Goal: Task Accomplishment & Management: Manage account settings

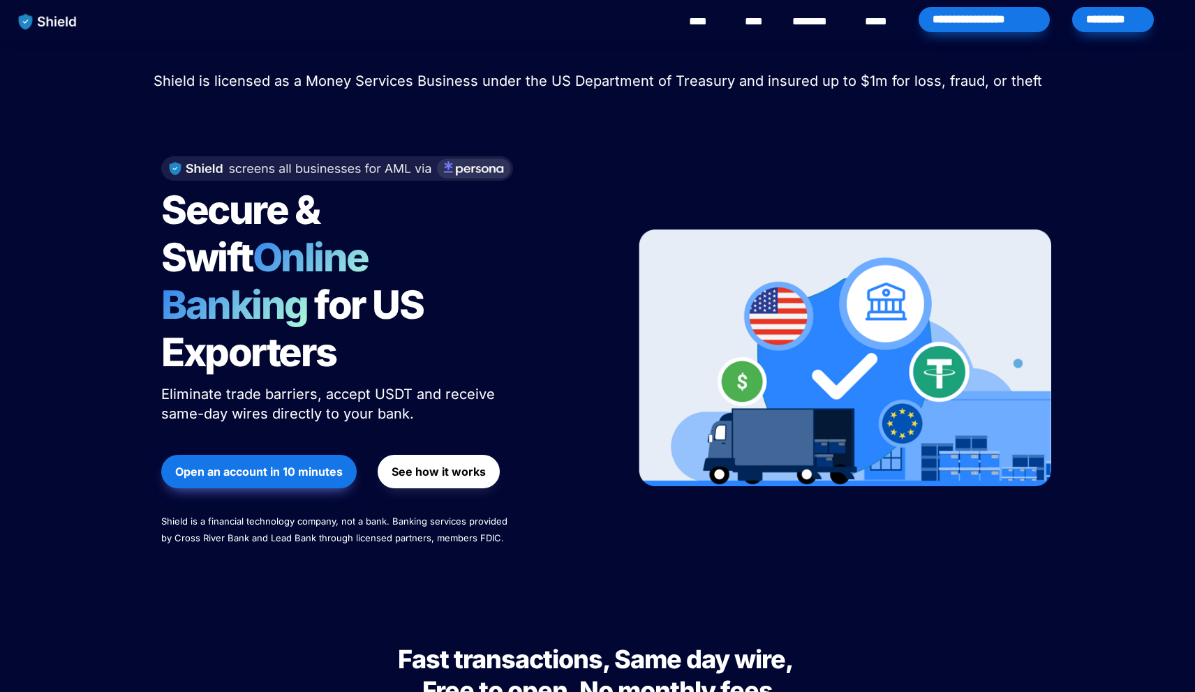
click at [1114, 8] on div "*********" at bounding box center [1113, 19] width 82 height 25
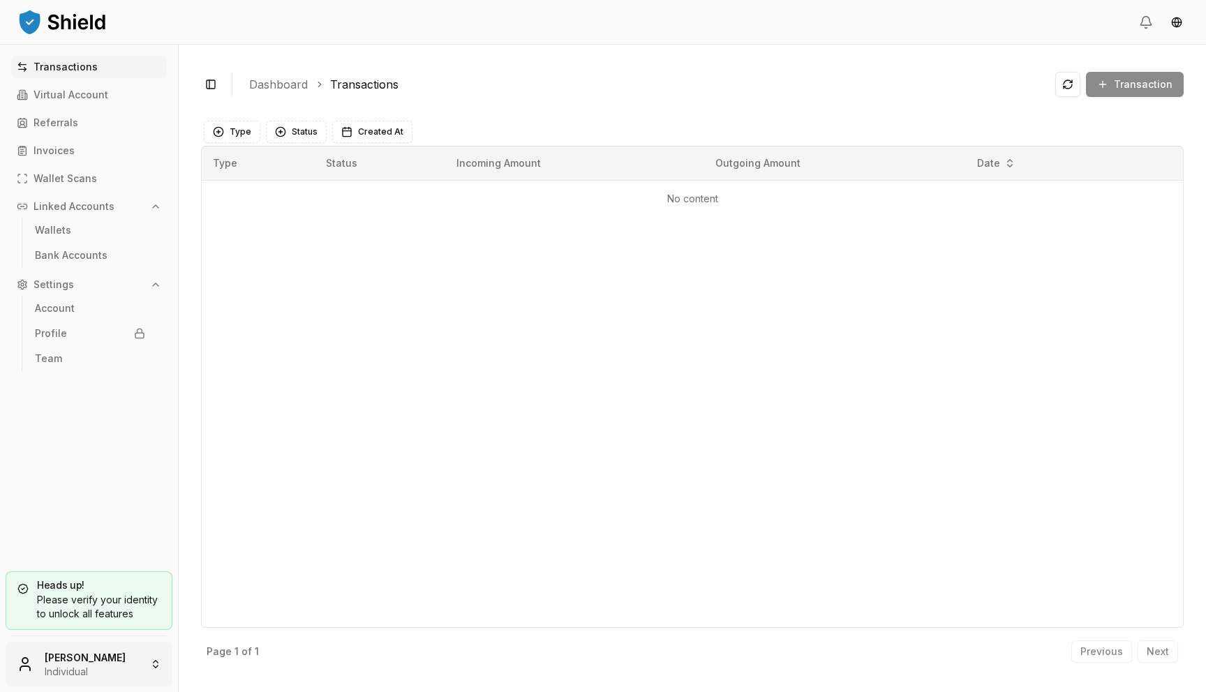
click at [83, 655] on html "Transactions Virtual Account Referrals Invoices Wallet Scans Linked Accounts Wa…" at bounding box center [603, 346] width 1206 height 692
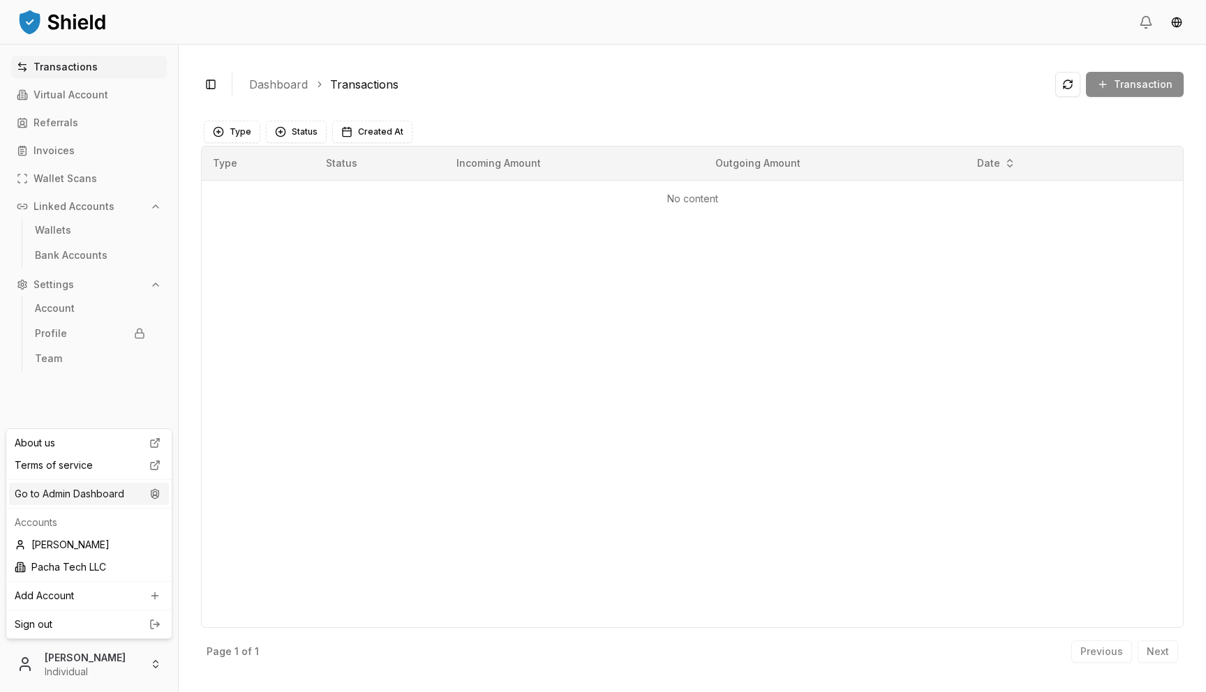
click at [131, 493] on div "Go to Admin Dashboard" at bounding box center [89, 494] width 160 height 22
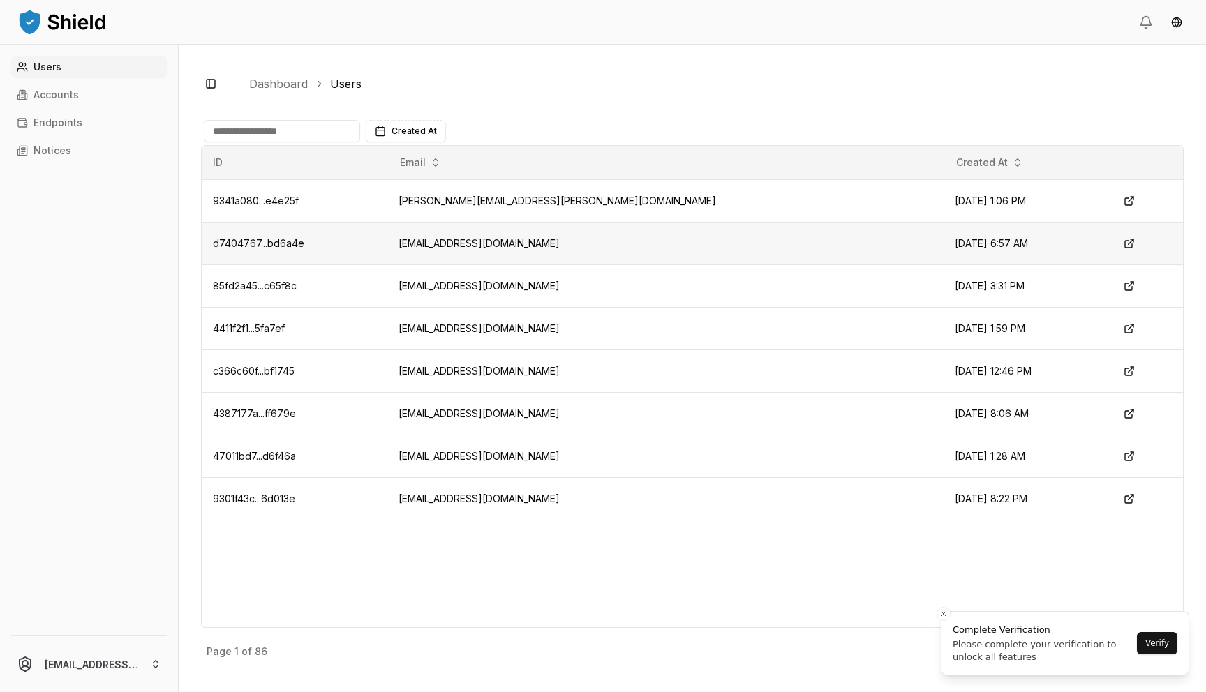
click at [558, 242] on td "msalamah@om-electronics.com" at bounding box center [664, 243] width 555 height 43
click at [604, 243] on td "msalamah@om-electronics.com" at bounding box center [664, 243] width 555 height 43
click at [558, 244] on td "msalamah@om-electronics.com" at bounding box center [664, 243] width 555 height 43
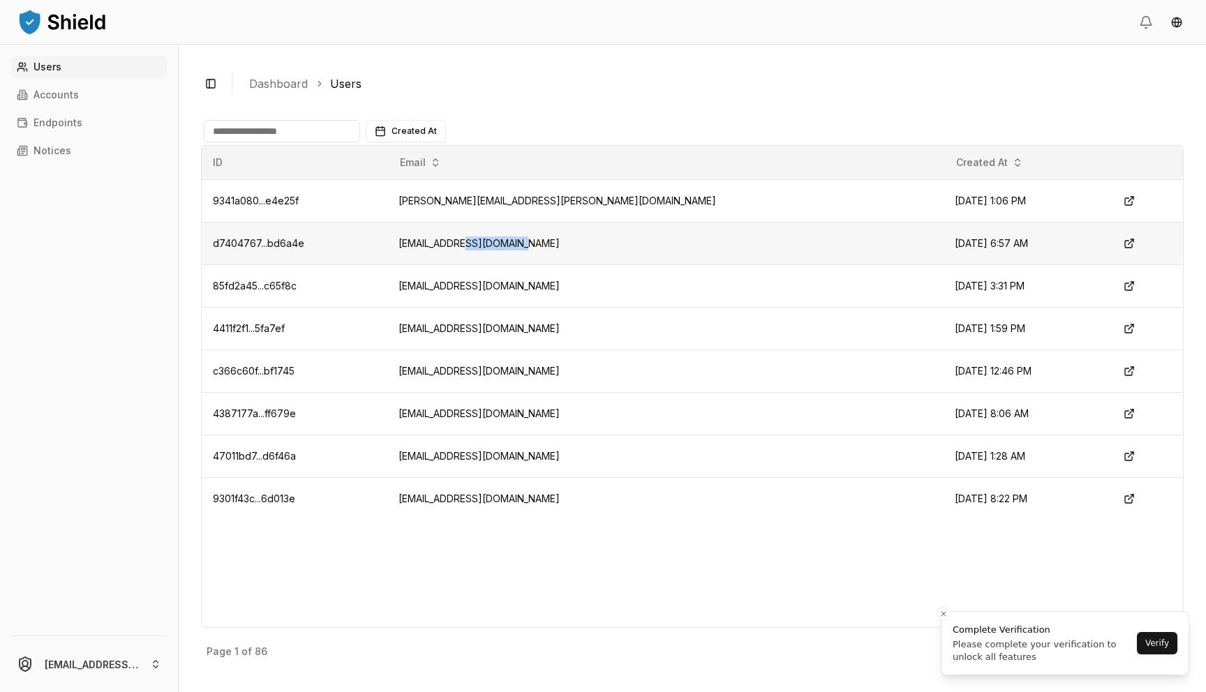
click at [558, 244] on td "msalamah@om-electronics.com" at bounding box center [664, 243] width 555 height 43
copy td "msalamah@om-electronics.com"
click at [78, 95] on link "Accounts" at bounding box center [89, 95] width 156 height 22
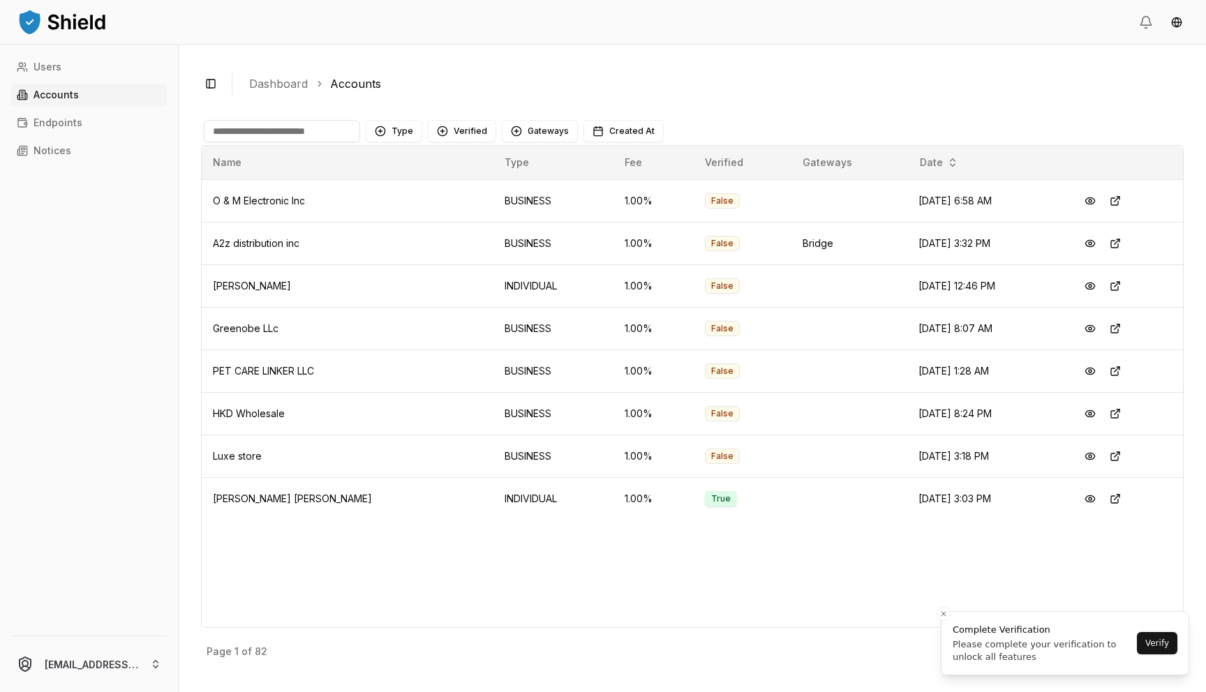
click at [307, 135] on input at bounding box center [282, 131] width 156 height 22
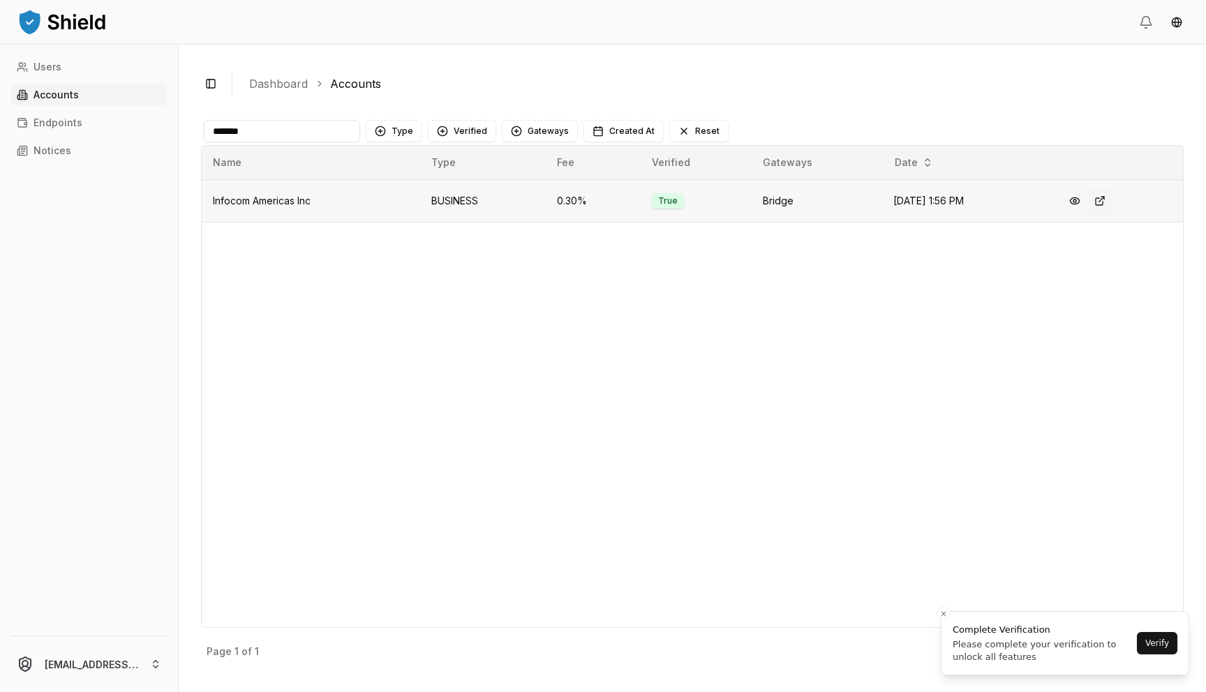
click at [1109, 205] on button at bounding box center [1099, 200] width 25 height 25
click at [280, 129] on input "*******" at bounding box center [282, 131] width 156 height 22
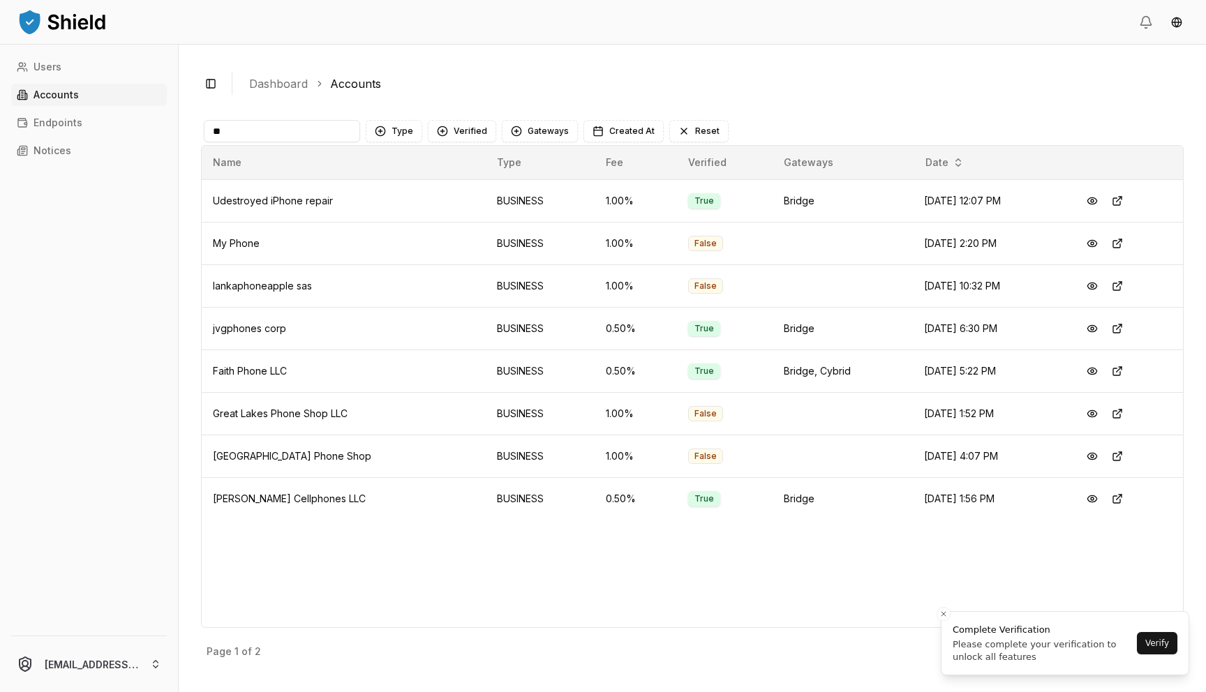
type input "*"
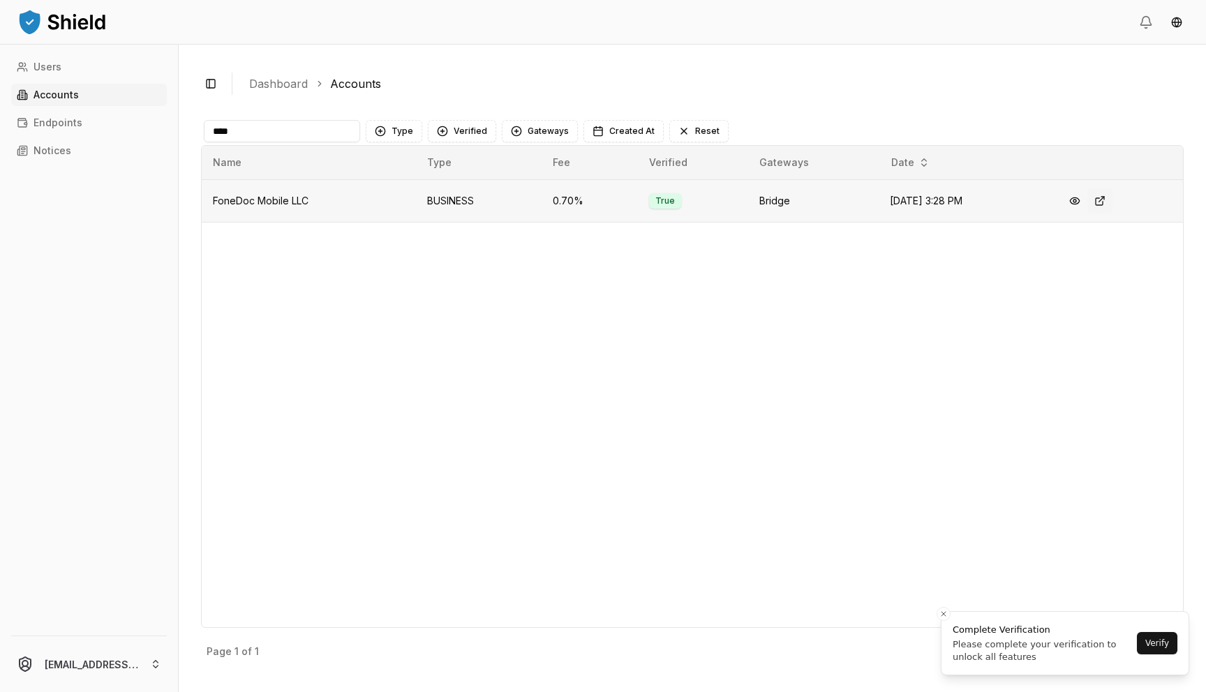
click at [1103, 199] on button at bounding box center [1099, 200] width 25 height 25
click at [1102, 204] on button at bounding box center [1099, 200] width 25 height 25
click at [292, 128] on input "****" at bounding box center [282, 131] width 156 height 22
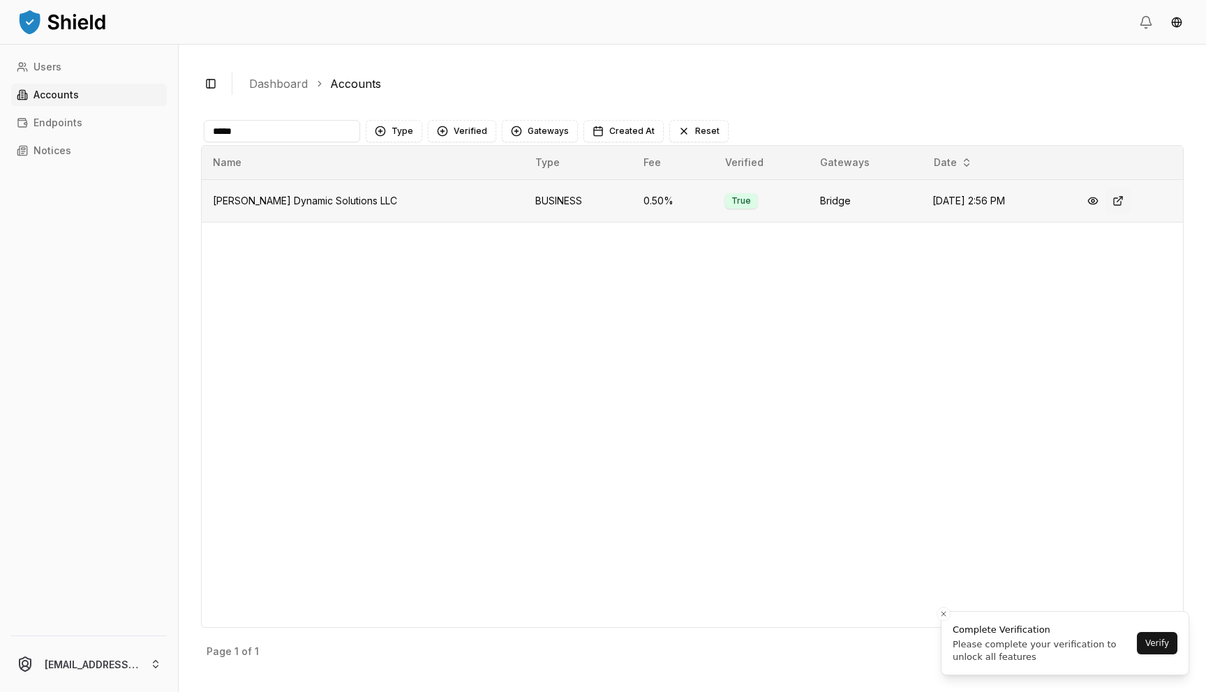
click at [1114, 201] on button at bounding box center [1117, 200] width 25 height 25
click at [280, 145] on div "Name Type Fee Verified Gateways Date Pombo Dynamic Solutions LLC BUSINESS 0.50 …" at bounding box center [692, 386] width 982 height 483
click at [280, 140] on input "*****" at bounding box center [282, 131] width 156 height 22
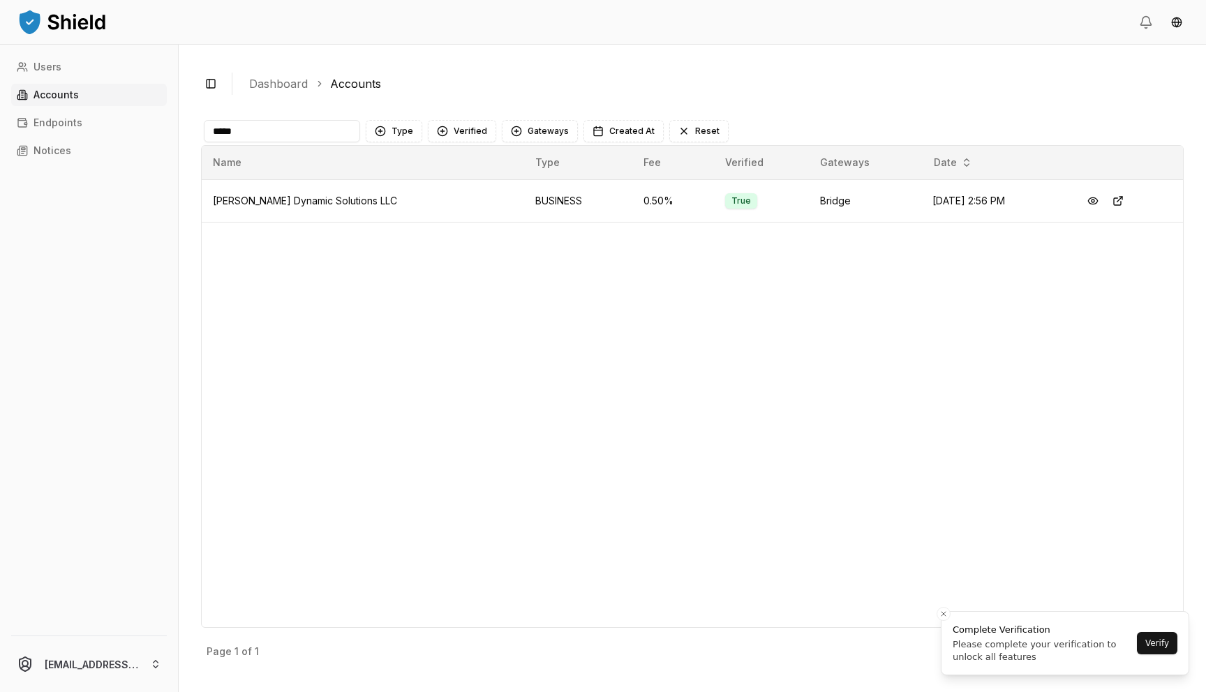
click at [280, 140] on input "*****" at bounding box center [282, 131] width 156 height 22
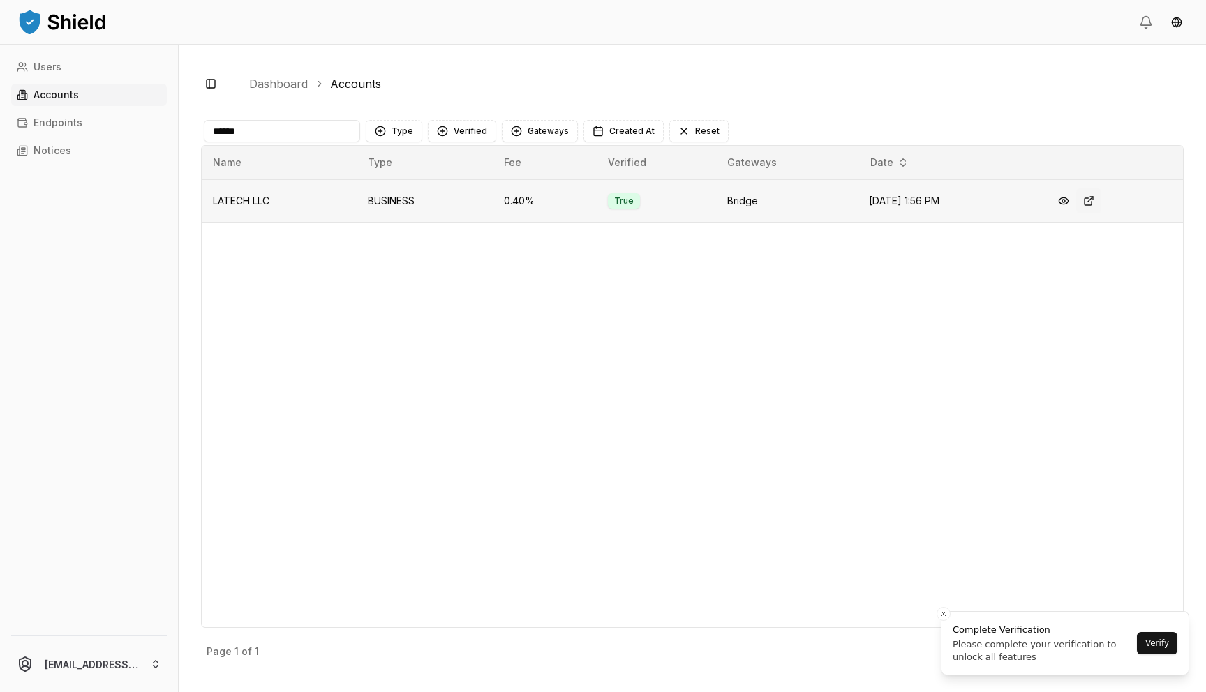
click at [1096, 200] on button at bounding box center [1088, 200] width 25 height 25
click at [331, 137] on input "******" at bounding box center [282, 131] width 156 height 22
click at [1106, 200] on button at bounding box center [1098, 200] width 25 height 25
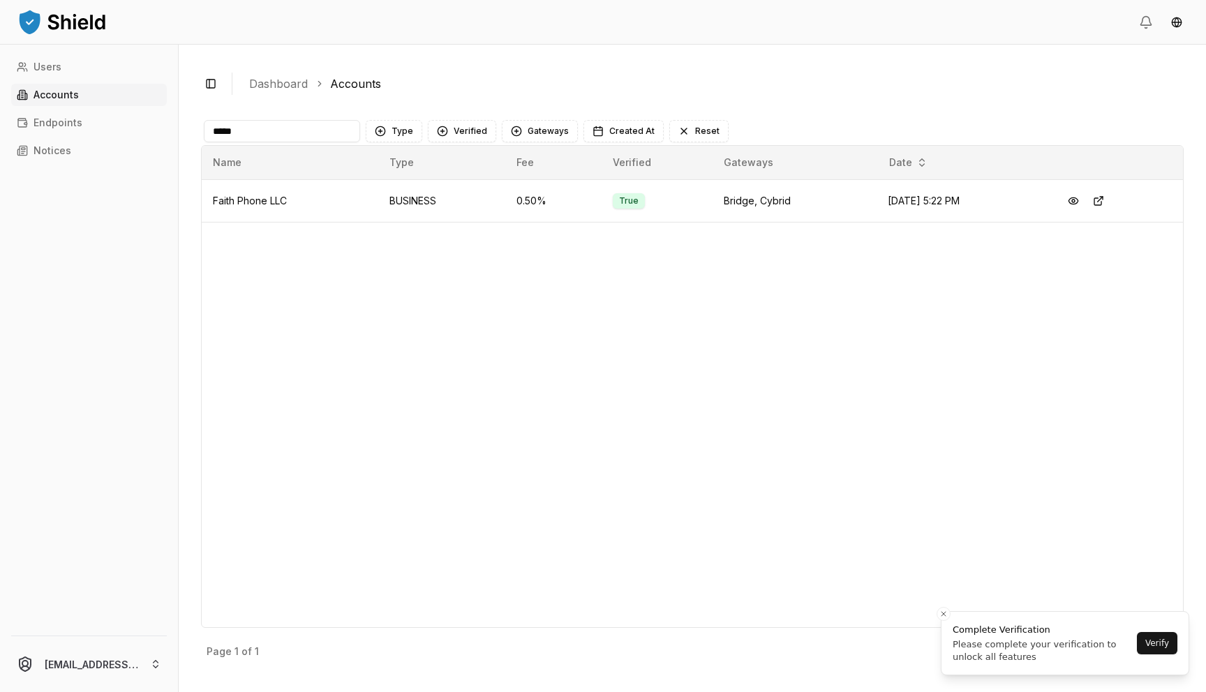
click at [334, 139] on input "*****" at bounding box center [282, 131] width 156 height 22
type input "**"
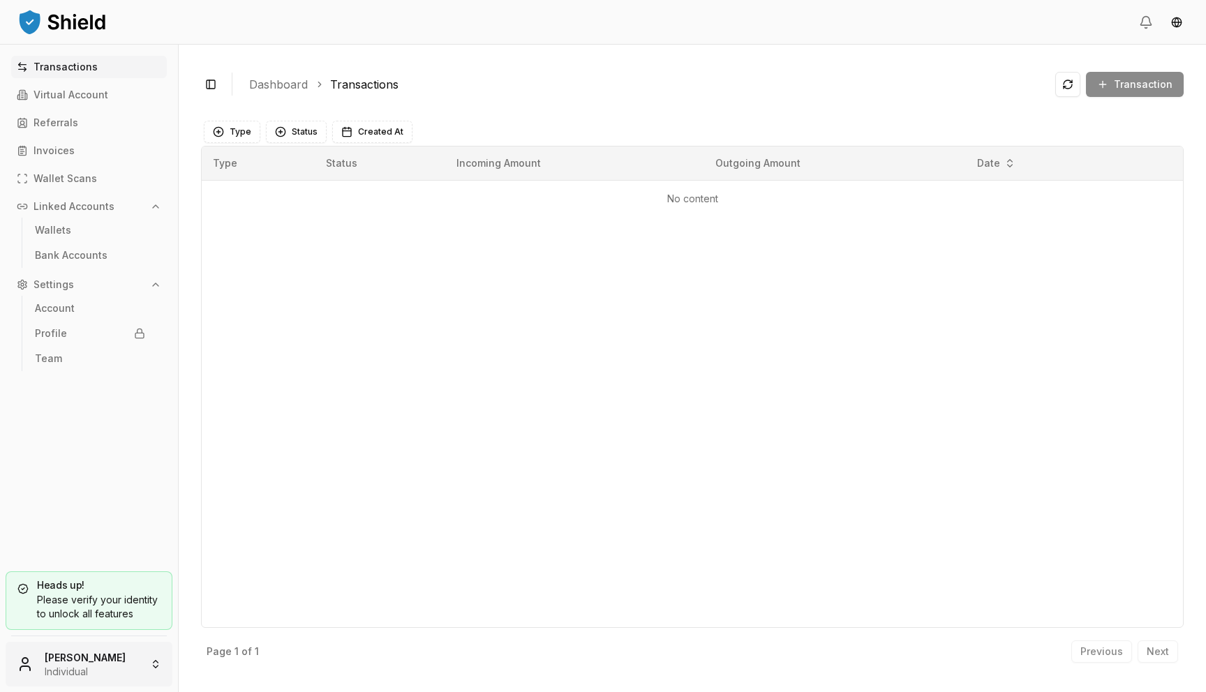
click at [105, 673] on html "Transactions Virtual Account Referrals Invoices Wallet Scans Linked Accounts Wa…" at bounding box center [603, 346] width 1206 height 692
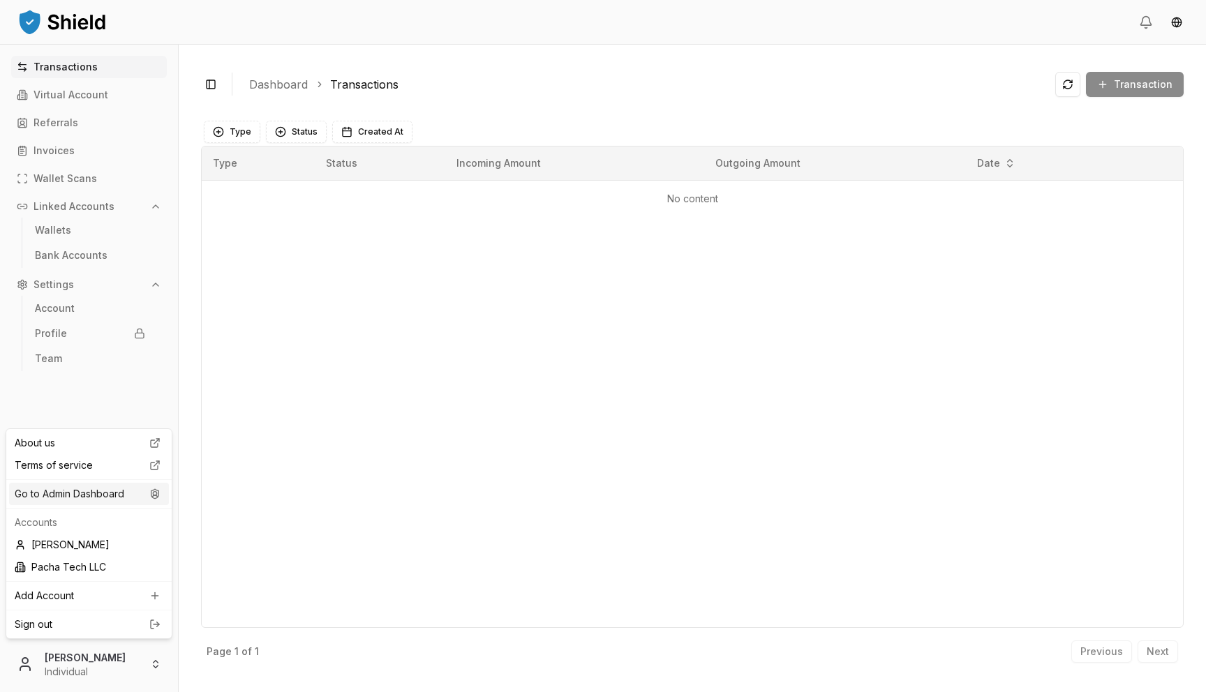
click at [148, 493] on icon at bounding box center [155, 493] width 17 height 11
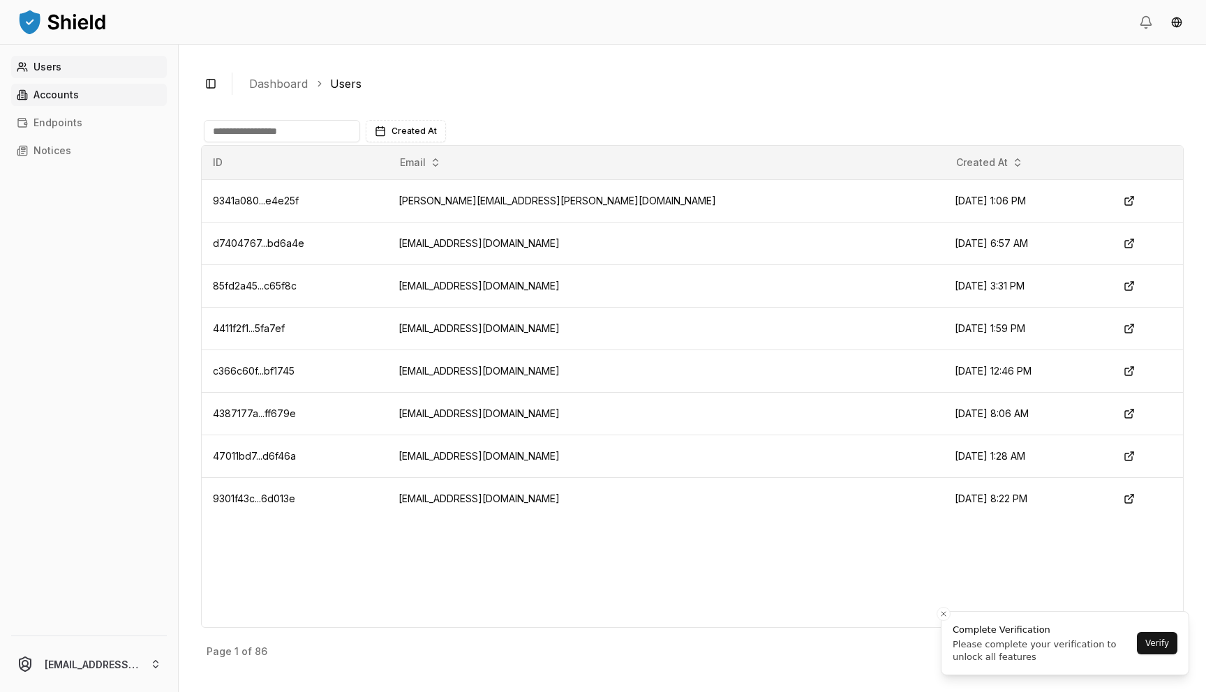
click at [117, 97] on link "Accounts" at bounding box center [89, 95] width 156 height 22
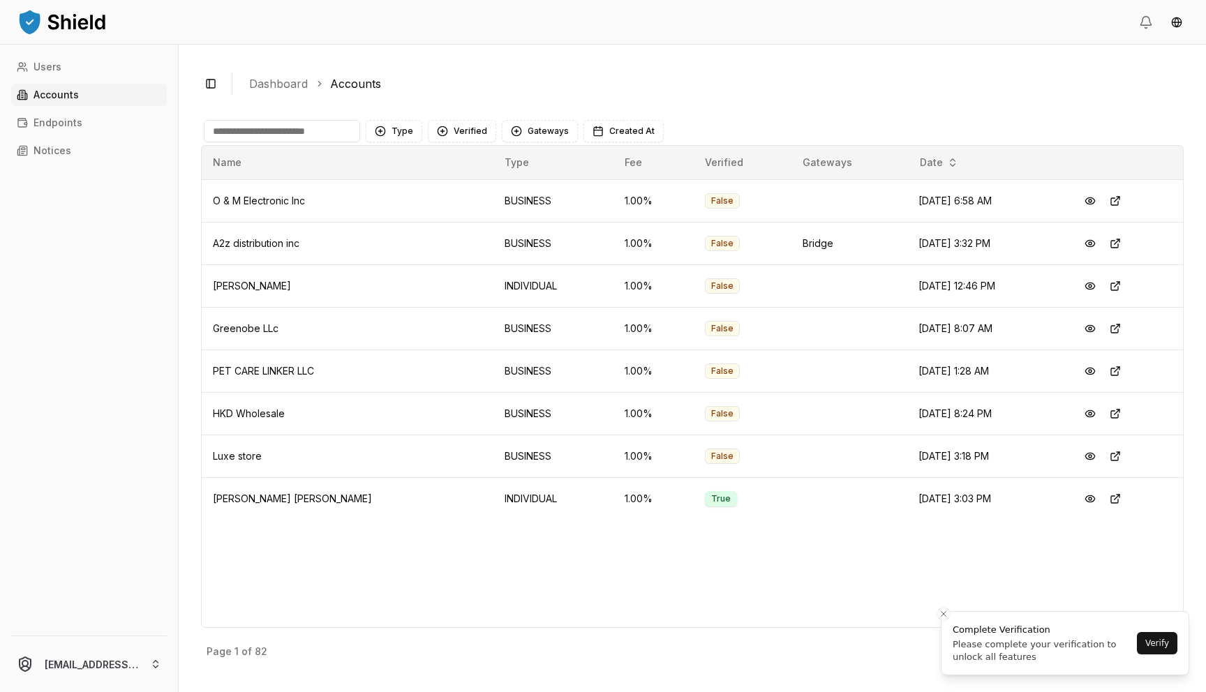
click at [326, 134] on input at bounding box center [282, 131] width 156 height 22
click at [267, 137] on input at bounding box center [282, 131] width 156 height 22
paste input "**********"
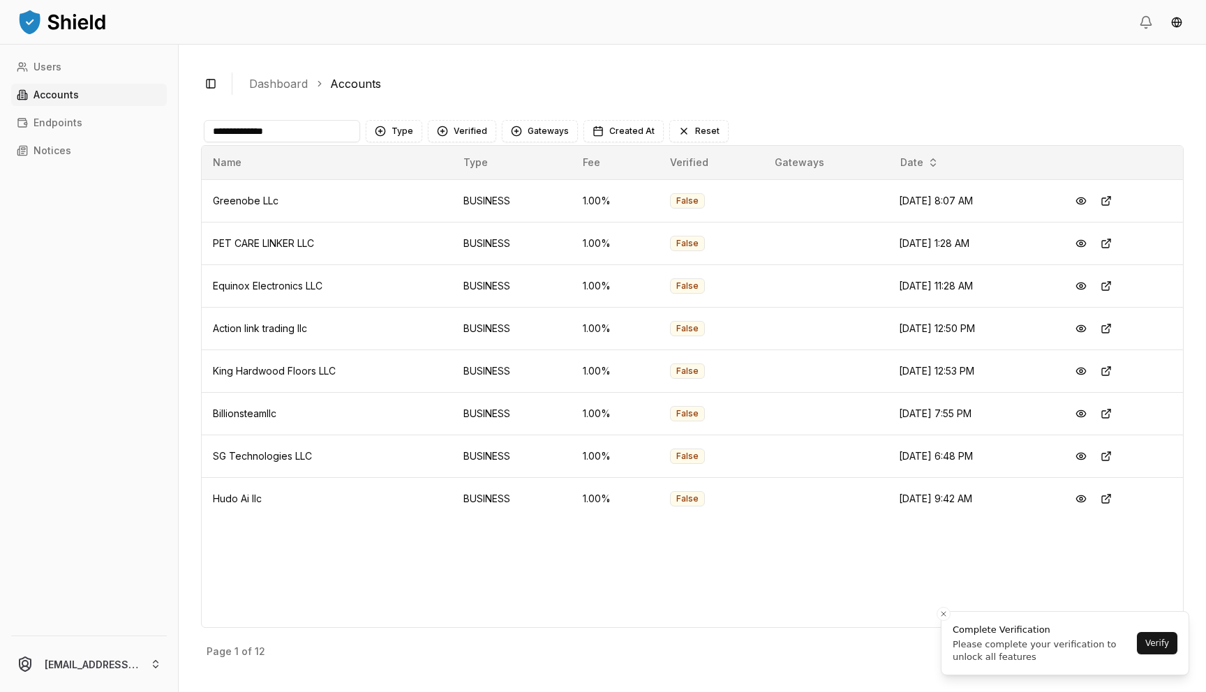
drag, startPoint x: 241, startPoint y: 133, endPoint x: 520, endPoint y: 170, distance: 281.5
click at [520, 170] on div "**********" at bounding box center [692, 393] width 982 height 553
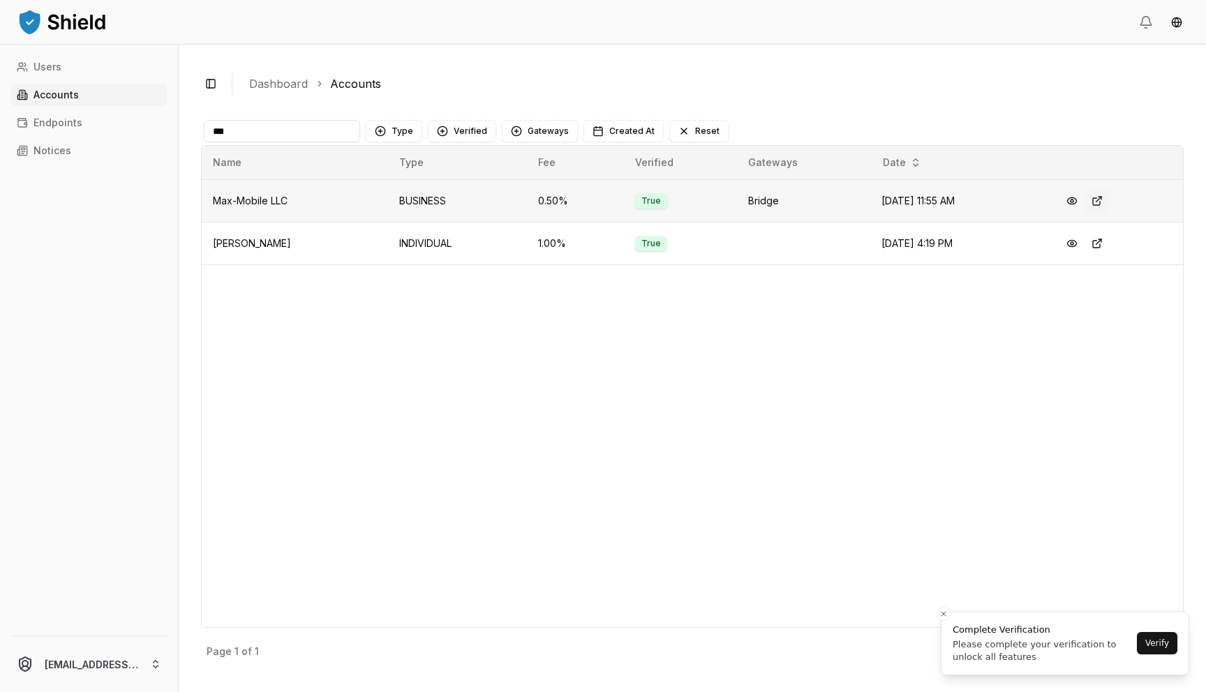
click at [1102, 204] on button at bounding box center [1096, 200] width 25 height 25
click at [292, 135] on input "***" at bounding box center [282, 131] width 156 height 22
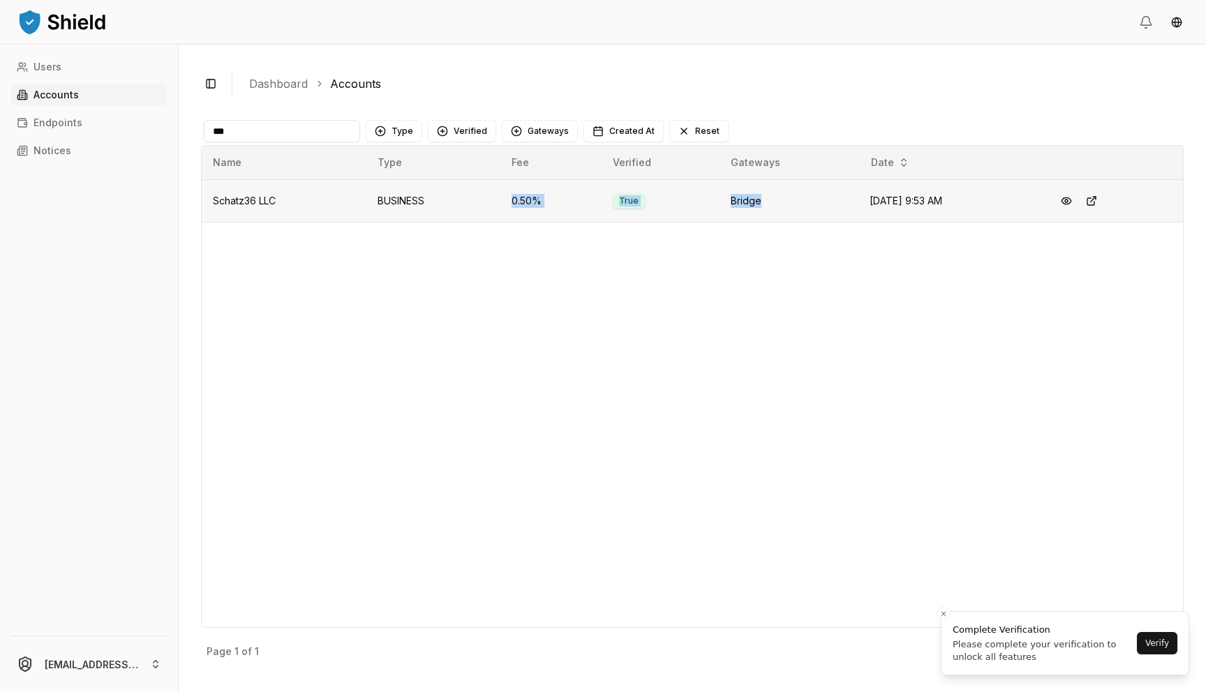
click at [899, 202] on tr "Schatz36 LLC BUSINESS 0.50 % True Bridge Jun 26, 2025, 9:53 AM" at bounding box center [692, 200] width 981 height 43
click at [1087, 200] on button at bounding box center [1091, 200] width 25 height 25
click at [290, 142] on div "*** Type Verified Gateways Created At Reset" at bounding box center [692, 131] width 982 height 28
click at [290, 142] on input "***" at bounding box center [282, 131] width 156 height 22
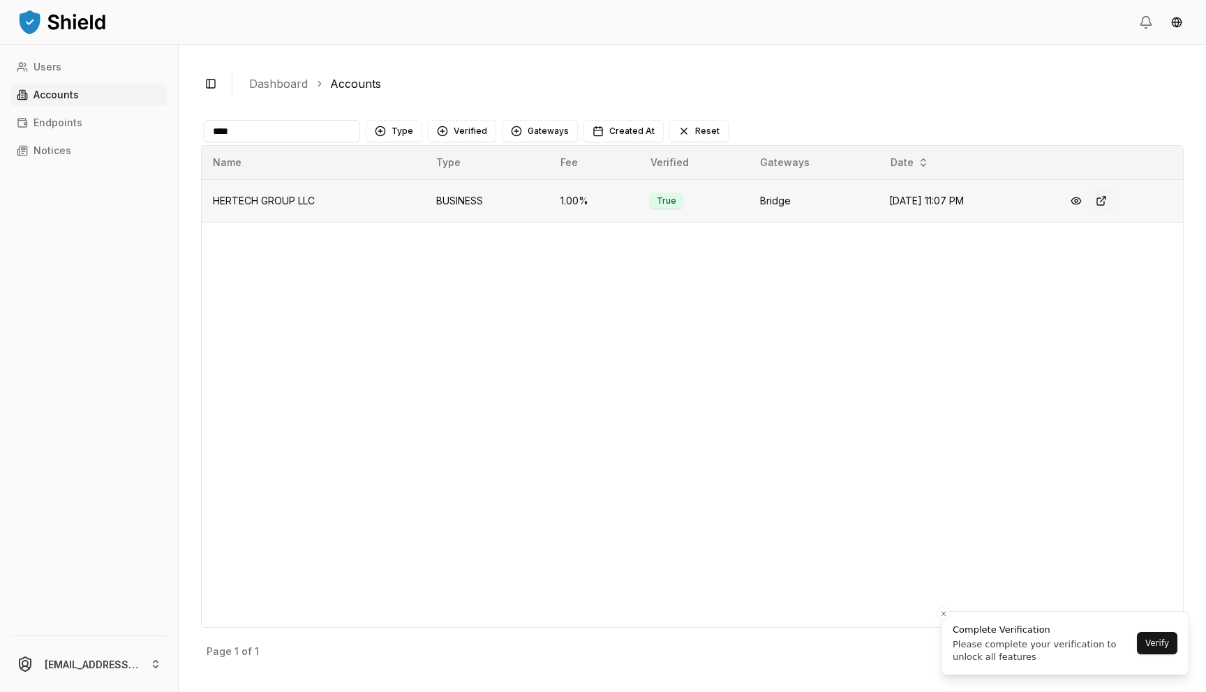
click at [1112, 202] on button at bounding box center [1100, 200] width 25 height 25
click at [270, 125] on input "****" at bounding box center [282, 131] width 156 height 22
paste input "**********"
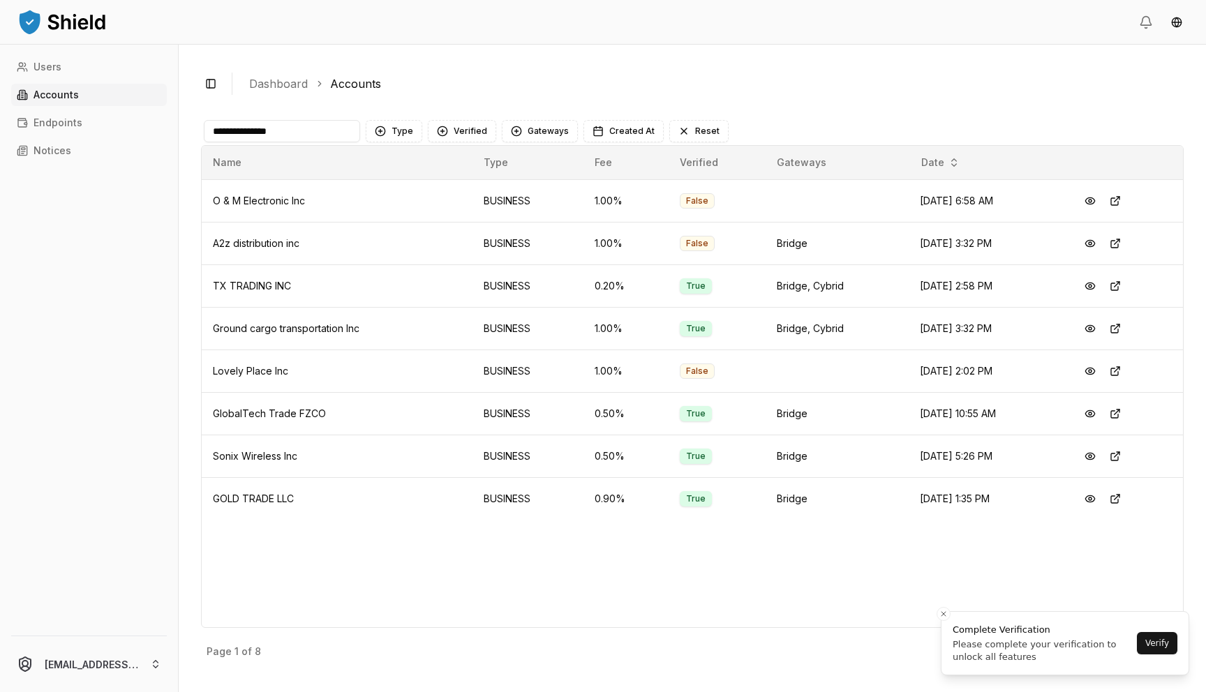
click at [234, 130] on input "**********" at bounding box center [282, 131] width 156 height 22
click at [234, 129] on input "*********" at bounding box center [282, 131] width 156 height 22
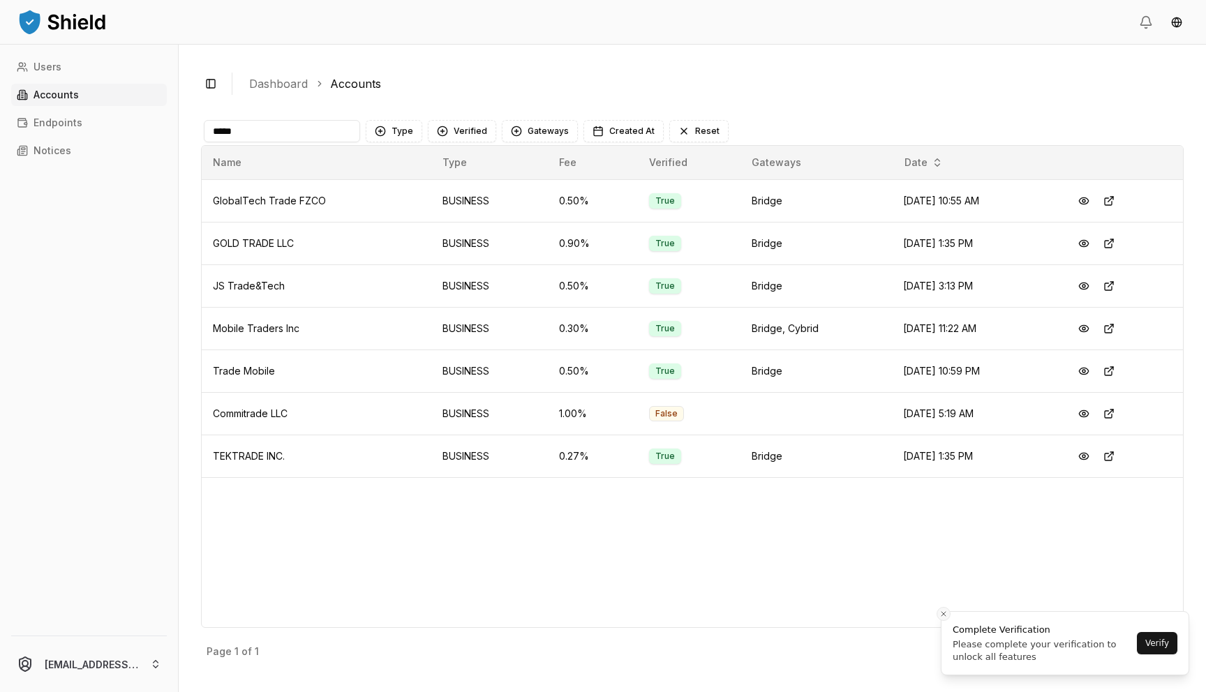
type input "*****"
click at [943, 618] on icon "Close toast" at bounding box center [943, 614] width 8 height 8
click at [1167, 650] on div "Previous Next" at bounding box center [1124, 652] width 107 height 22
click at [276, 135] on input "*****" at bounding box center [282, 131] width 156 height 22
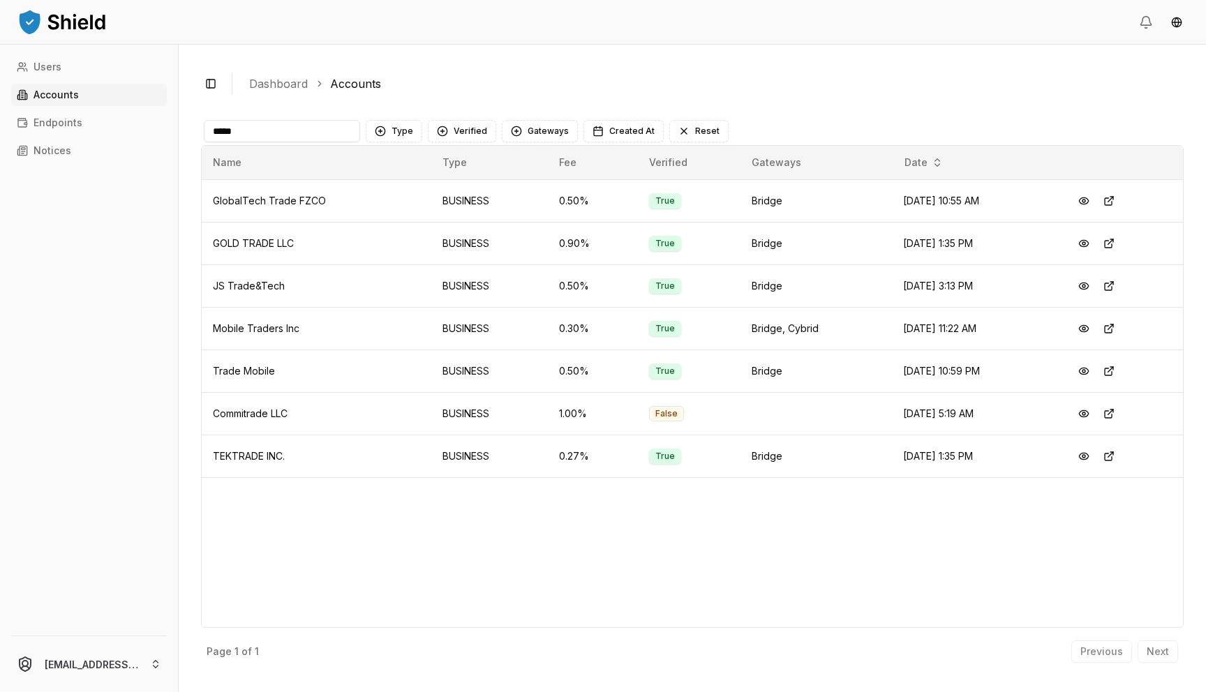
click at [276, 135] on input "*****" at bounding box center [282, 131] width 156 height 22
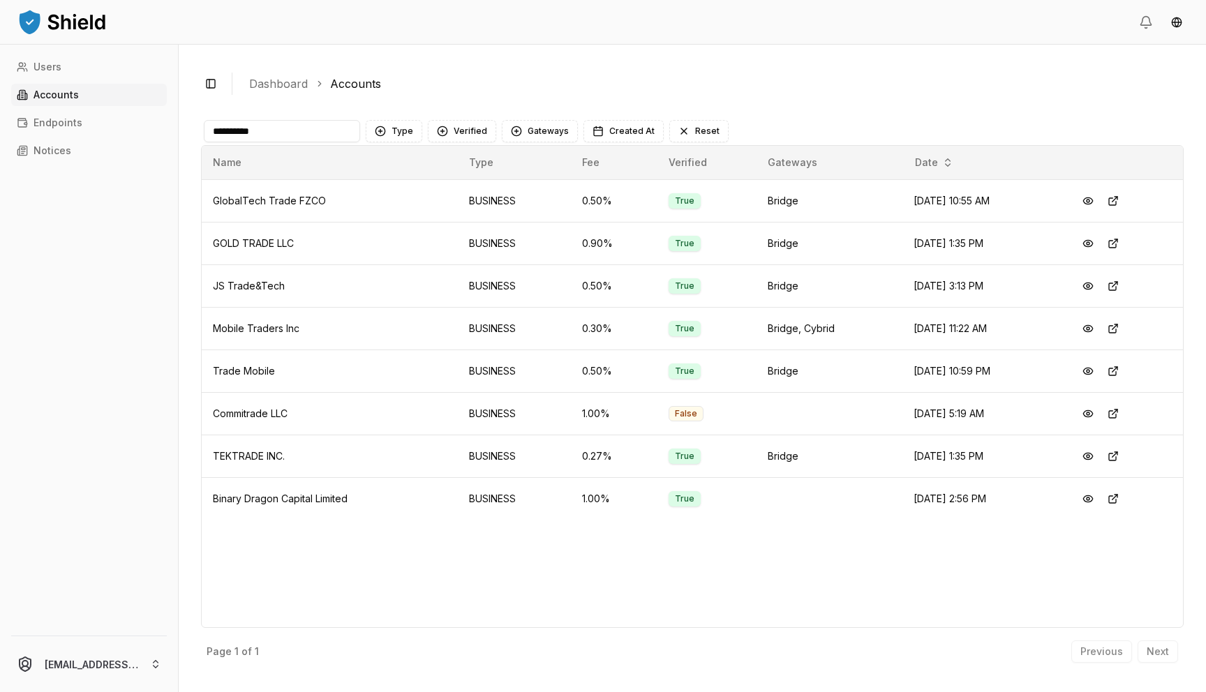
click at [223, 131] on input "**********" at bounding box center [282, 131] width 156 height 22
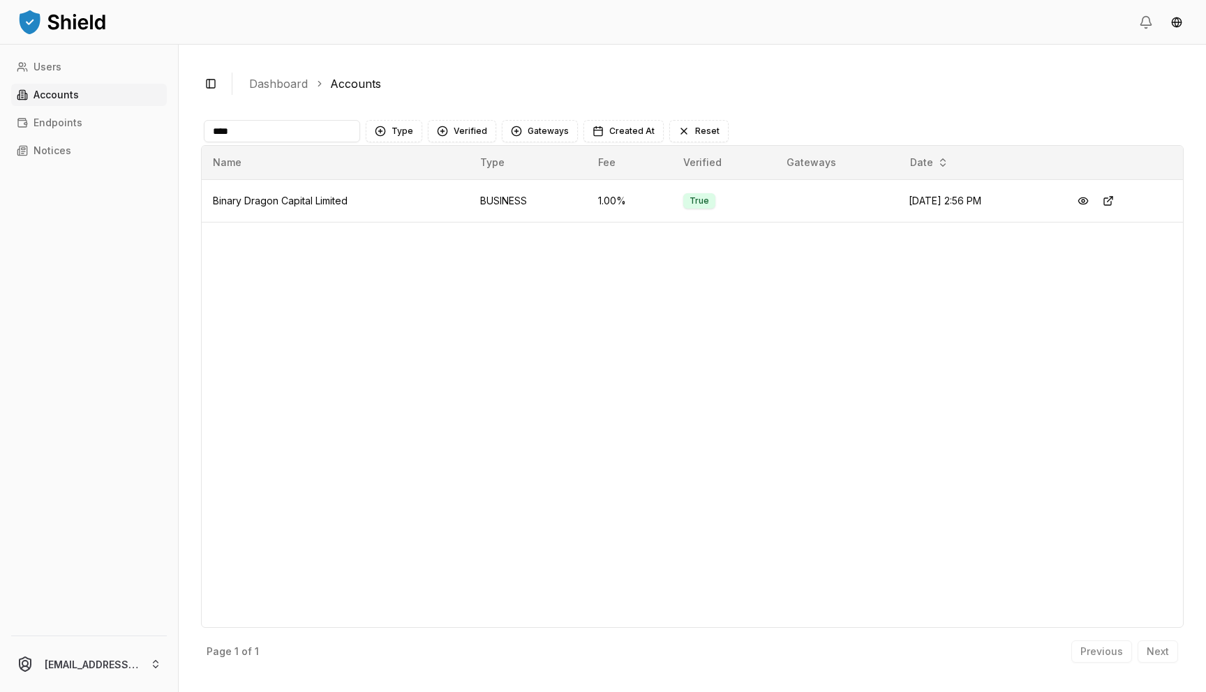
click at [294, 135] on input "****" at bounding box center [282, 131] width 156 height 22
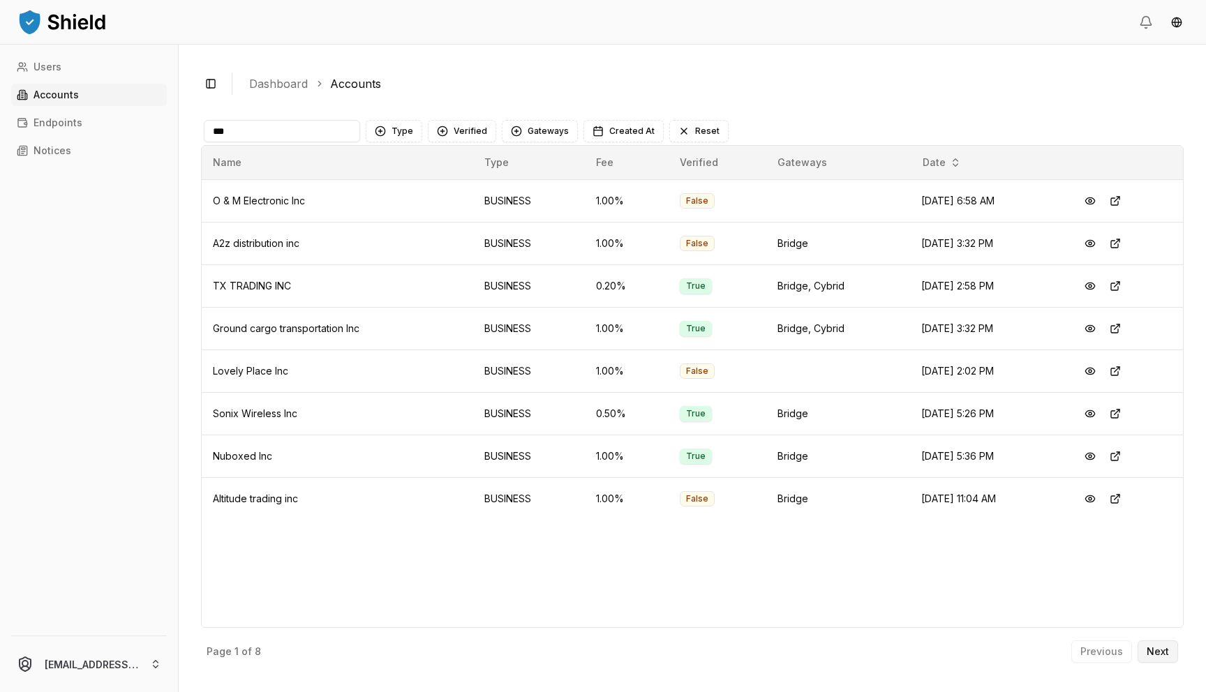
type input "***"
click at [1149, 647] on p "Next" at bounding box center [1157, 652] width 22 height 10
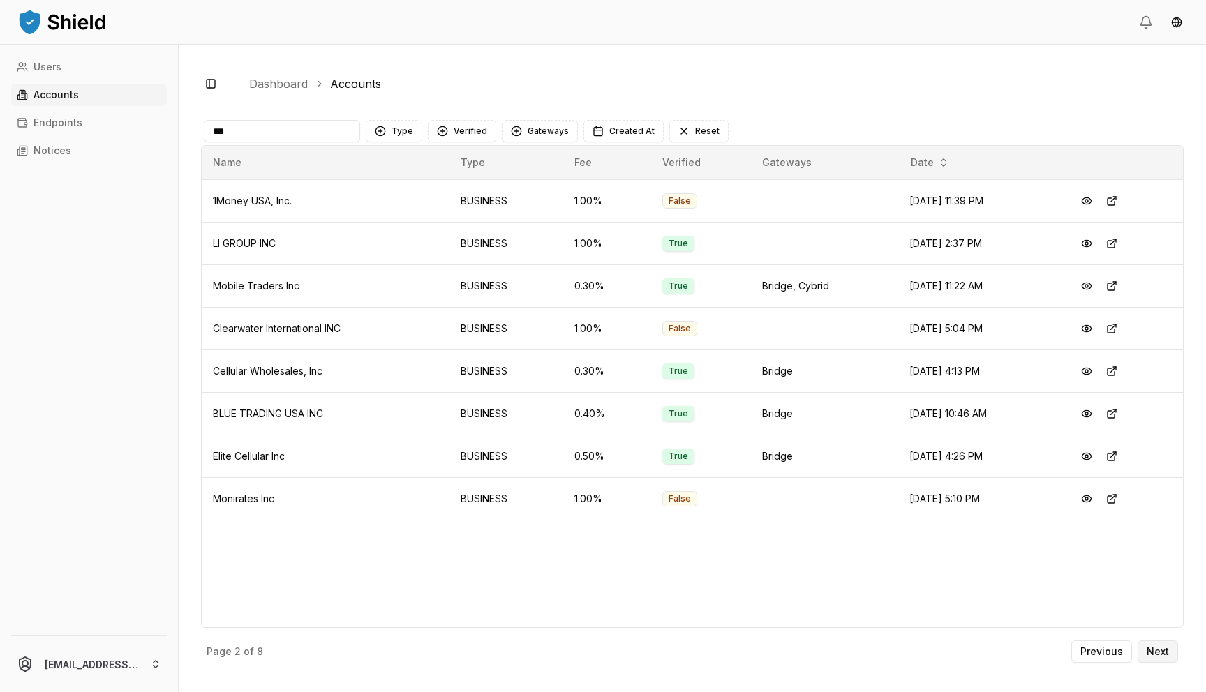
click at [1149, 647] on p "Next" at bounding box center [1157, 652] width 22 height 10
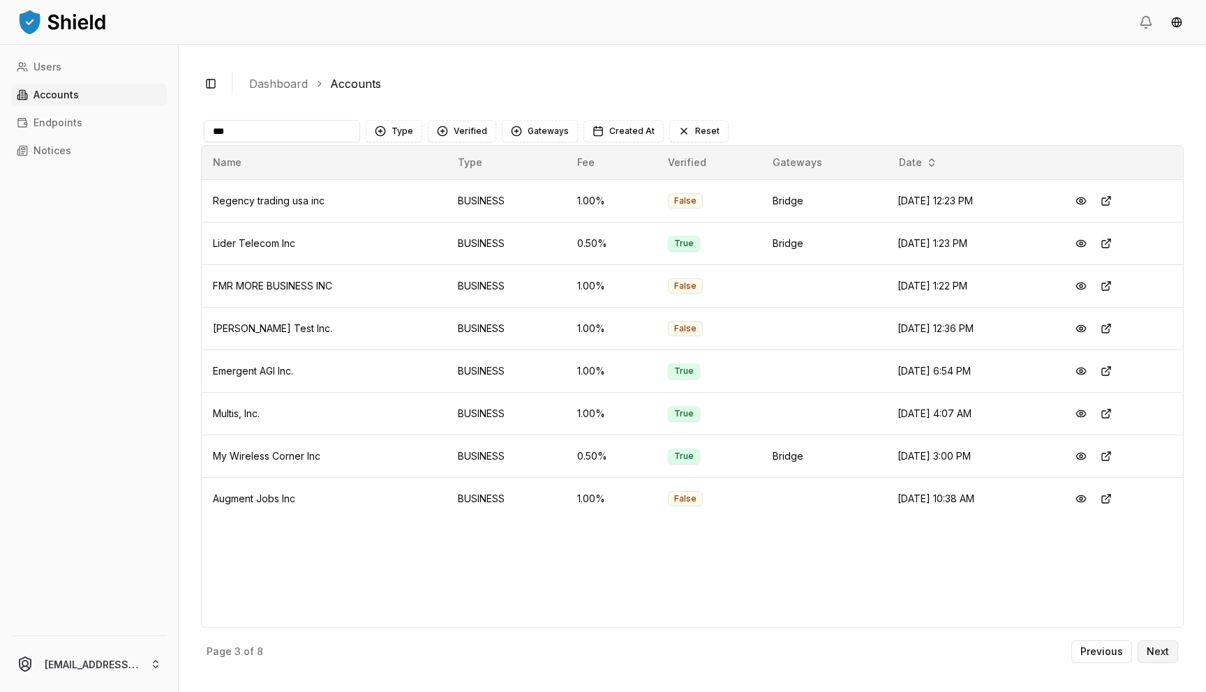
click at [1149, 647] on p "Next" at bounding box center [1157, 652] width 22 height 10
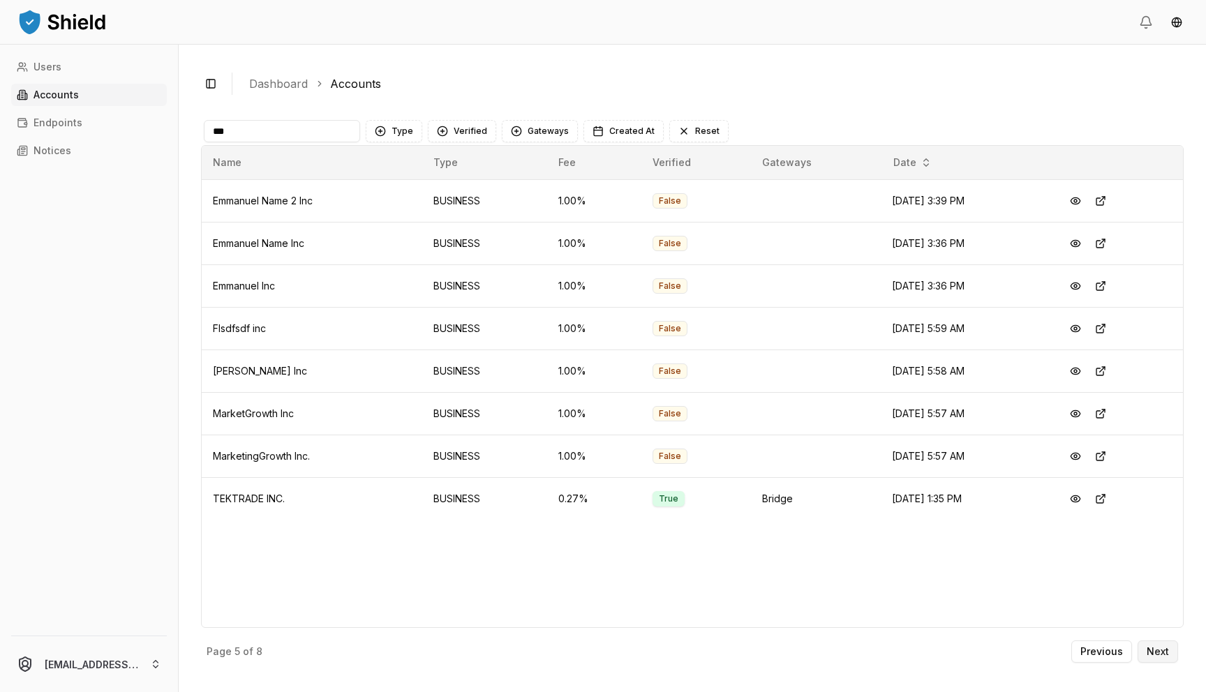
click at [1149, 647] on p "Next" at bounding box center [1157, 652] width 22 height 10
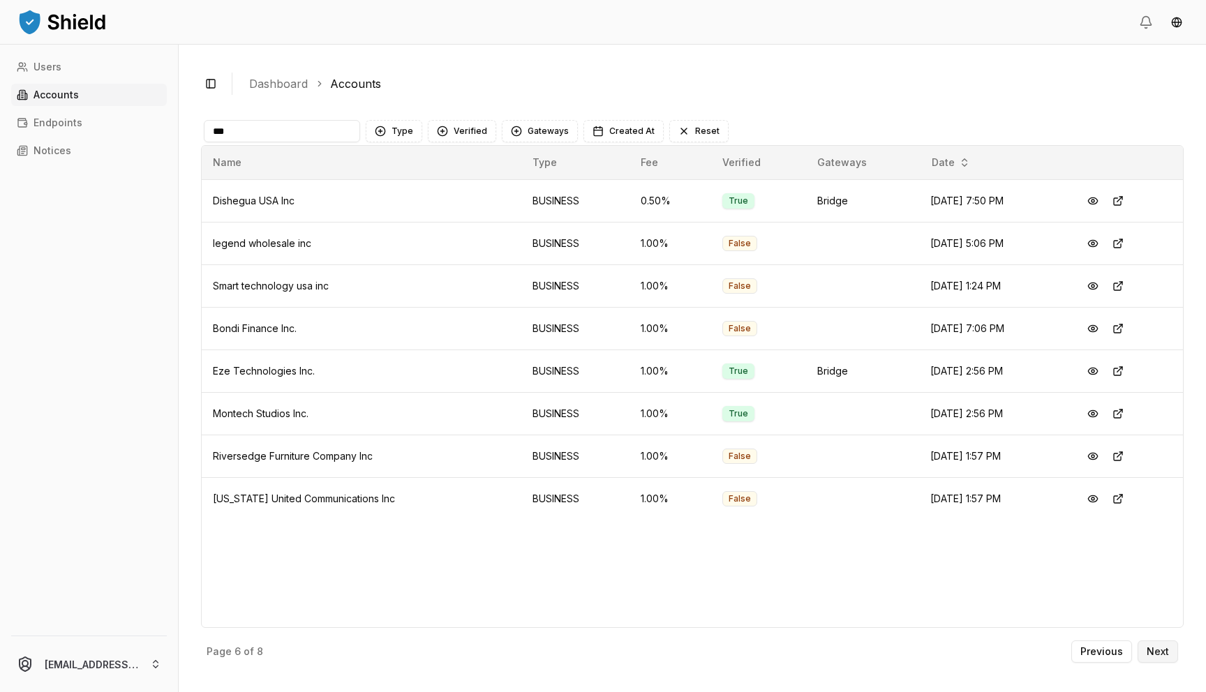
click at [1149, 647] on p "Next" at bounding box center [1157, 652] width 22 height 10
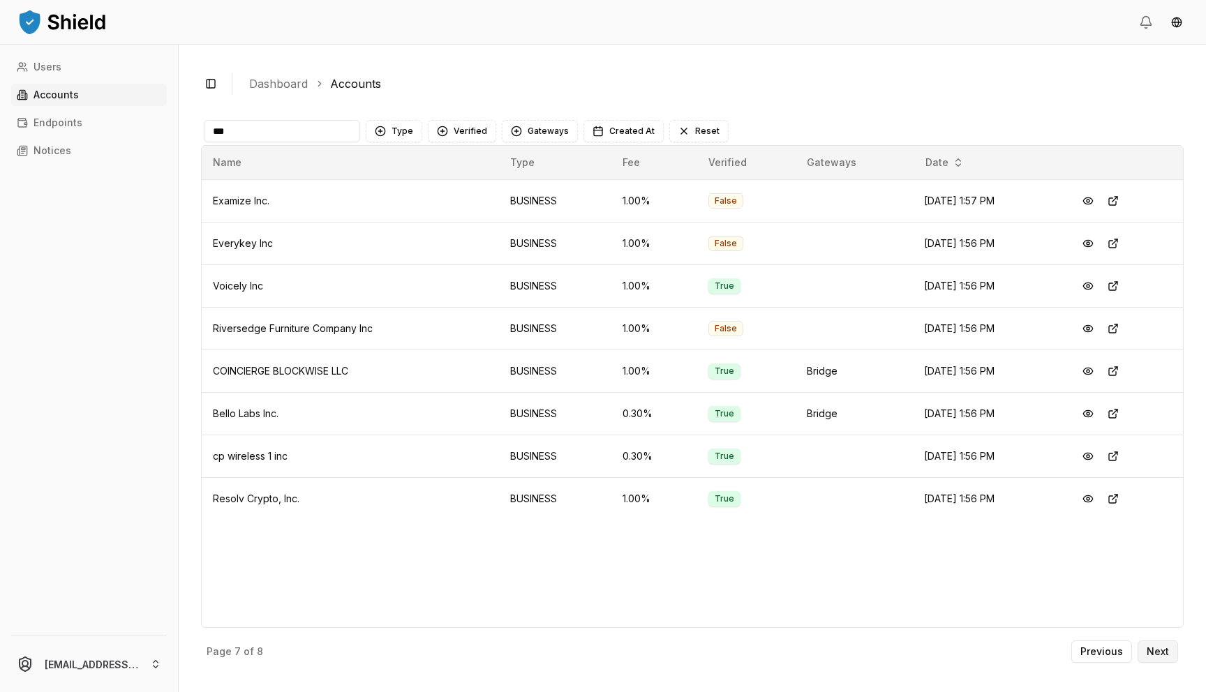
click at [1149, 647] on p "Next" at bounding box center [1157, 652] width 22 height 10
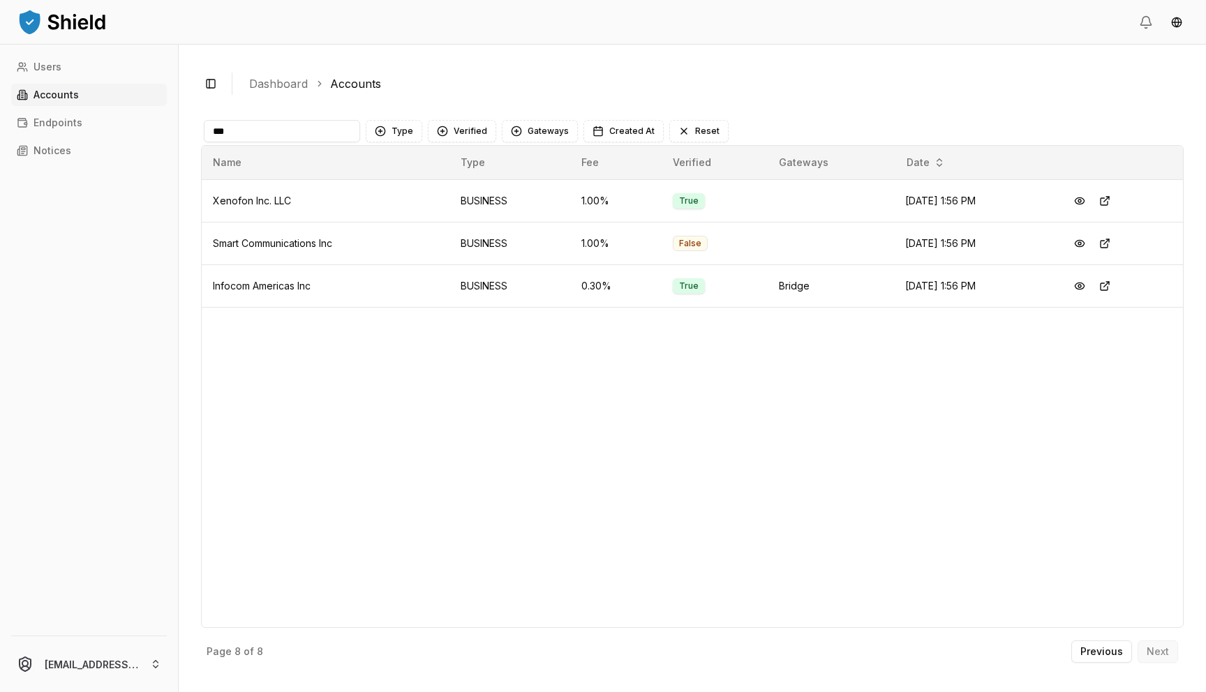
click at [1149, 646] on div "Previous Next" at bounding box center [1124, 652] width 107 height 22
click at [464, 139] on button "Verified" at bounding box center [462, 131] width 68 height 22
click at [470, 187] on span "VERIFIED" at bounding box center [472, 188] width 41 height 14
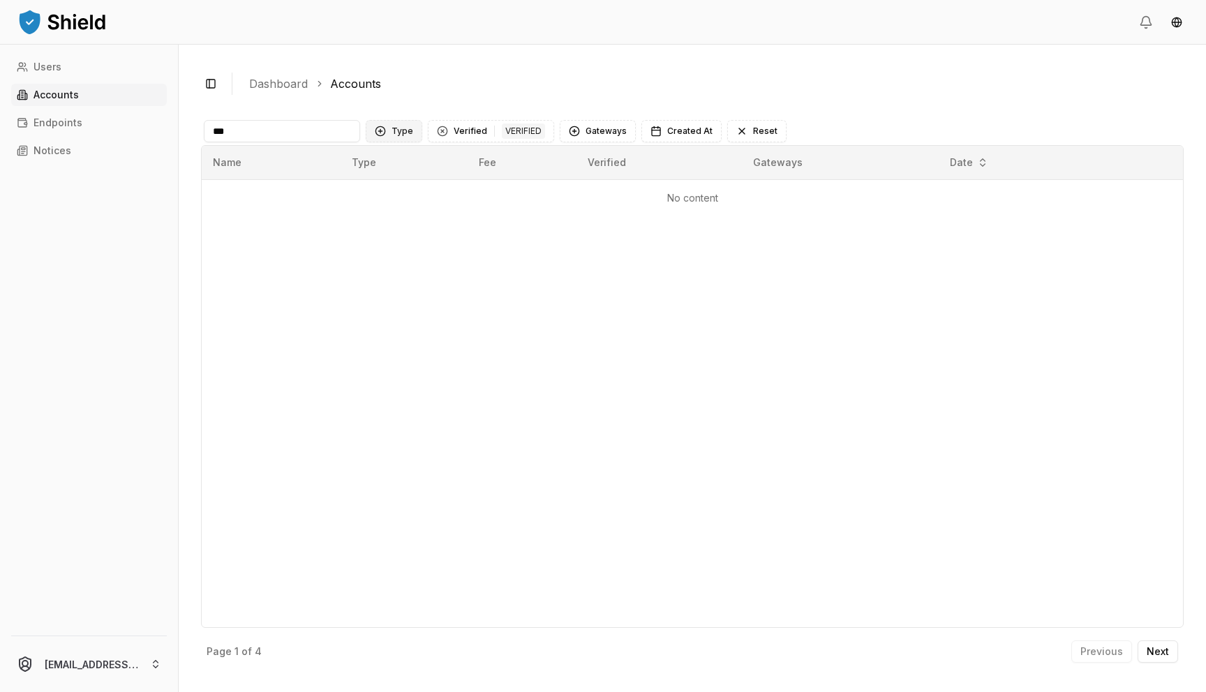
click at [405, 126] on button "Type" at bounding box center [394, 131] width 57 height 22
click at [414, 213] on span "BUSINESS" at bounding box center [414, 211] width 47 height 14
click at [322, 120] on input "***" at bounding box center [282, 131] width 156 height 22
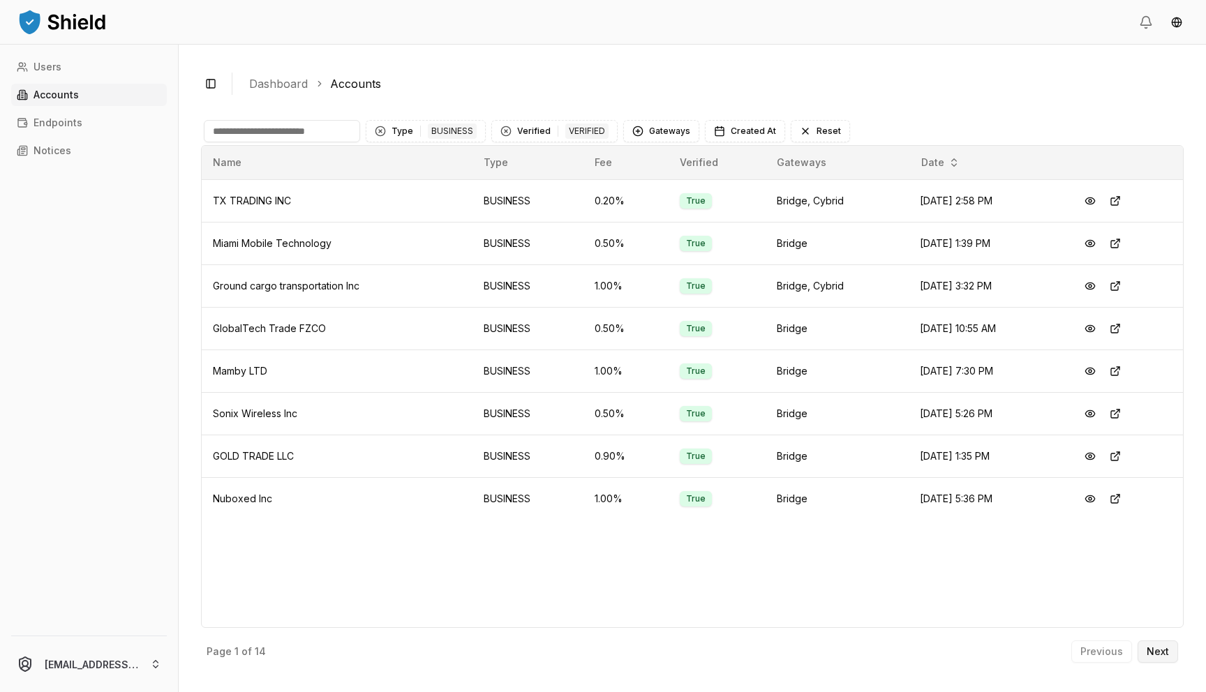
click at [1161, 649] on p "Next" at bounding box center [1157, 652] width 22 height 10
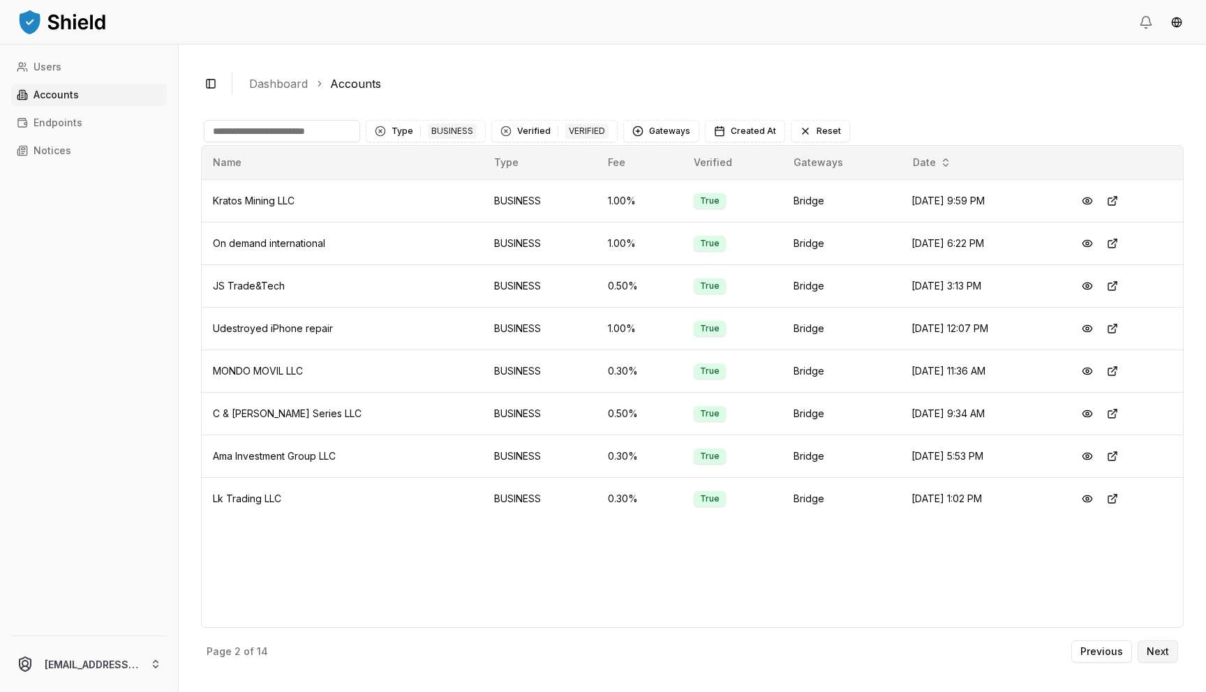
click at [1161, 649] on p "Next" at bounding box center [1157, 652] width 22 height 10
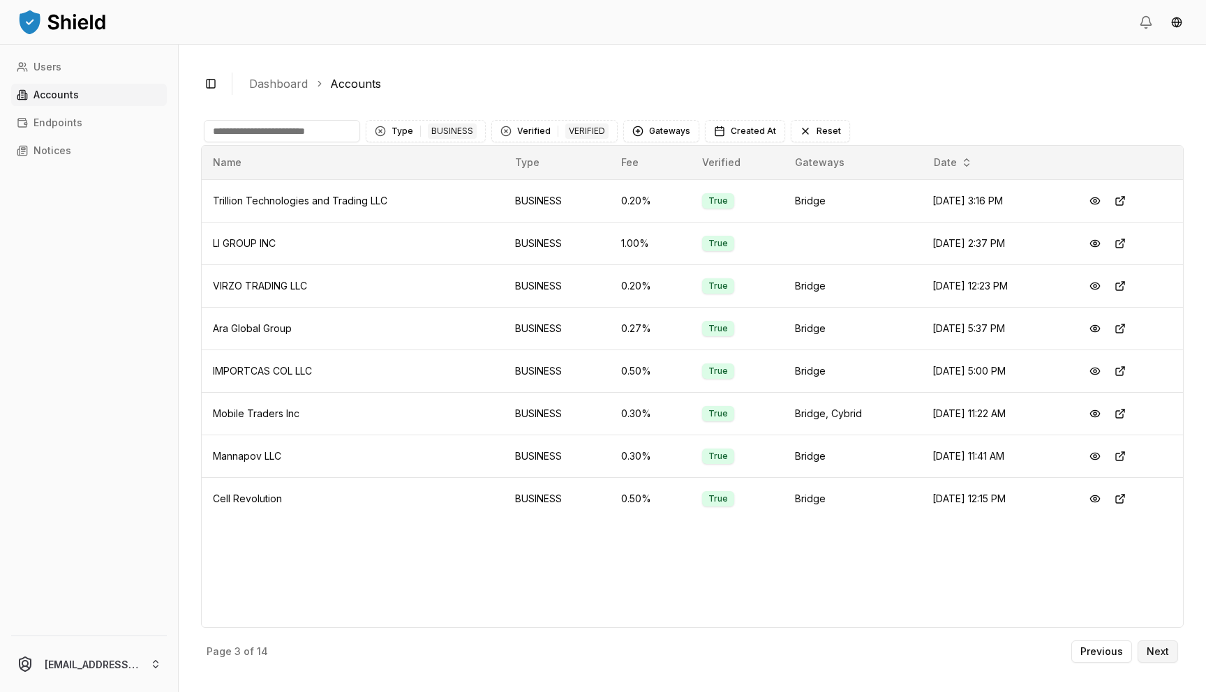
click at [1161, 649] on p "Next" at bounding box center [1157, 652] width 22 height 10
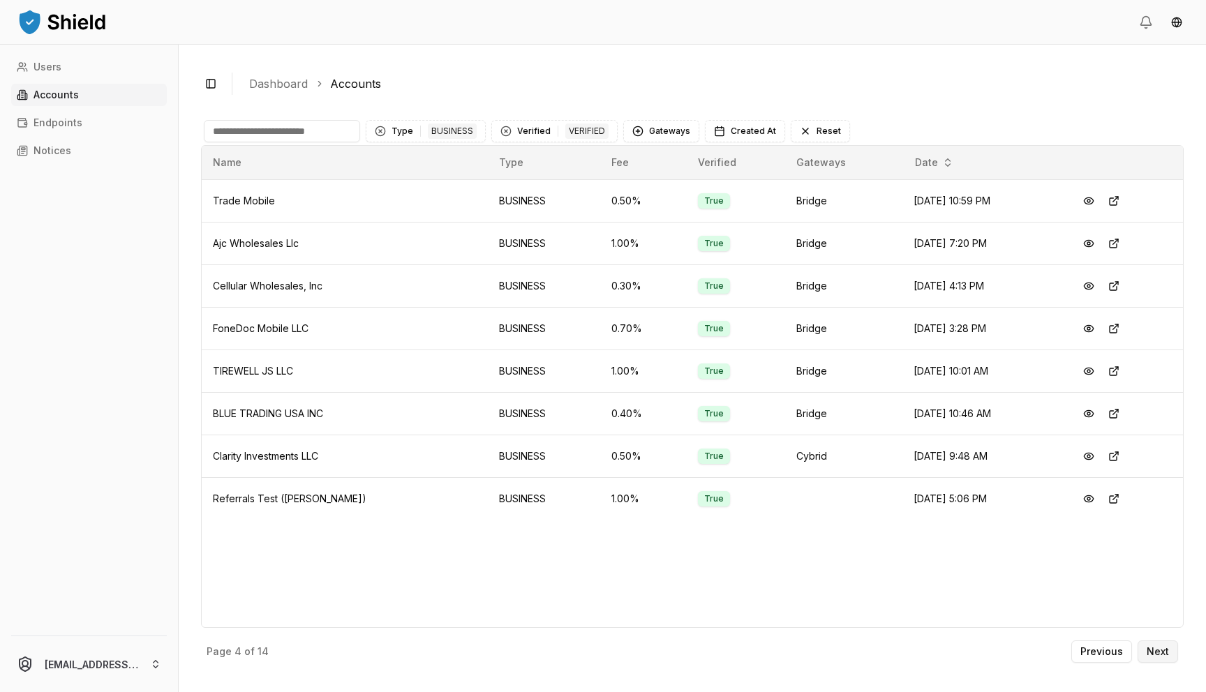
click at [1160, 649] on p "Next" at bounding box center [1157, 652] width 22 height 10
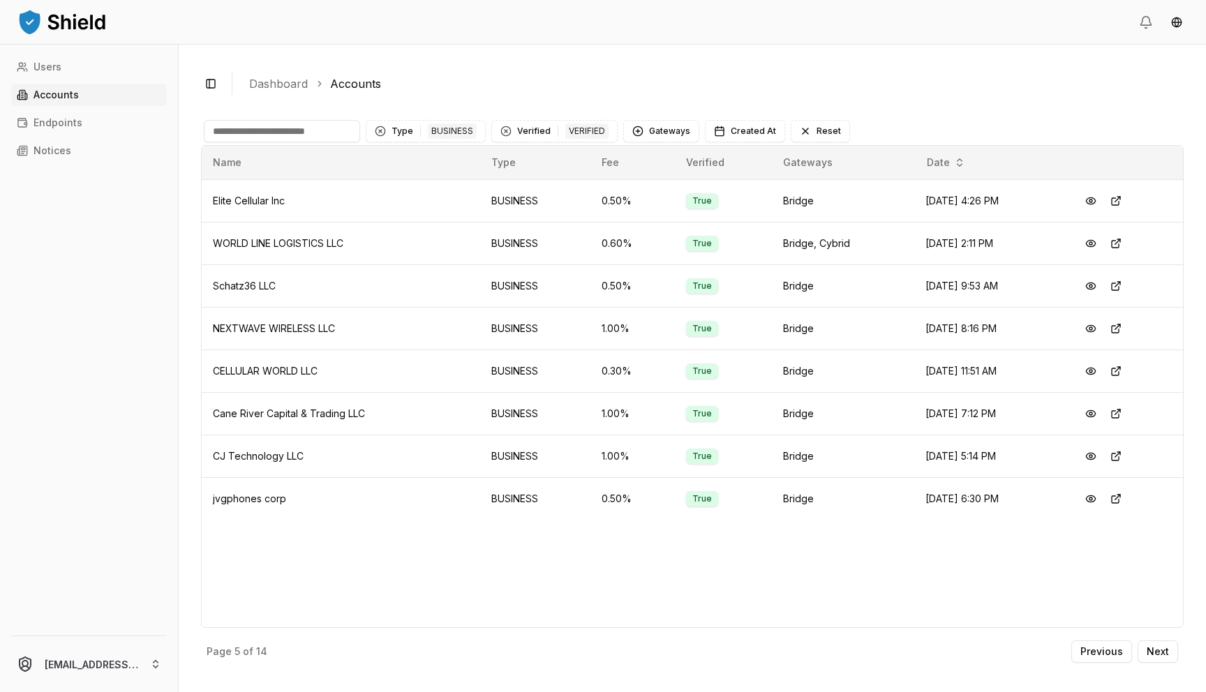
click at [1164, 672] on div "Toggle Sidebar Dashboard Accounts Type 1 BUSINESS Verified 1 VERIFIED Gateways …" at bounding box center [692, 369] width 1027 height 648
click at [1162, 659] on button "Next" at bounding box center [1157, 652] width 40 height 22
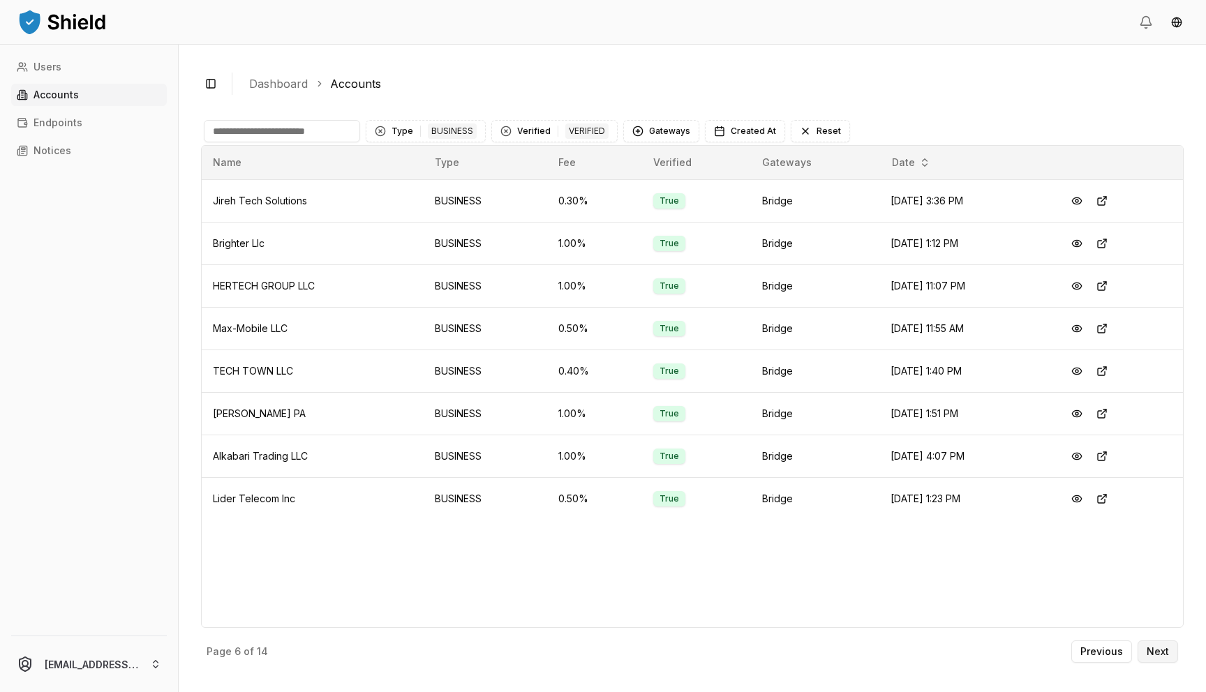
click at [1162, 659] on button "Next" at bounding box center [1157, 652] width 40 height 22
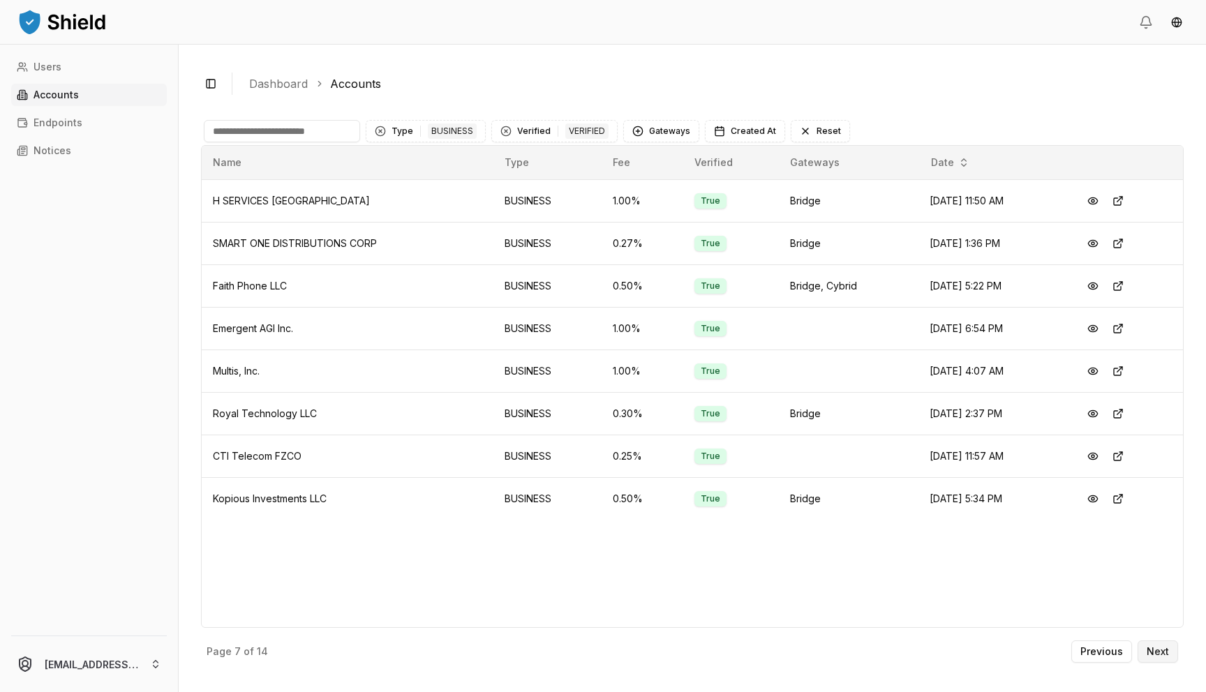
click at [1162, 659] on button "Next" at bounding box center [1157, 652] width 40 height 22
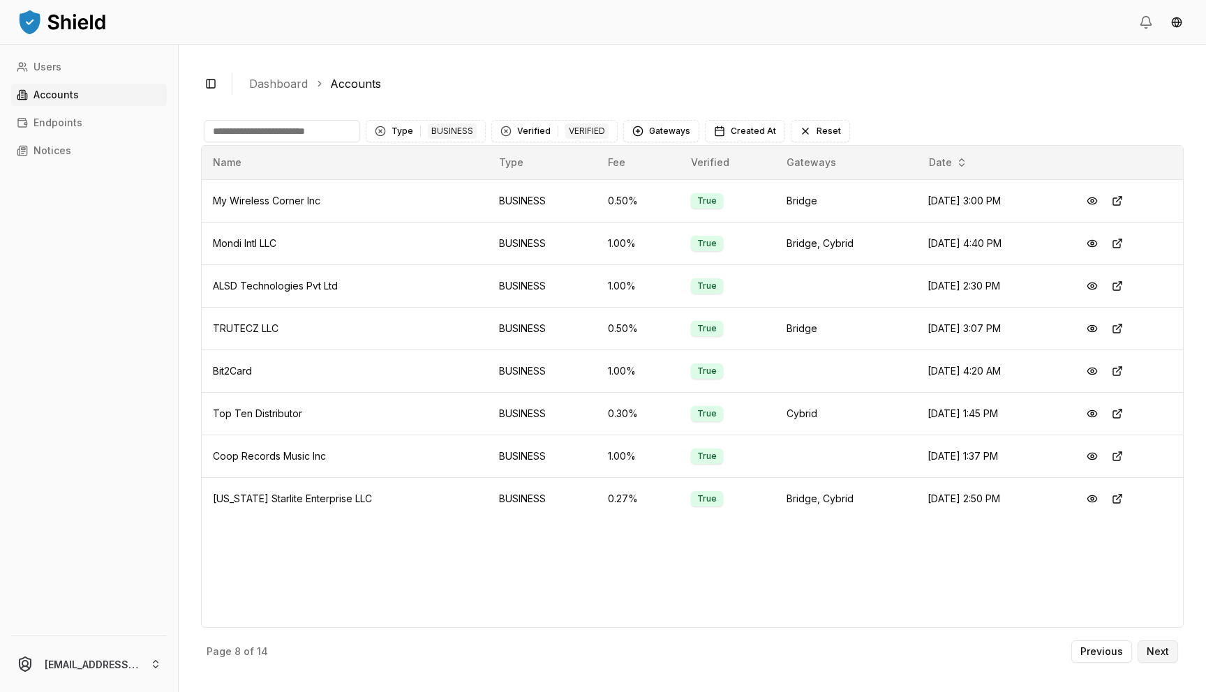
click at [1162, 658] on button "Next" at bounding box center [1157, 652] width 40 height 22
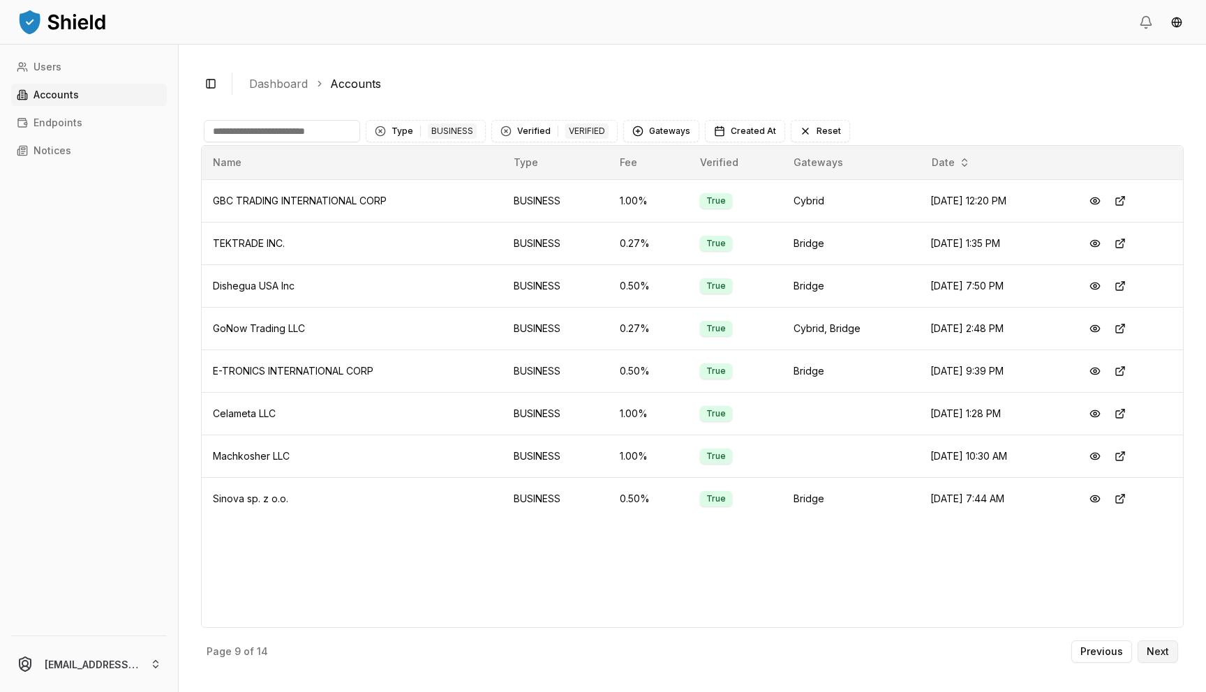
click at [1162, 658] on button "Next" at bounding box center [1157, 652] width 40 height 22
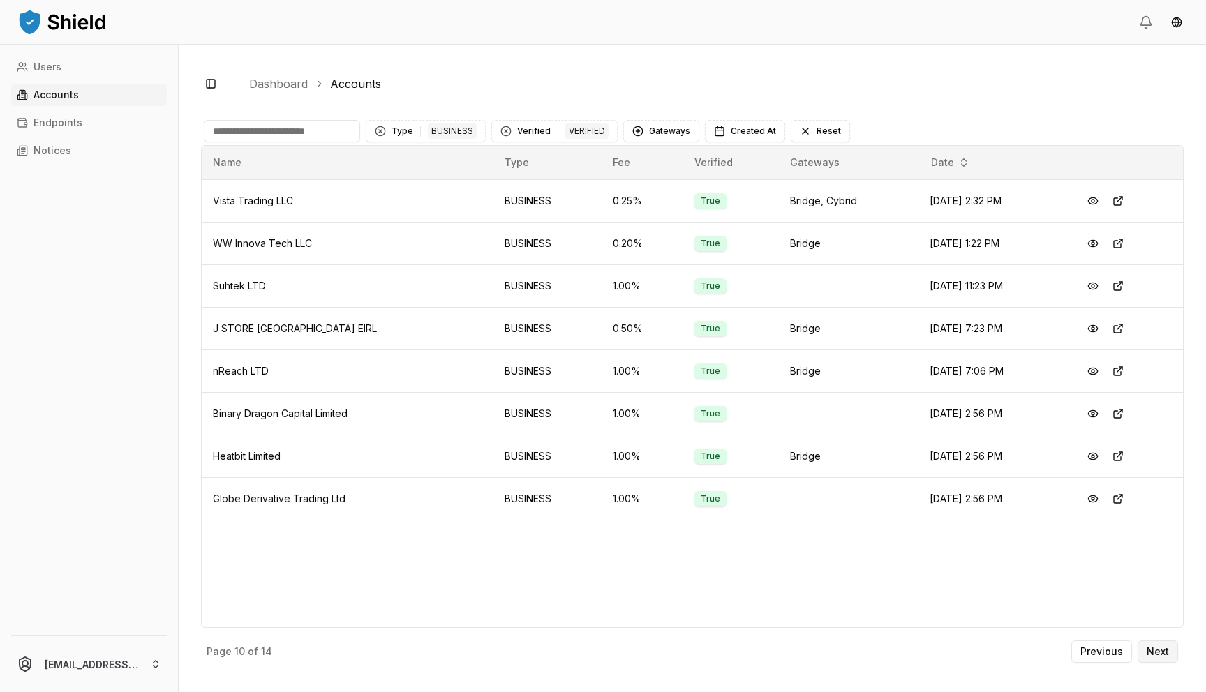
click at [1162, 658] on button "Next" at bounding box center [1157, 652] width 40 height 22
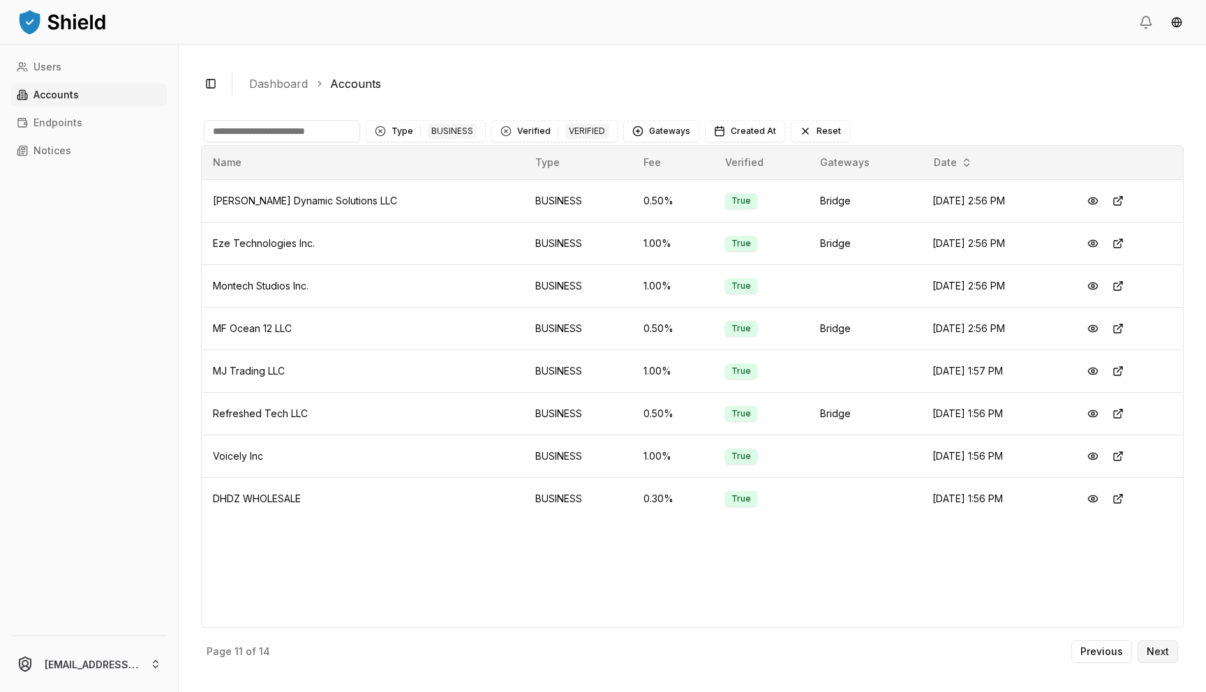
click at [1162, 658] on button "Next" at bounding box center [1157, 652] width 40 height 22
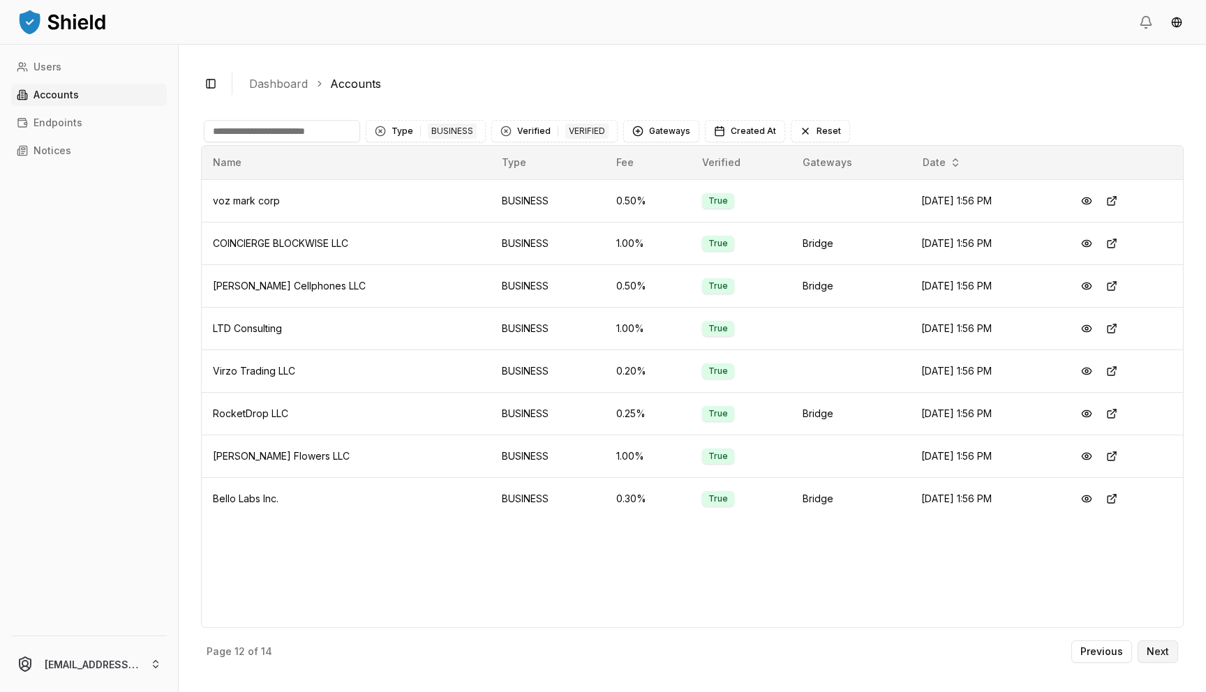
click at [1162, 658] on button "Next" at bounding box center [1157, 652] width 40 height 22
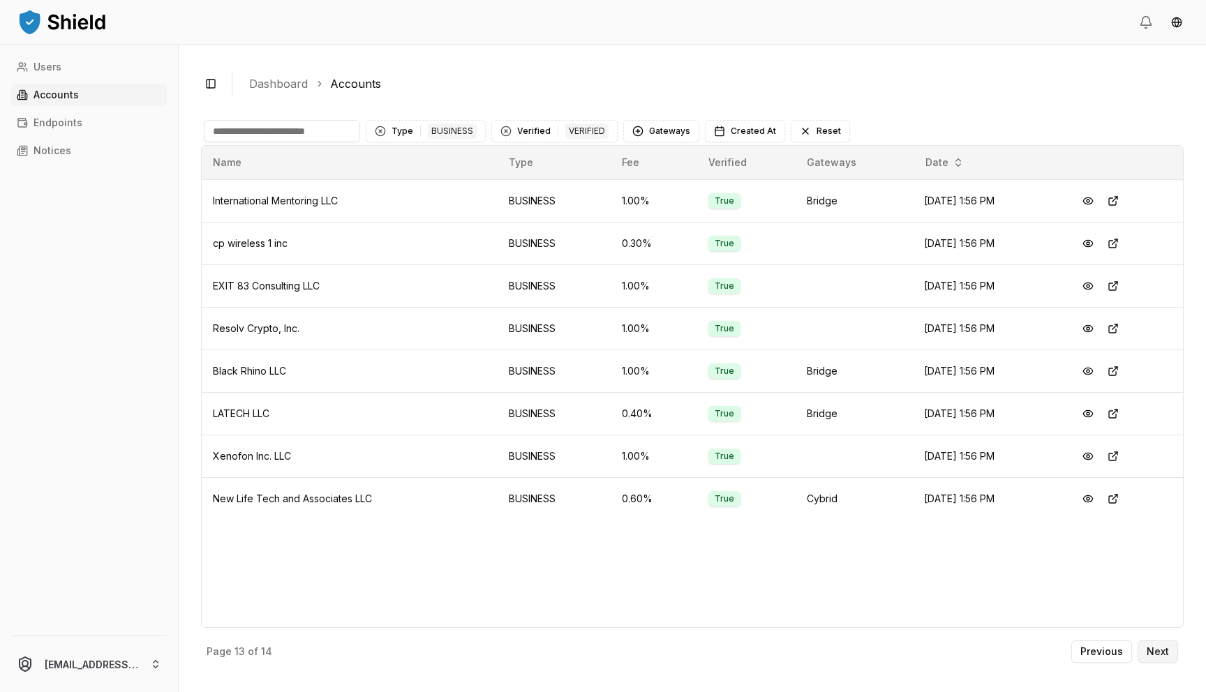
click at [1162, 658] on button "Next" at bounding box center [1157, 652] width 40 height 22
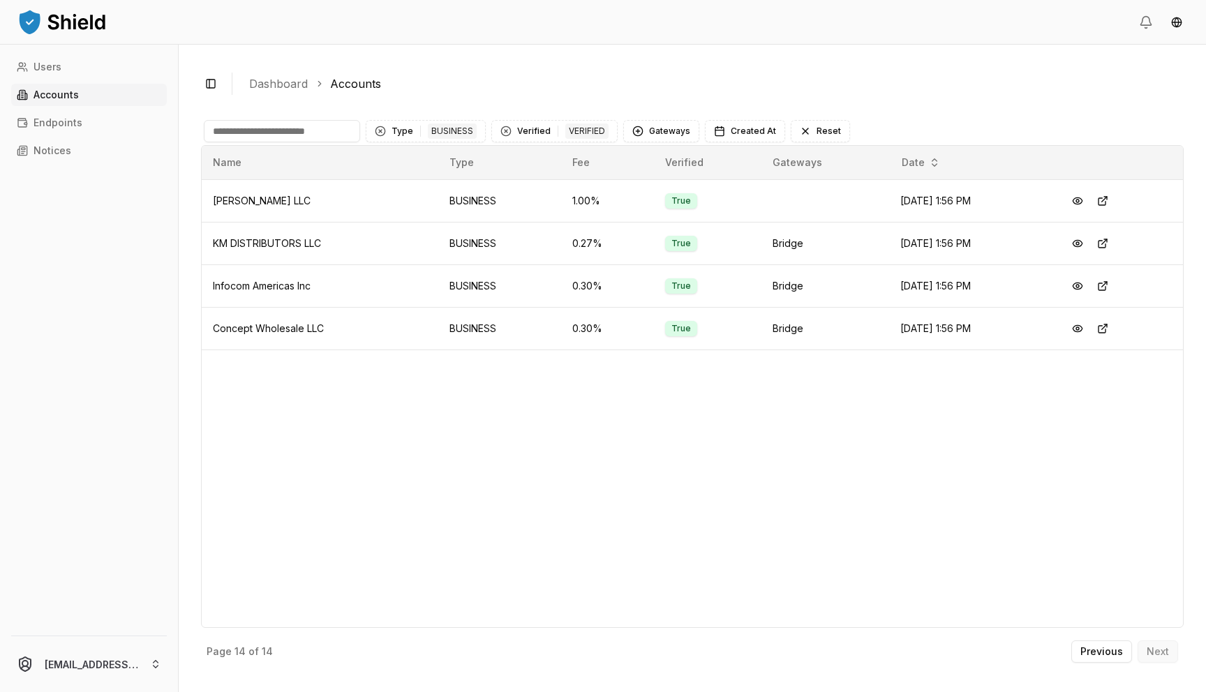
click at [1162, 658] on div "Previous Next" at bounding box center [1124, 652] width 107 height 22
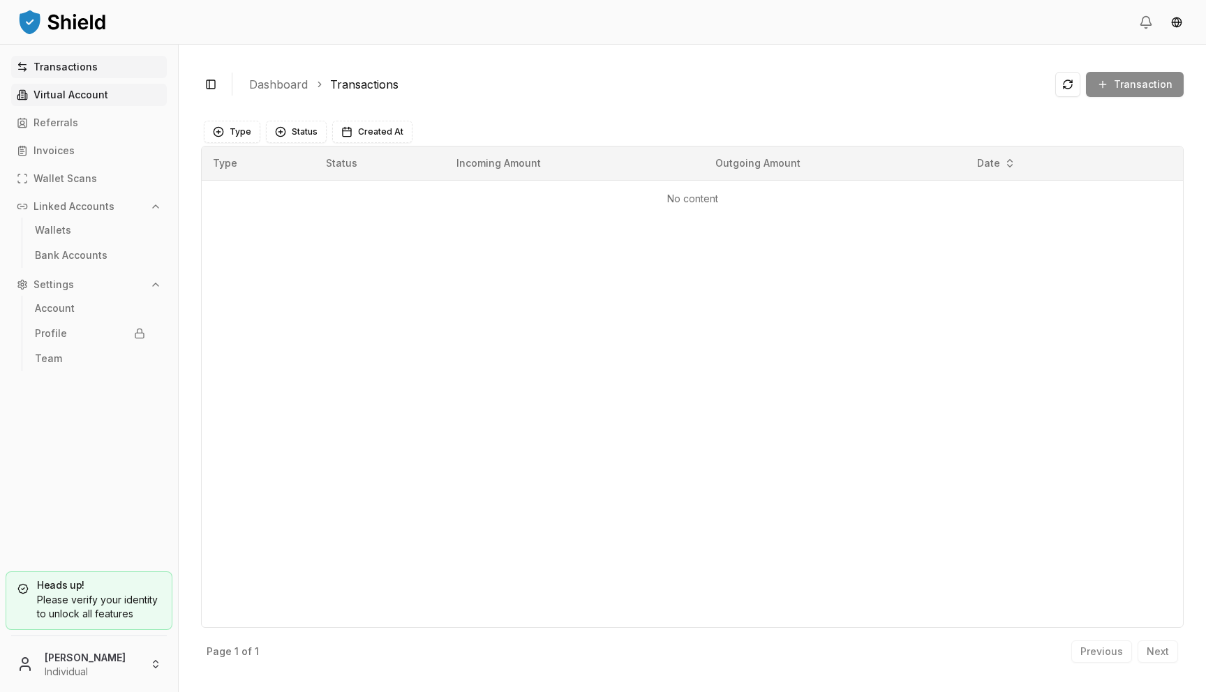
click at [85, 94] on p "Virtual Account" at bounding box center [70, 95] width 75 height 10
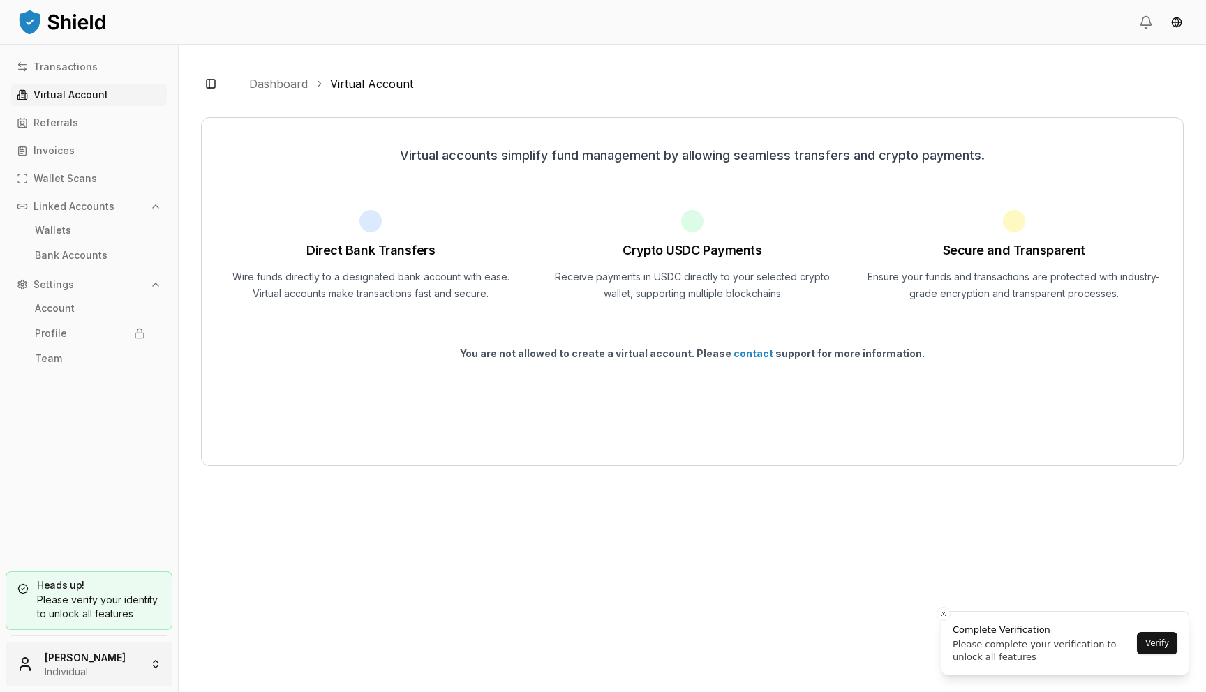
click at [81, 658] on html "Transactions Virtual Account Referrals Invoices Wallet Scans Linked Accounts Wa…" at bounding box center [603, 346] width 1206 height 692
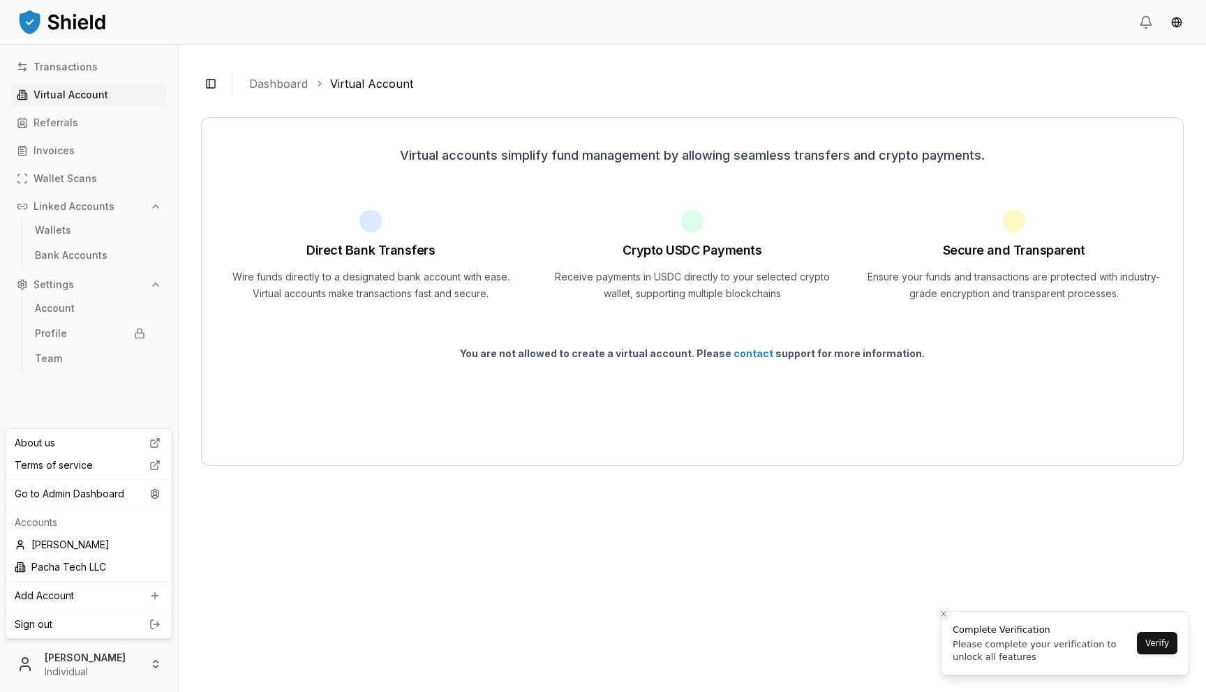
click at [140, 481] on div "About us Terms of service Go to Admin Dashboard Accounts Jose Rojas Pacha Tech …" at bounding box center [89, 533] width 167 height 211
click at [130, 493] on div "Go to Admin Dashboard" at bounding box center [89, 494] width 160 height 22
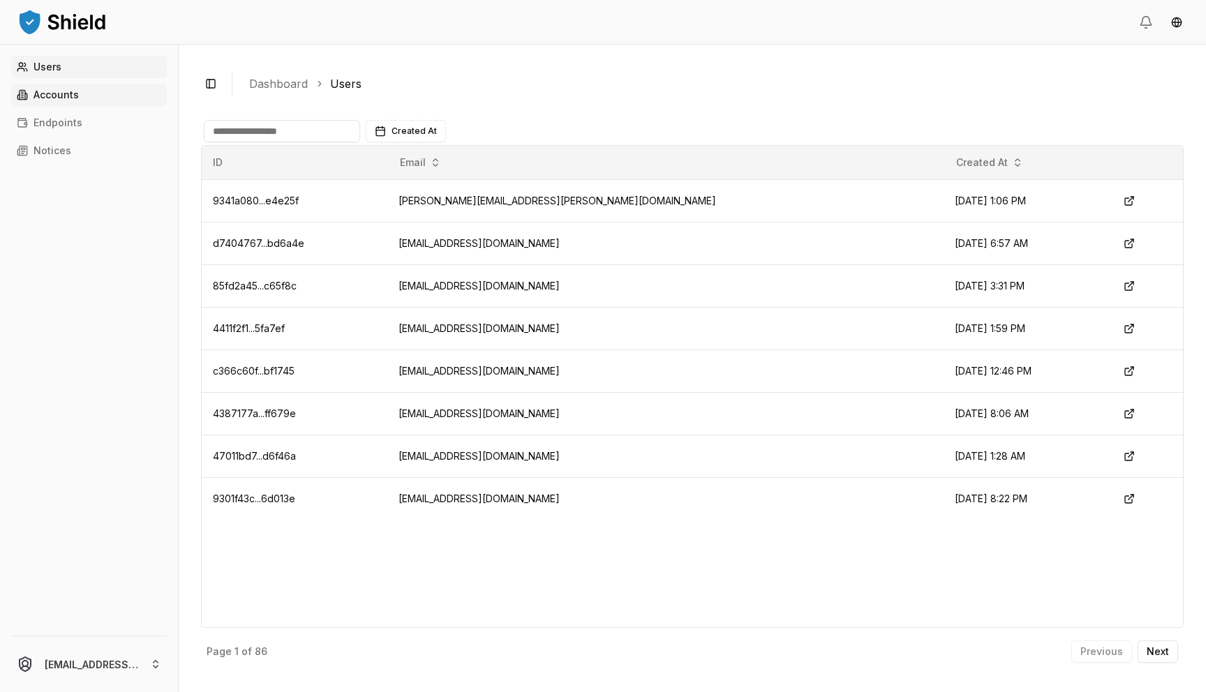
click at [89, 102] on link "Accounts" at bounding box center [89, 95] width 156 height 22
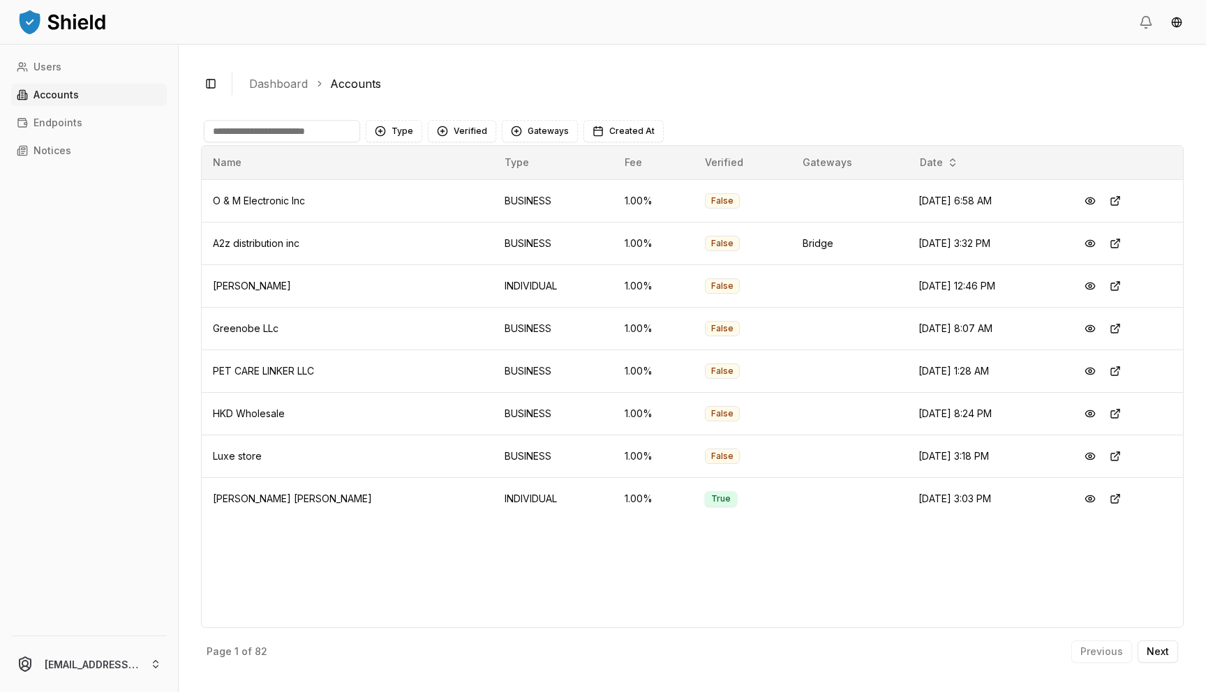
click at [253, 118] on div "Type Verified Gateways Created At" at bounding box center [692, 131] width 982 height 28
click at [255, 122] on input at bounding box center [282, 131] width 156 height 22
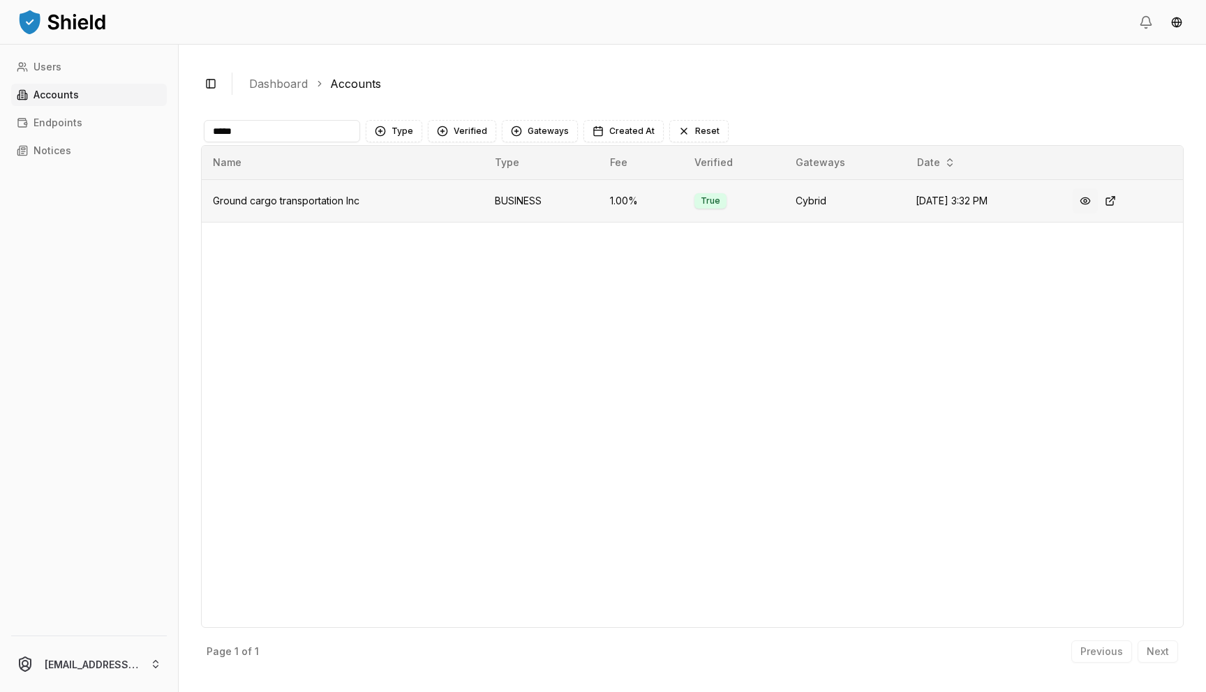
type input "*****"
click at [1088, 202] on button at bounding box center [1084, 200] width 25 height 25
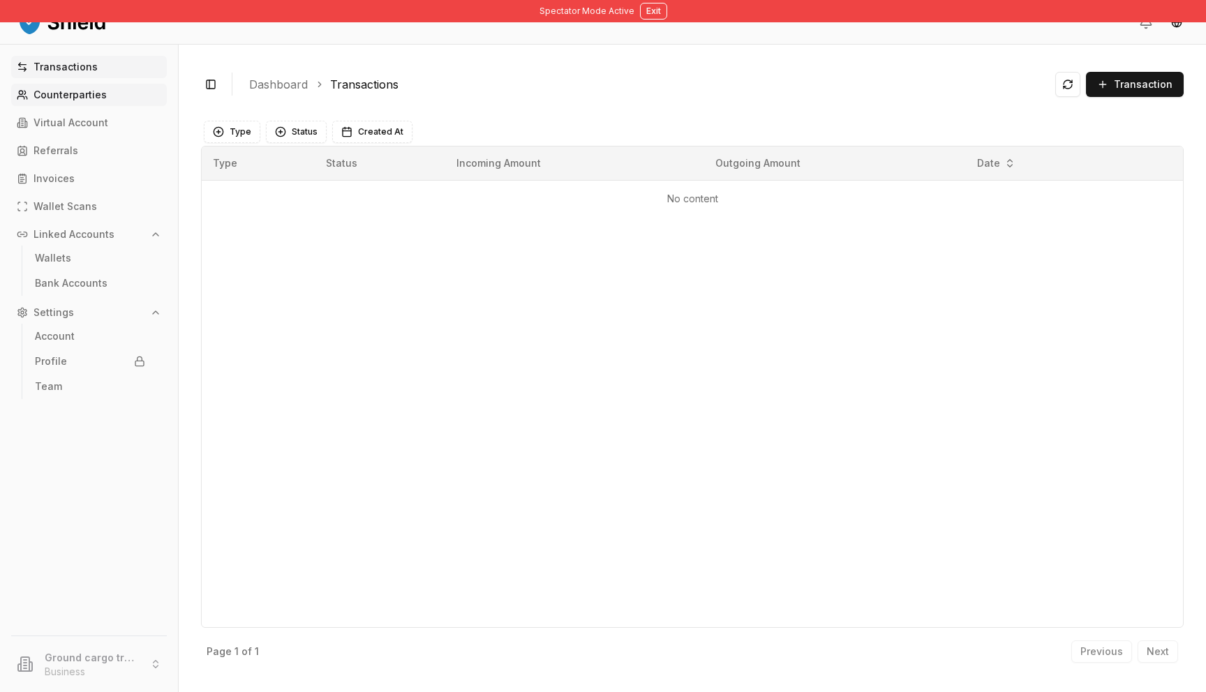
click at [76, 101] on link "Counterparties" at bounding box center [89, 95] width 156 height 22
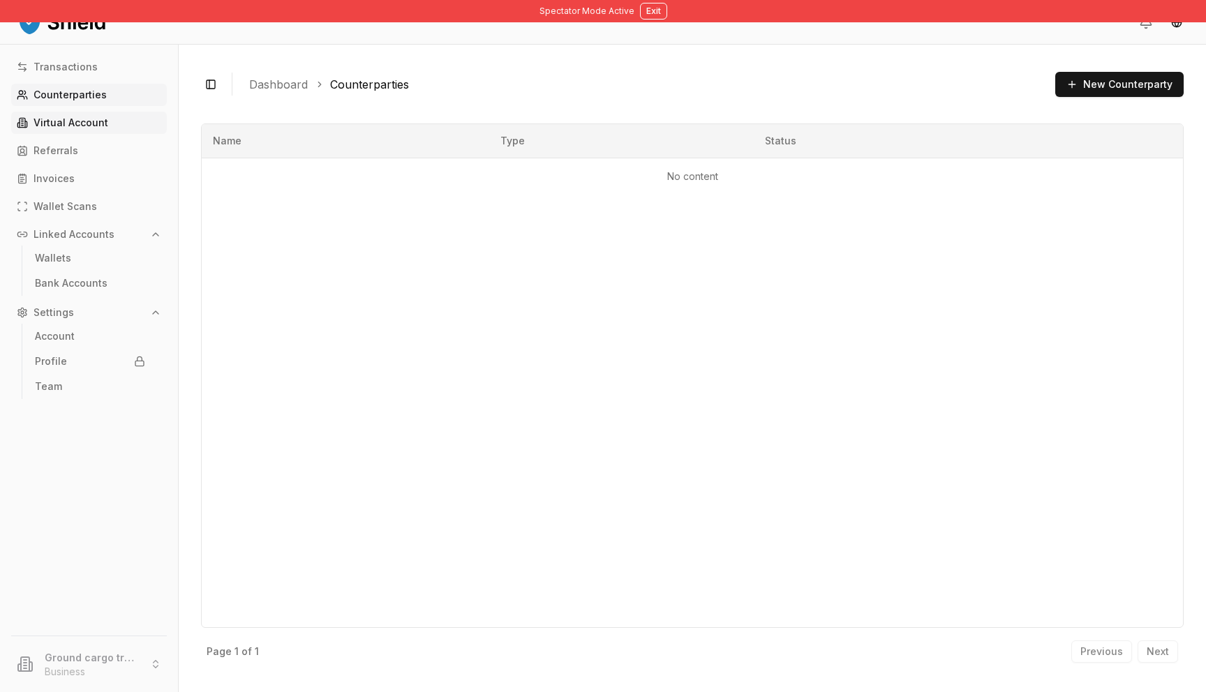
click at [73, 124] on p "Virtual Account" at bounding box center [70, 123] width 75 height 10
click at [73, 119] on p "Virtual Account" at bounding box center [70, 123] width 75 height 10
click at [57, 147] on p "Referrals" at bounding box center [55, 151] width 45 height 10
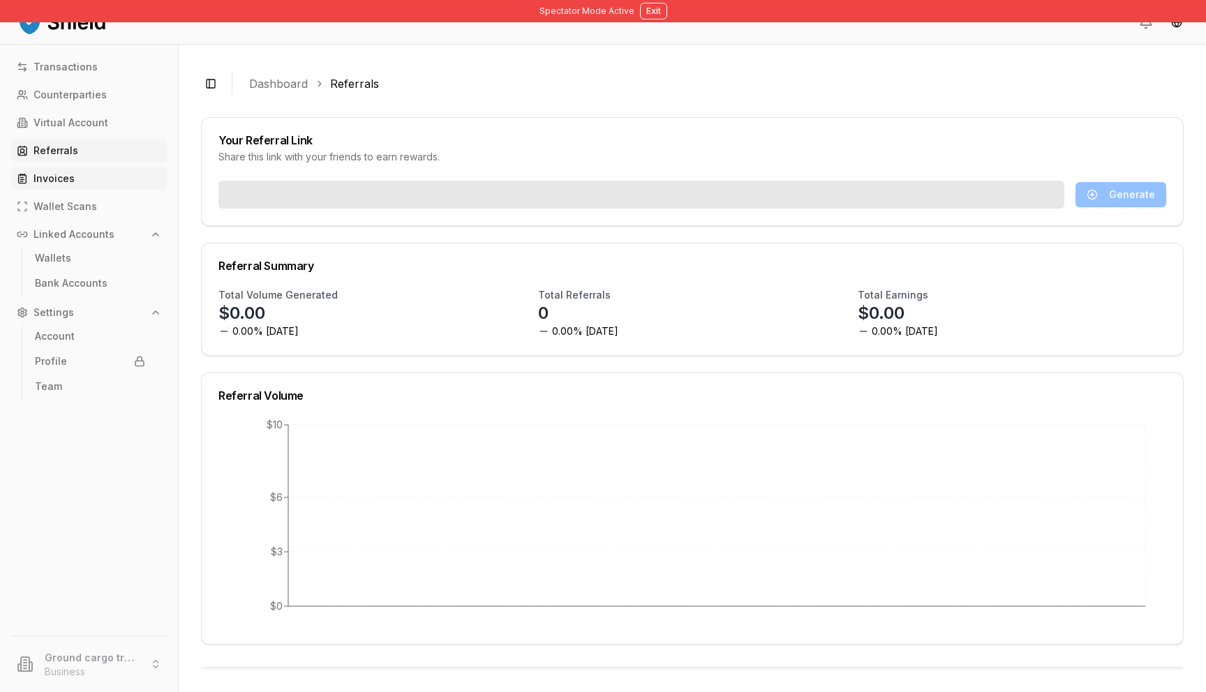
click at [54, 188] on link "Invoices" at bounding box center [89, 178] width 156 height 22
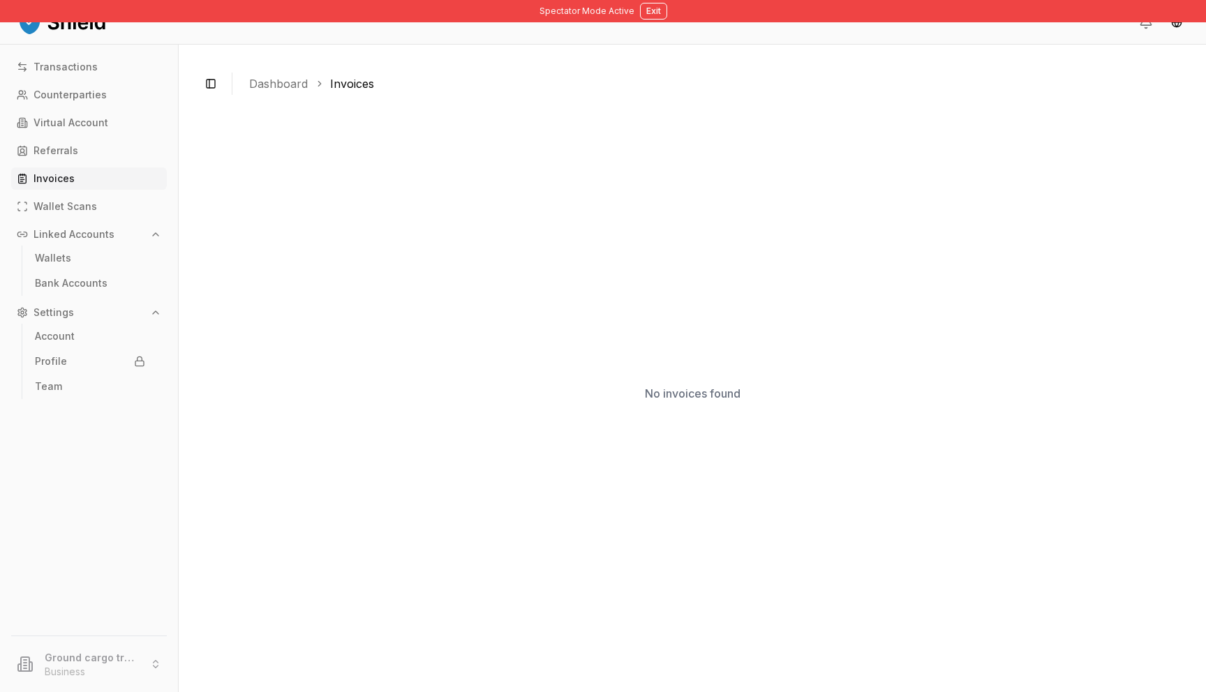
click at [57, 181] on p "Invoices" at bounding box center [53, 179] width 41 height 10
click at [74, 204] on p "Wallet Scans" at bounding box center [64, 207] width 63 height 10
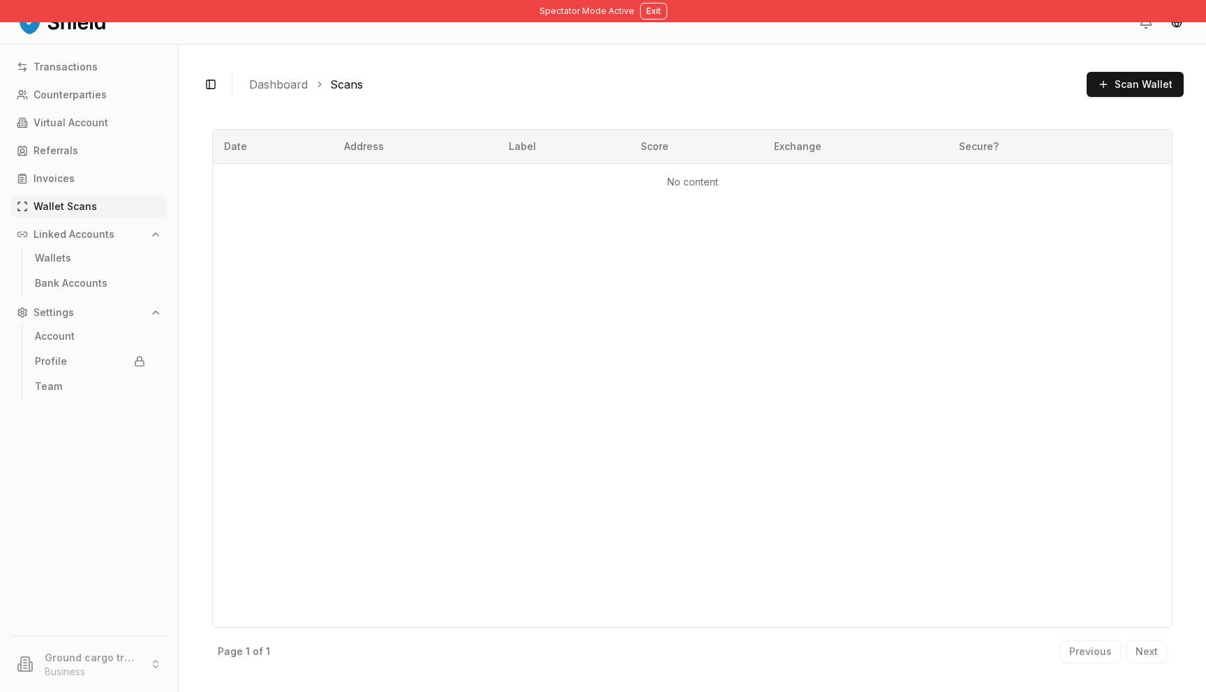
click at [73, 230] on p "Linked Accounts" at bounding box center [73, 235] width 81 height 10
click at [70, 234] on p "Linked Accounts" at bounding box center [73, 235] width 81 height 10
click at [58, 255] on p "Wallets" at bounding box center [53, 258] width 36 height 10
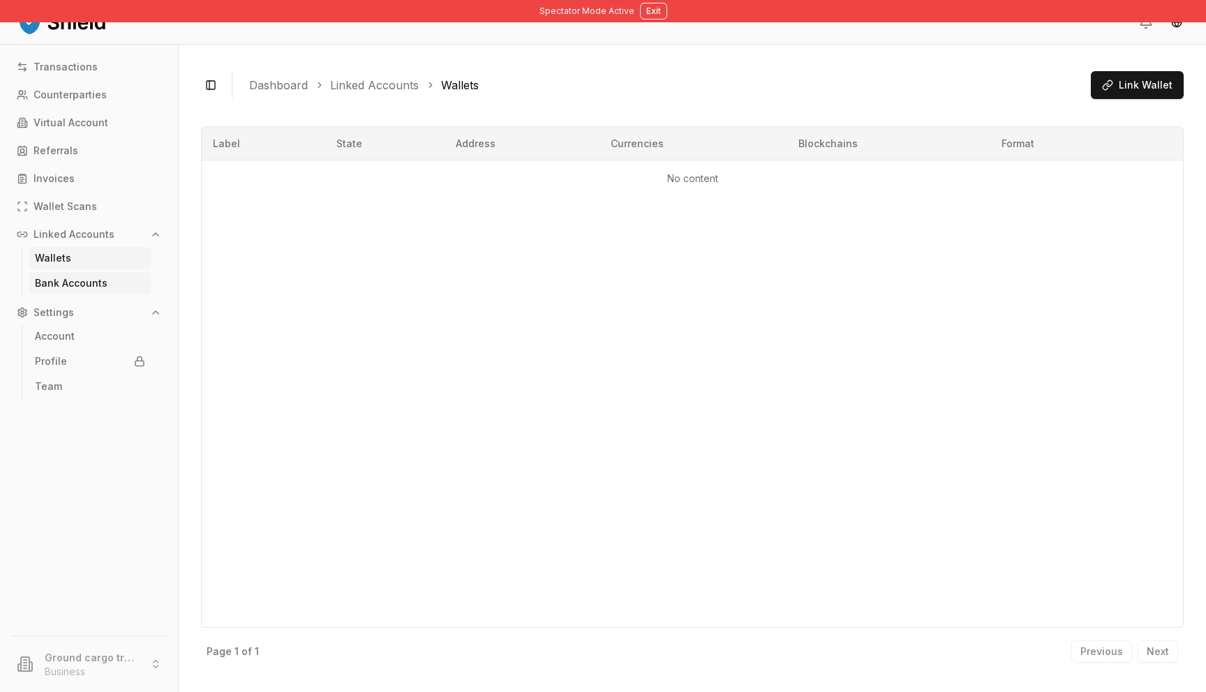
click at [77, 279] on p "Bank Accounts" at bounding box center [71, 283] width 73 height 10
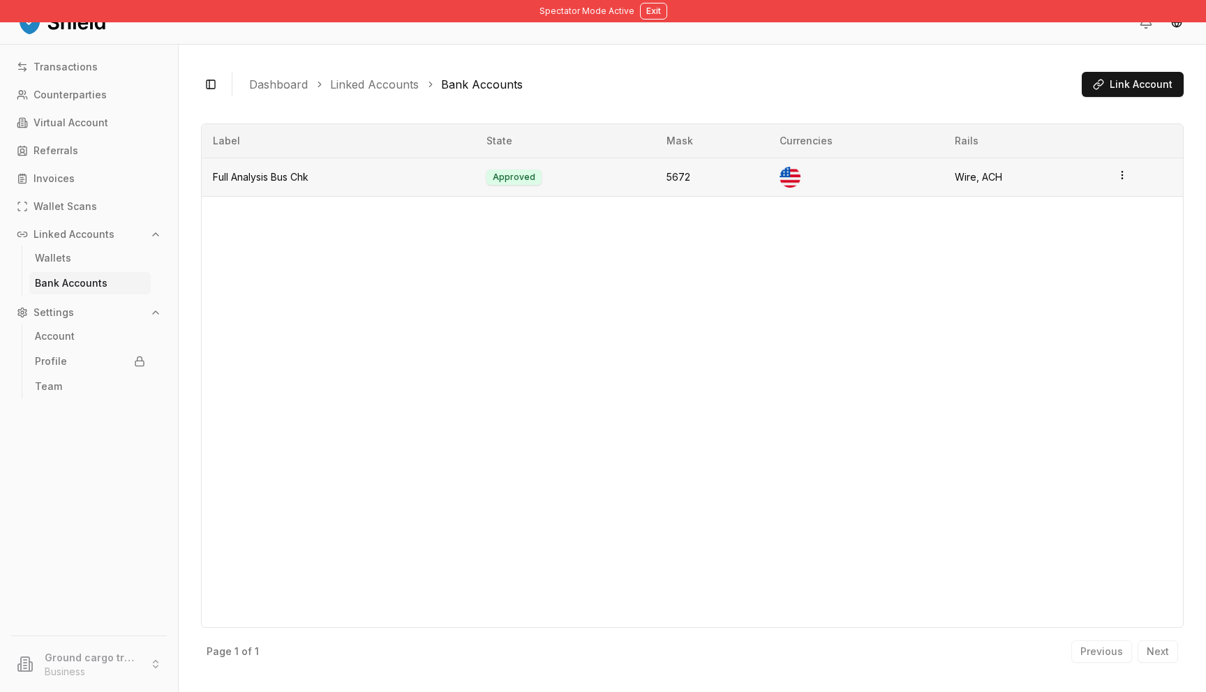
click at [288, 170] on td "Full Analysis Bus Chk" at bounding box center [339, 177] width 274 height 38
click at [91, 94] on p "Counterparties" at bounding box center [69, 95] width 73 height 10
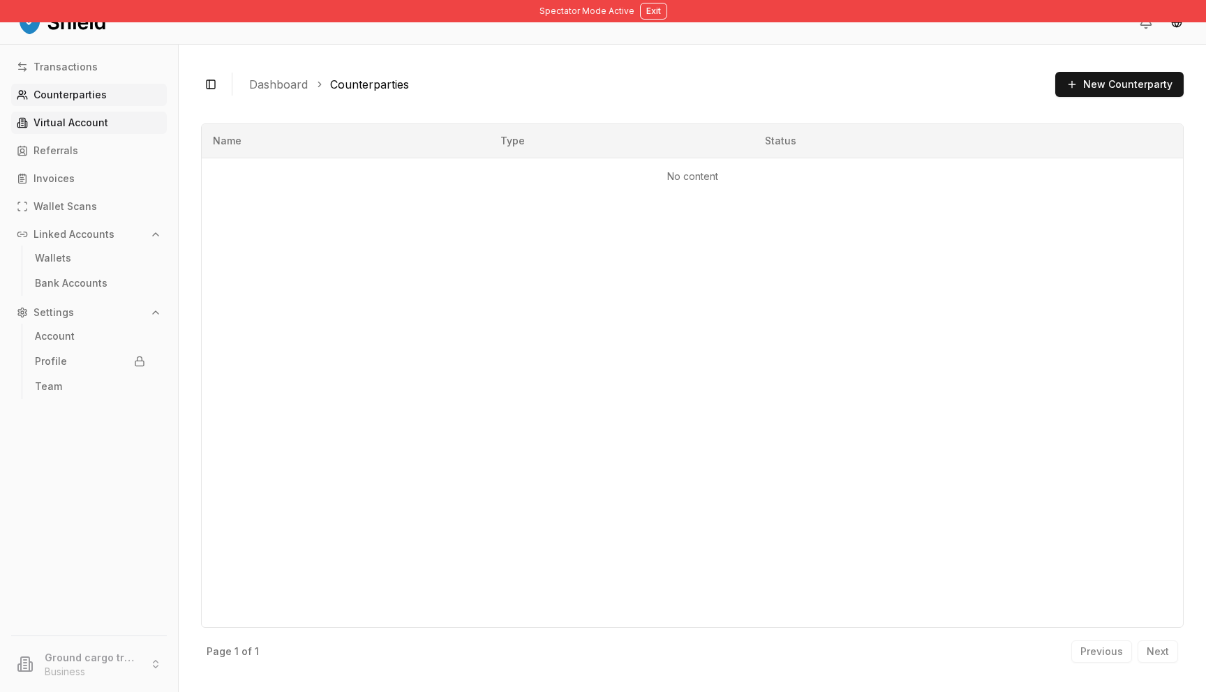
click at [82, 122] on p "Virtual Account" at bounding box center [70, 123] width 75 height 10
click at [82, 121] on p "Virtual Account" at bounding box center [70, 123] width 75 height 10
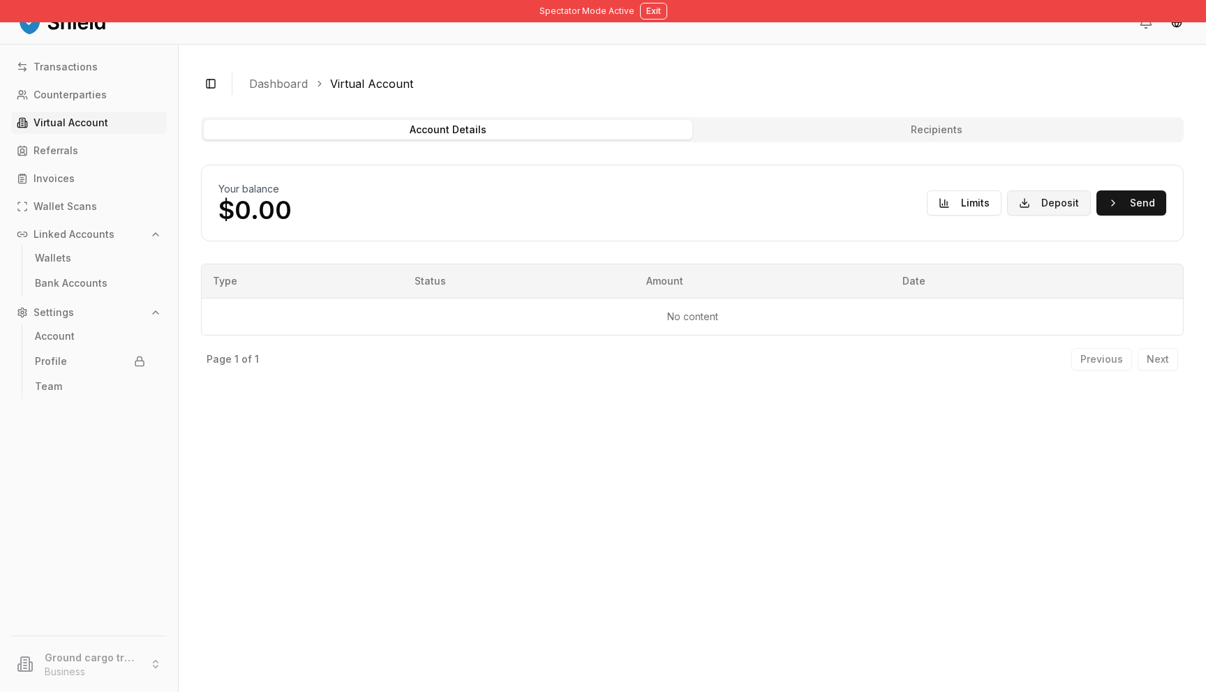
click at [1035, 209] on button "Deposit" at bounding box center [1049, 202] width 84 height 25
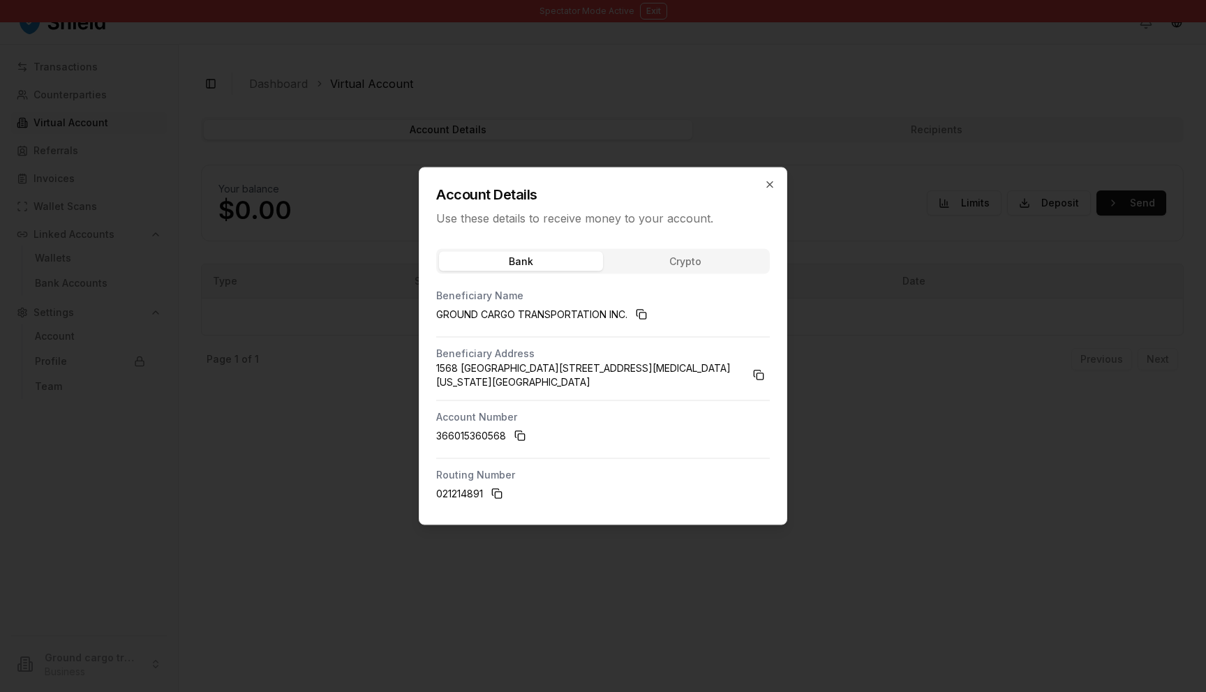
click at [934, 373] on div at bounding box center [603, 346] width 1206 height 692
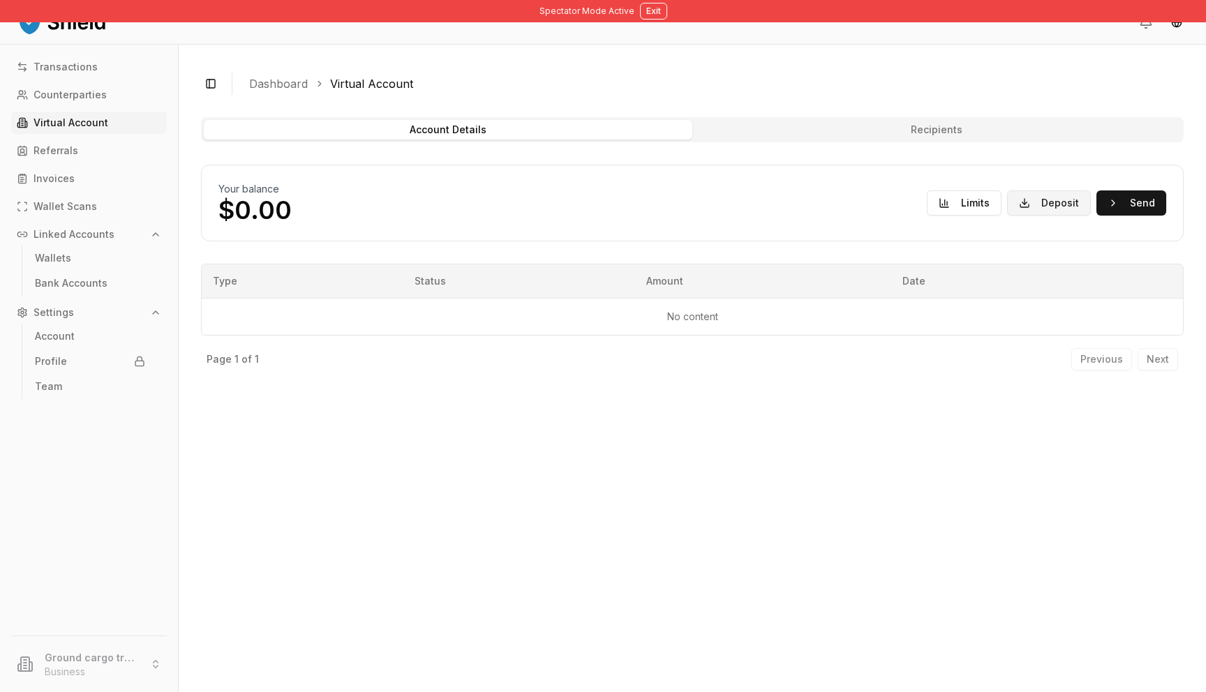
click at [1052, 200] on button "Deposit" at bounding box center [1049, 202] width 84 height 25
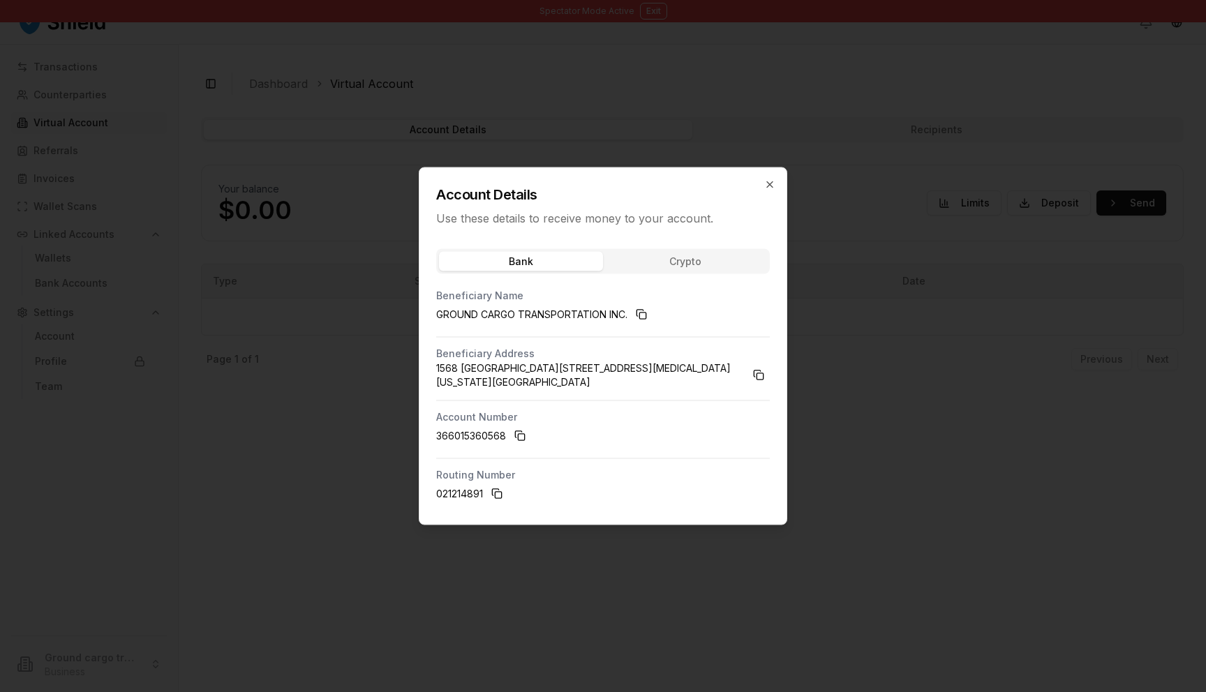
click at [775, 189] on div "Account Details Use these details to receive money to your account." at bounding box center [602, 197] width 367 height 59
click at [765, 188] on icon "button" at bounding box center [769, 184] width 11 height 11
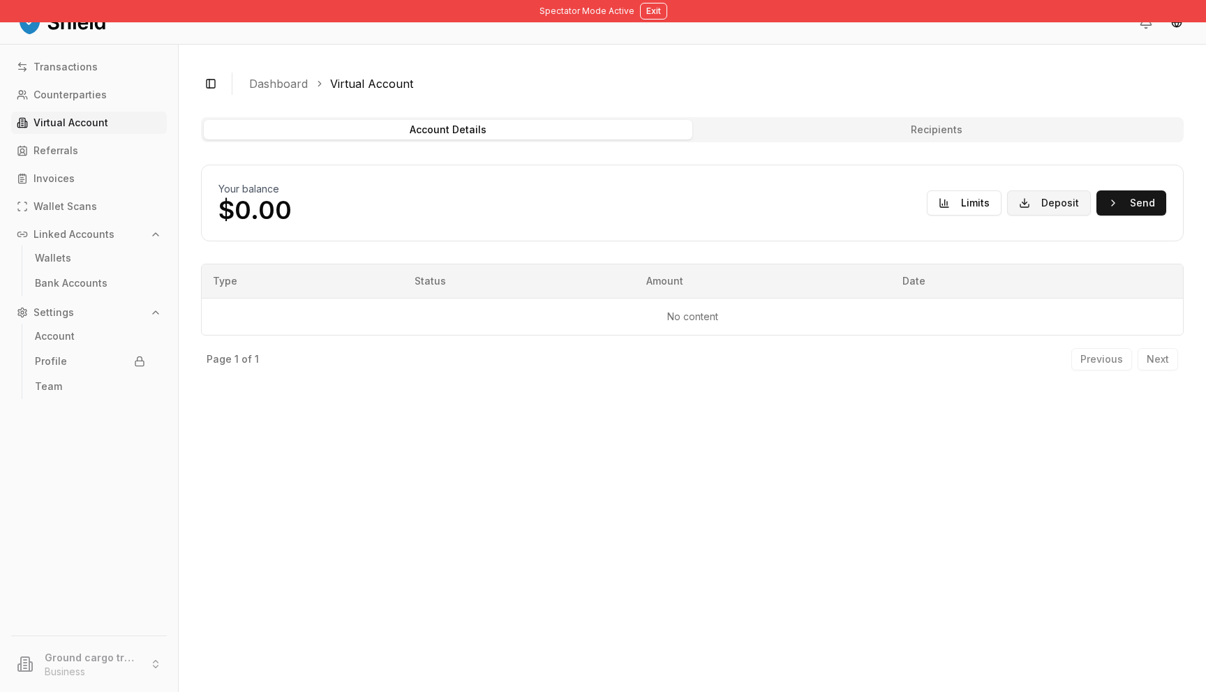
click at [1047, 200] on button "Deposit" at bounding box center [1049, 202] width 84 height 25
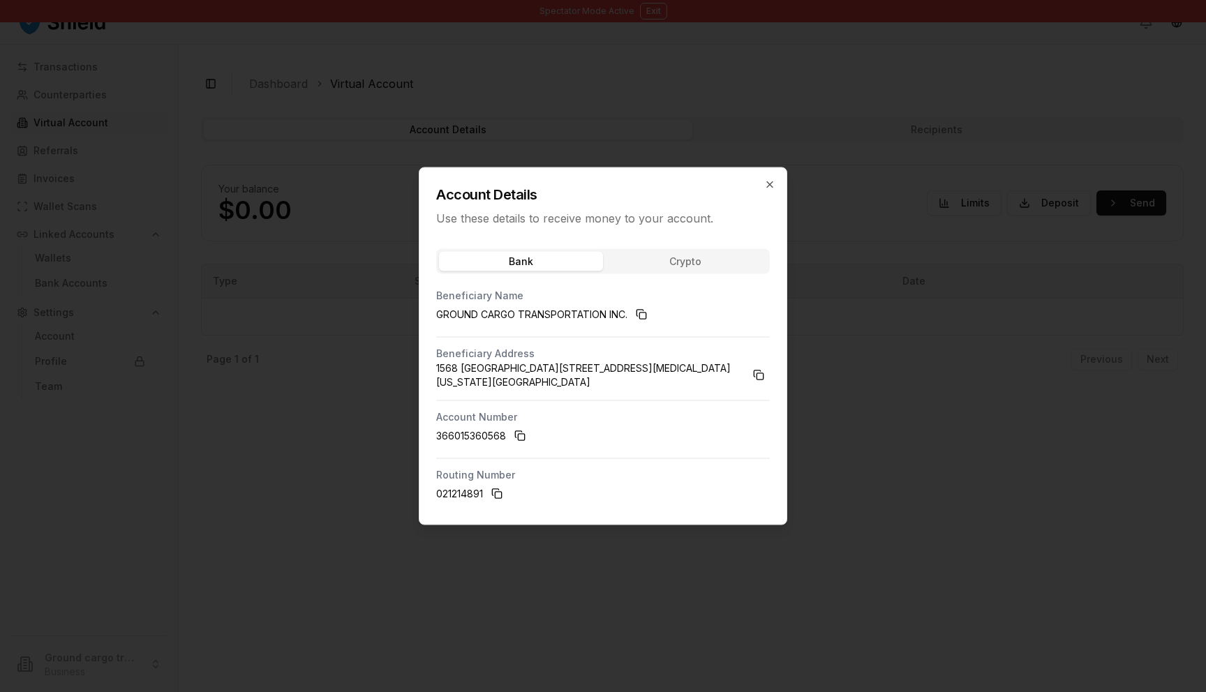
click at [759, 187] on h2 "Account Details" at bounding box center [603, 195] width 334 height 20
click at [764, 186] on icon "button" at bounding box center [769, 184] width 11 height 11
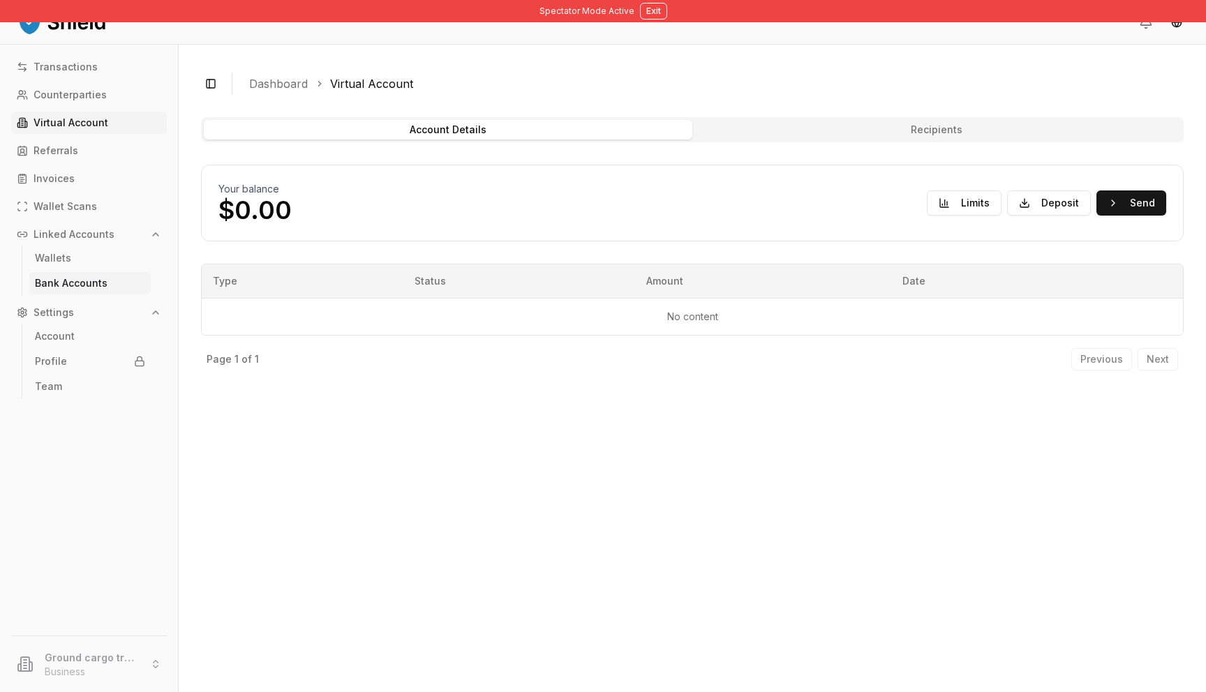
click at [108, 276] on link "Bank Accounts" at bounding box center [89, 283] width 121 height 22
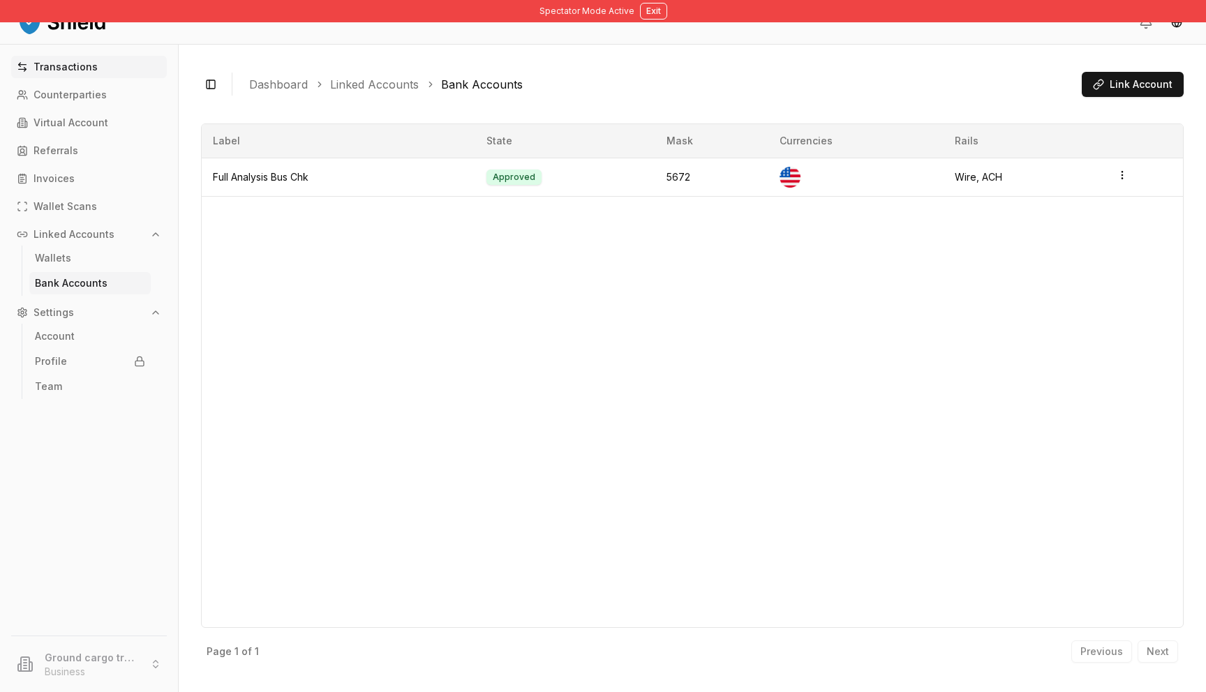
click at [50, 63] on p "Transactions" at bounding box center [65, 67] width 64 height 10
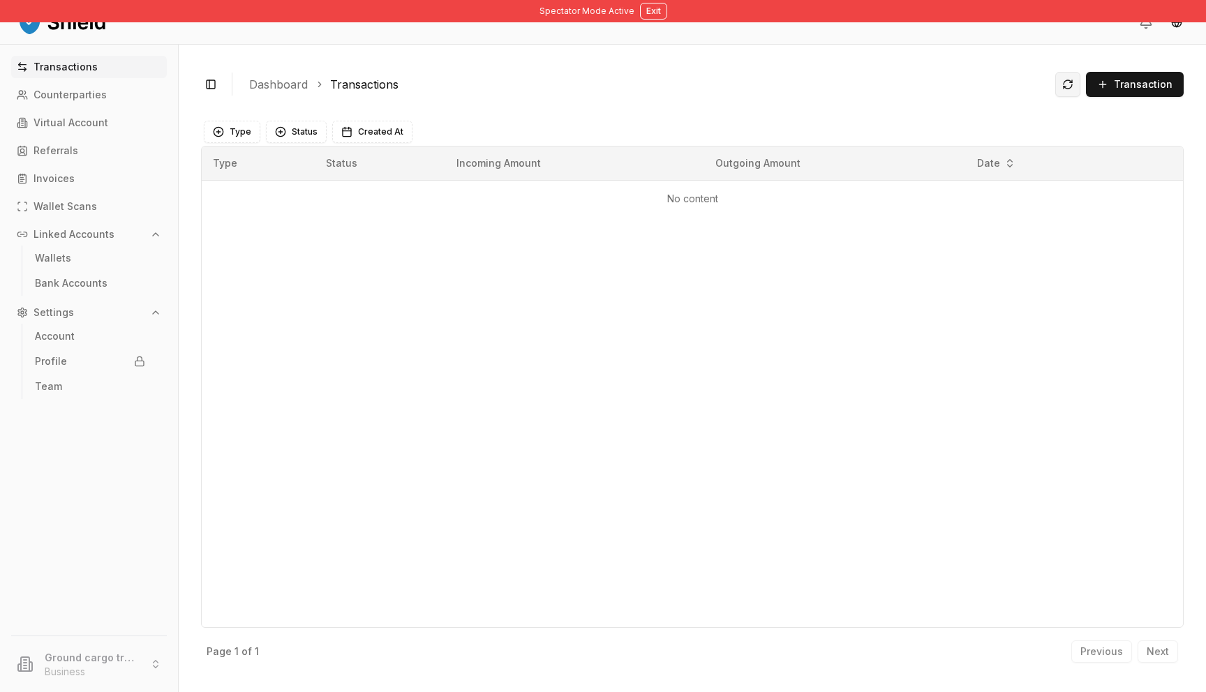
click at [1071, 76] on button at bounding box center [1067, 84] width 25 height 25
click at [99, 131] on link "Virtual Account" at bounding box center [89, 123] width 156 height 22
click at [132, 126] on link "Virtual Account" at bounding box center [89, 123] width 156 height 22
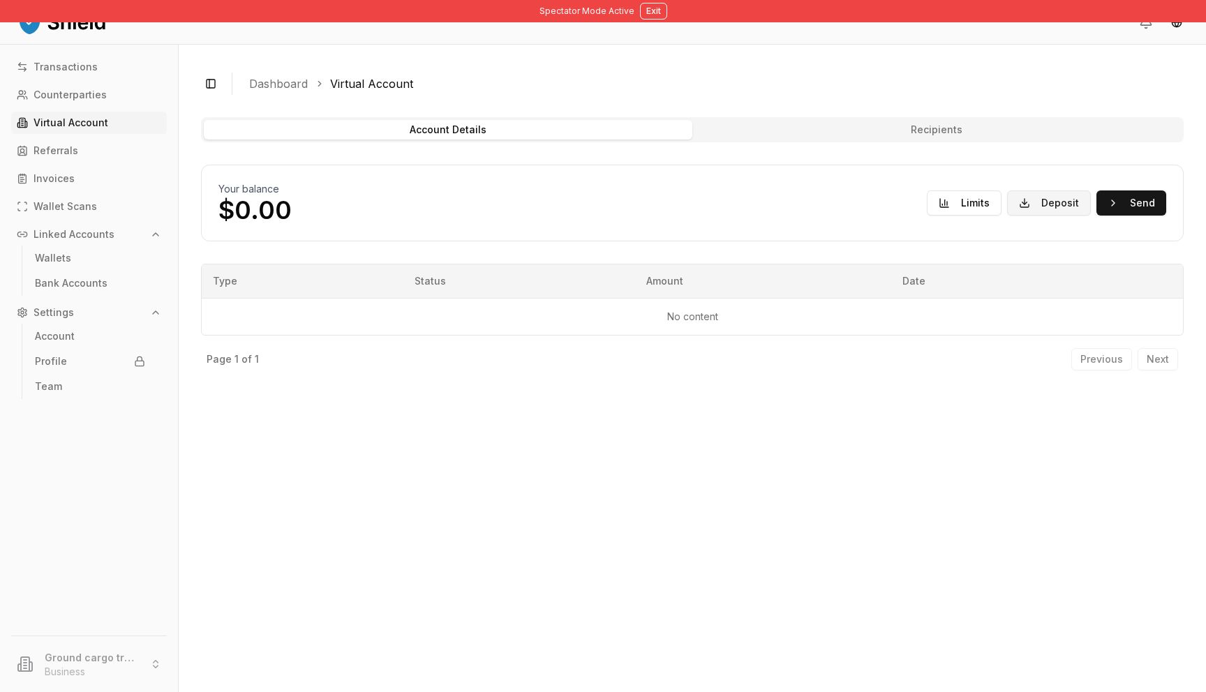
click at [1040, 204] on button "Deposit" at bounding box center [1049, 202] width 84 height 25
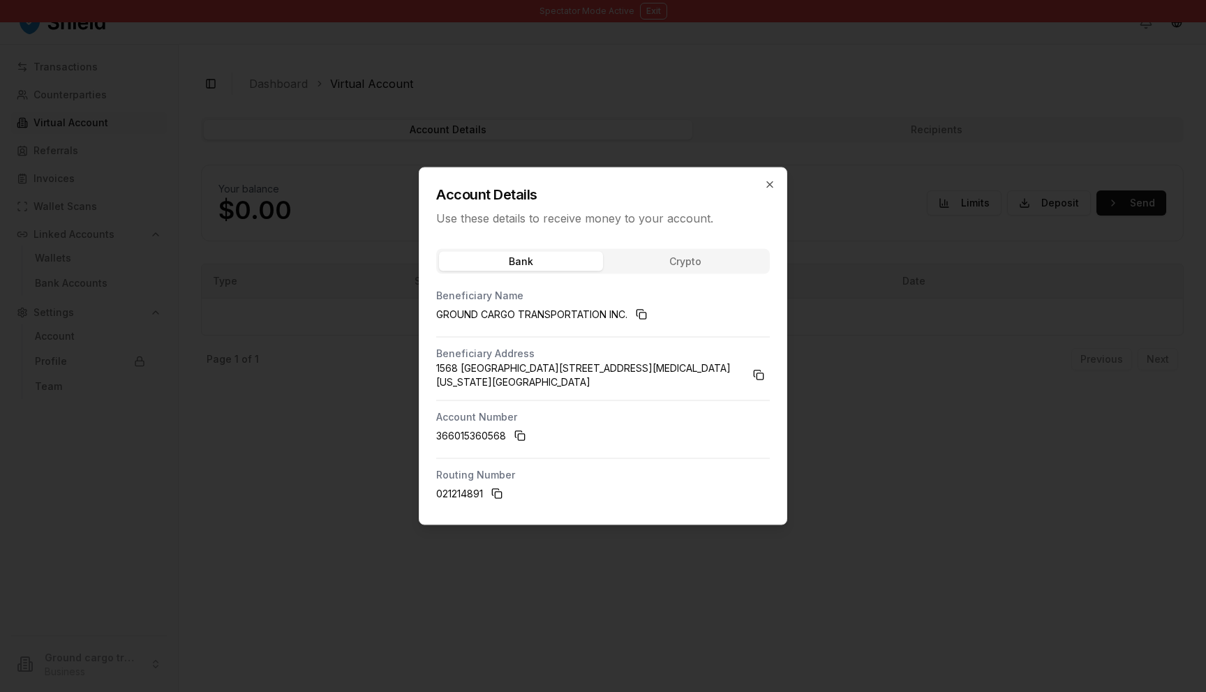
click at [654, 274] on div "Bank Crypto" at bounding box center [603, 261] width 334 height 25
click at [654, 269] on button "Crypto" at bounding box center [685, 262] width 164 height 20
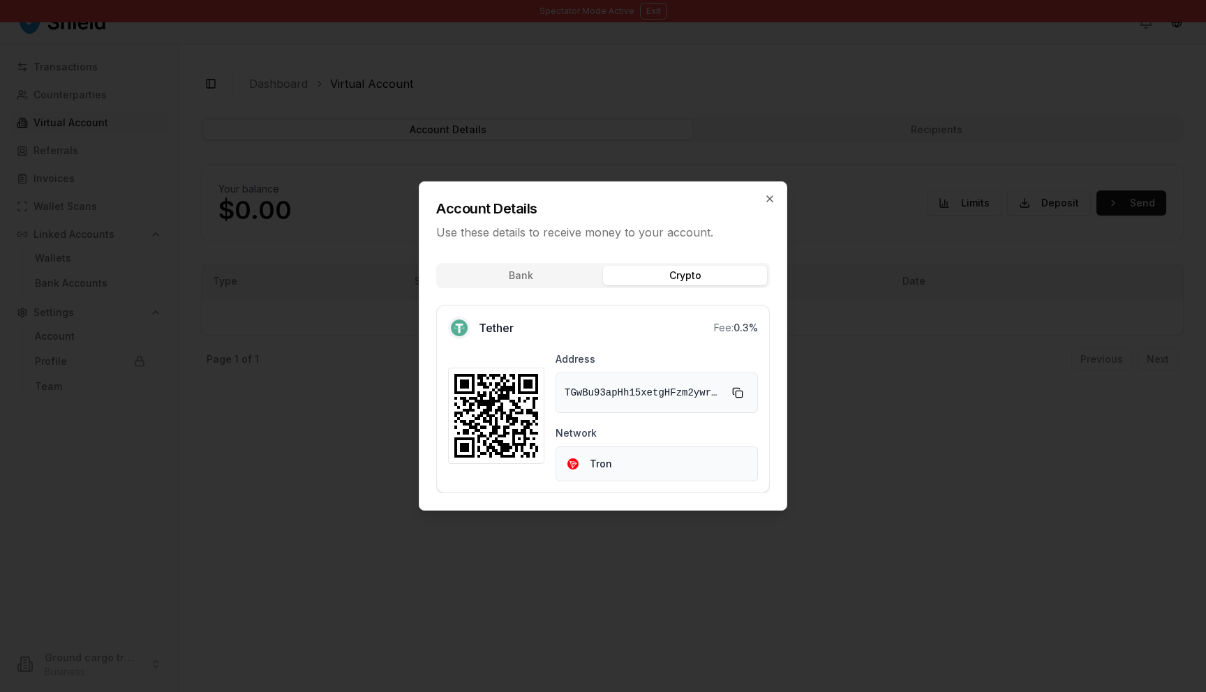
click at [569, 276] on div "Bank Crypto Tether Fee: 0.3 % Address TGwBu93apHh15xetgHFzm2ywrDbz7TRPFS Networ…" at bounding box center [602, 381] width 367 height 258
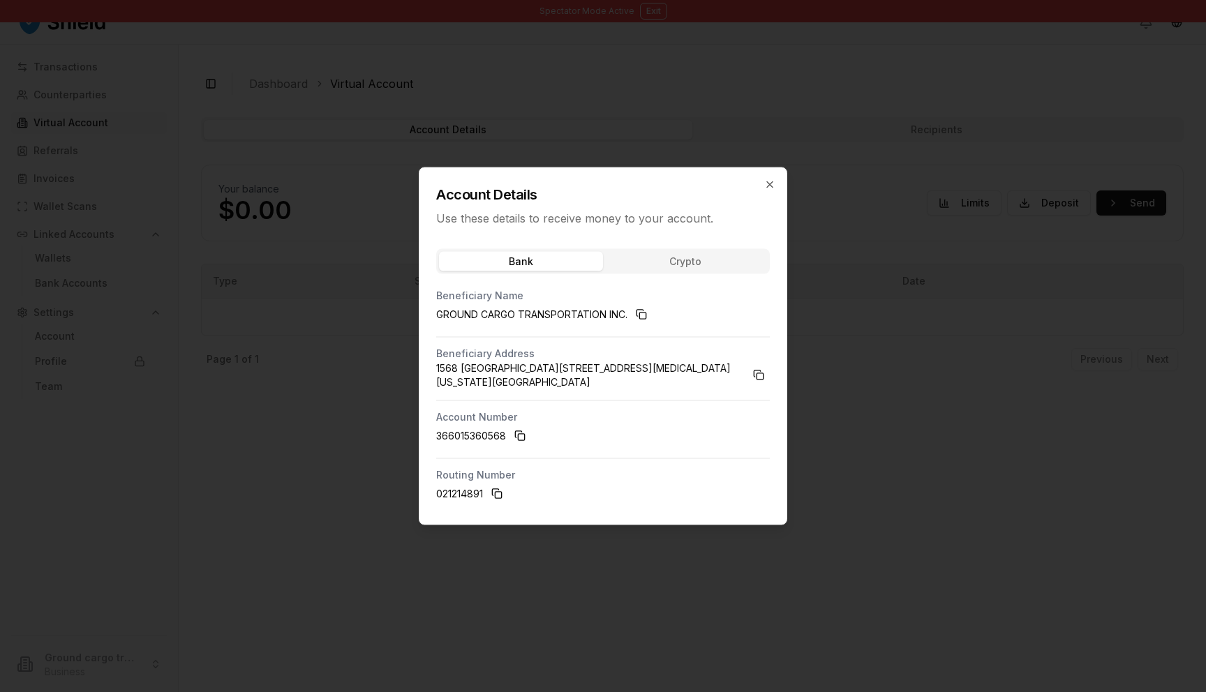
click at [675, 264] on div "Bank Crypto" at bounding box center [603, 261] width 334 height 25
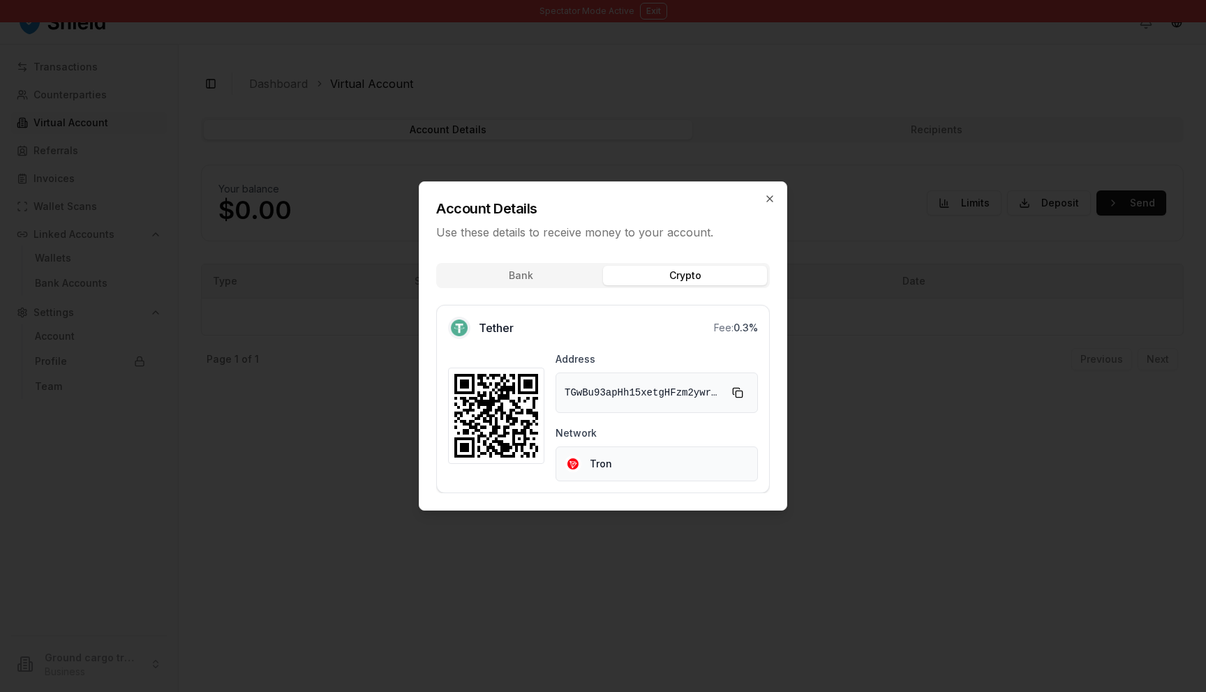
click at [521, 273] on button "Bank" at bounding box center [521, 276] width 164 height 20
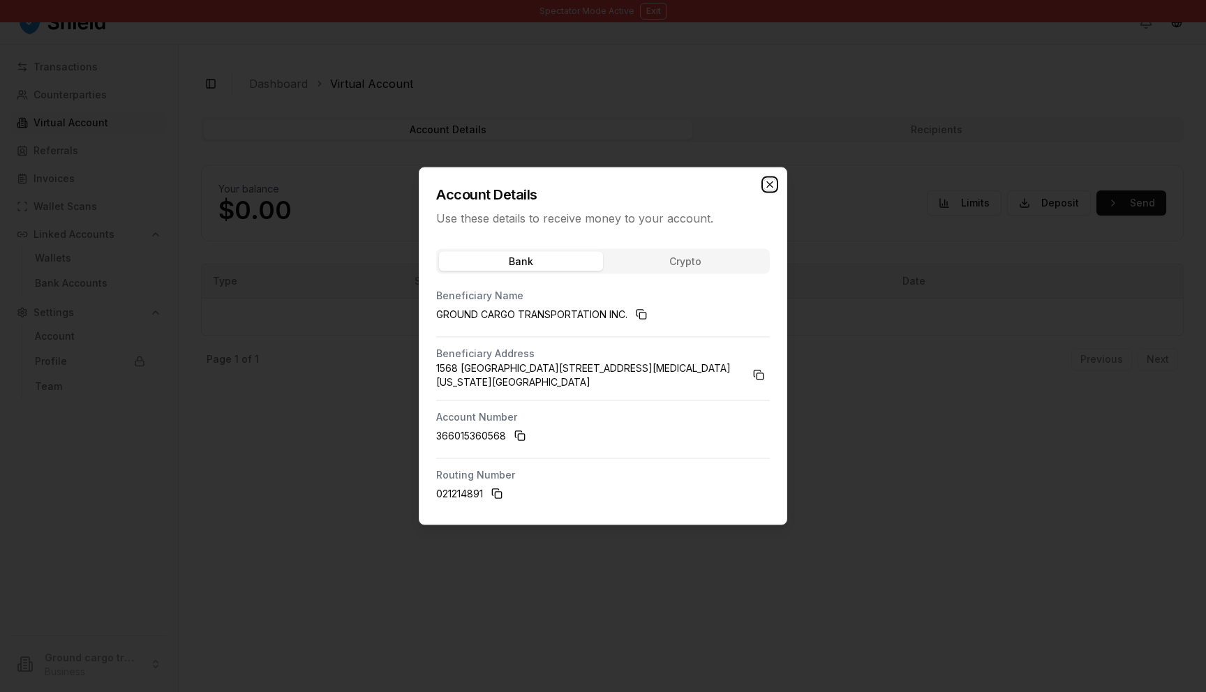
click at [774, 190] on icon "button" at bounding box center [769, 184] width 11 height 11
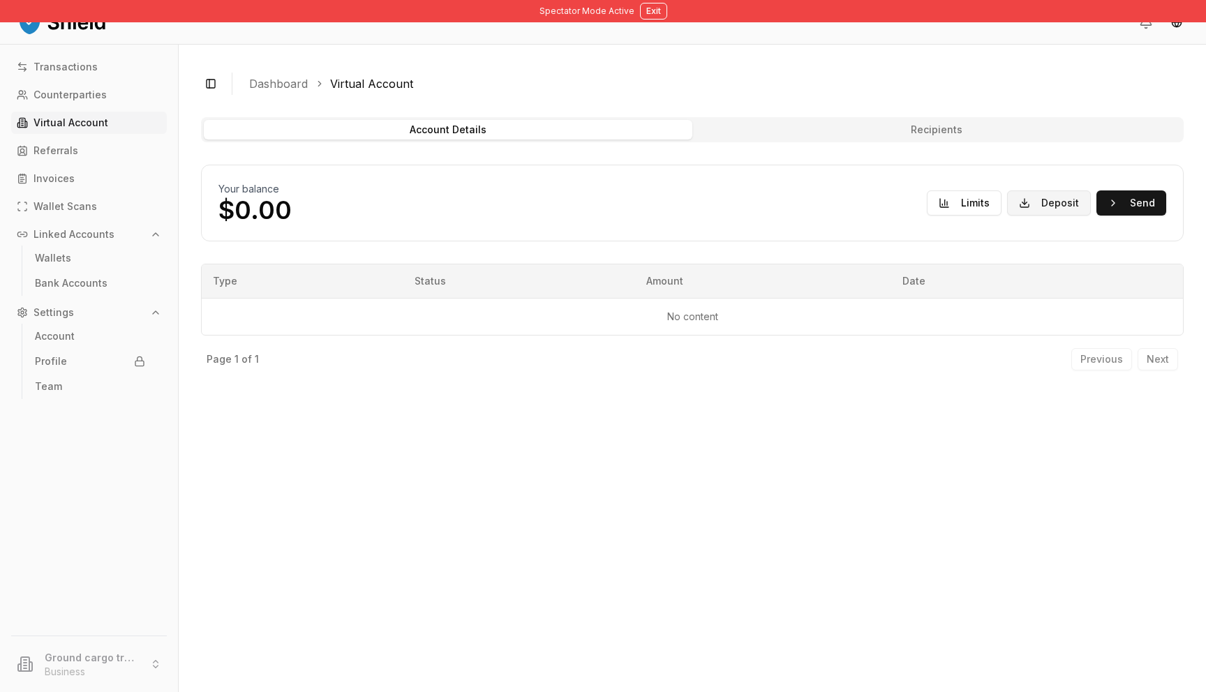
click at [1036, 206] on button "Deposit" at bounding box center [1049, 202] width 84 height 25
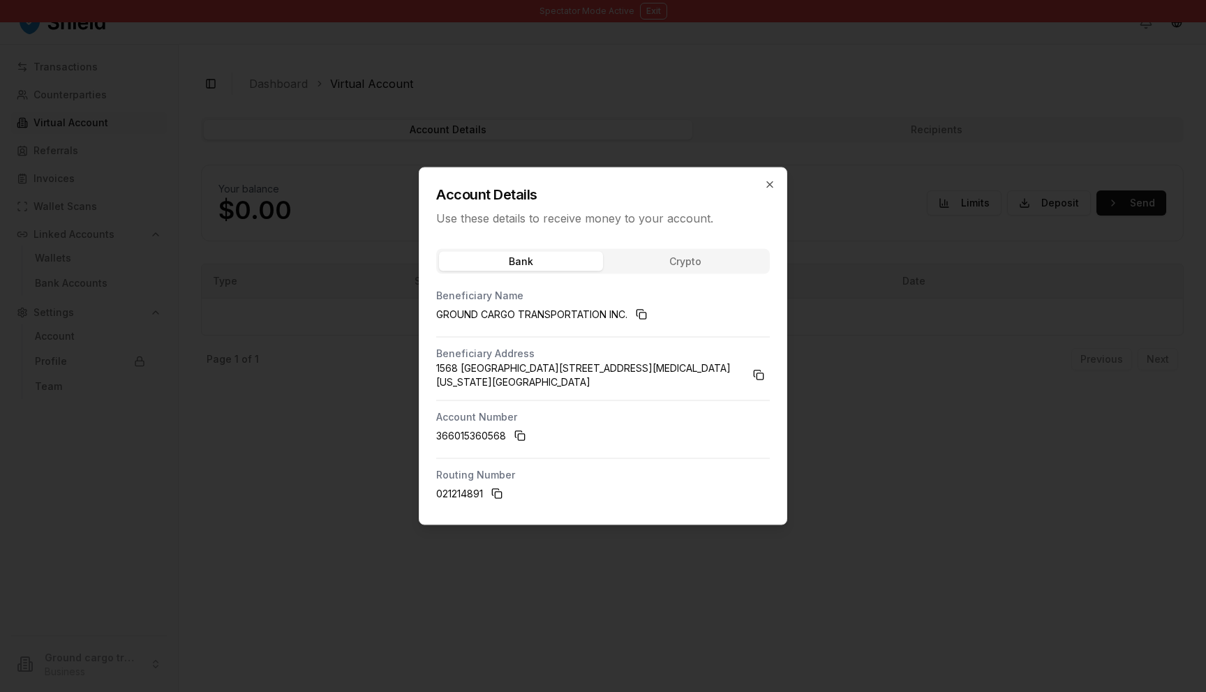
click at [918, 126] on div at bounding box center [603, 346] width 1206 height 692
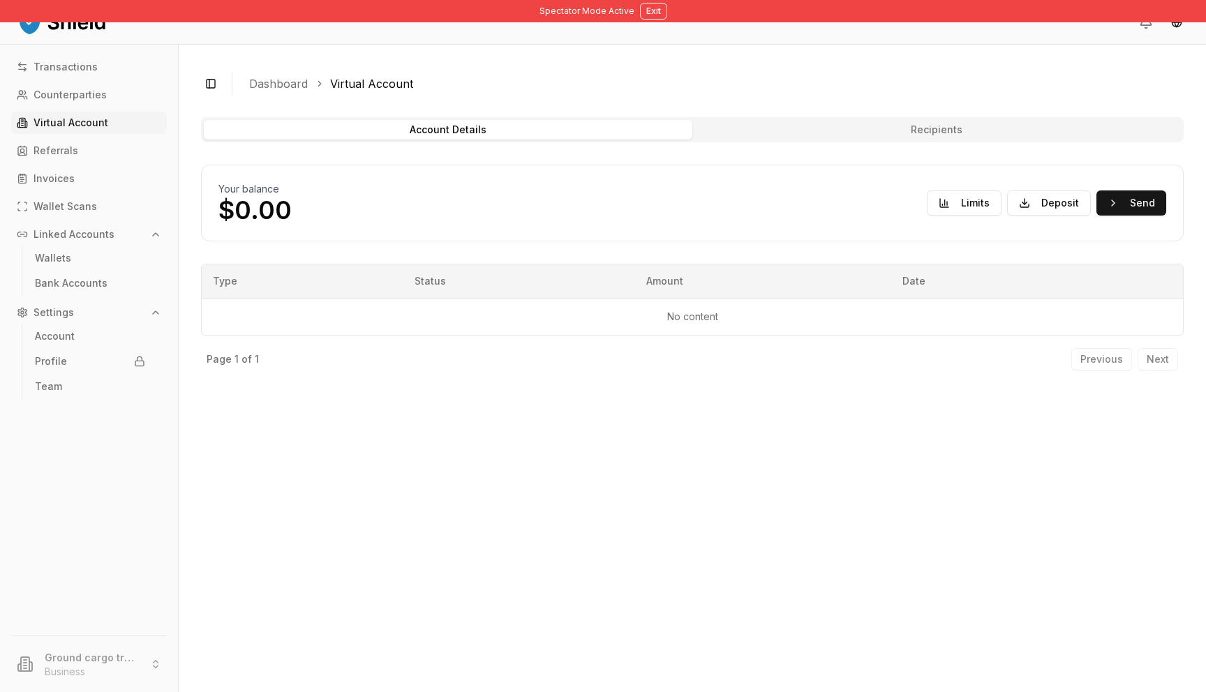
click at [793, 128] on button "Recipients" at bounding box center [936, 130] width 488 height 20
click at [662, 131] on button "Account Details" at bounding box center [448, 130] width 488 height 20
click at [654, 11] on button "Exit" at bounding box center [653, 11] width 27 height 17
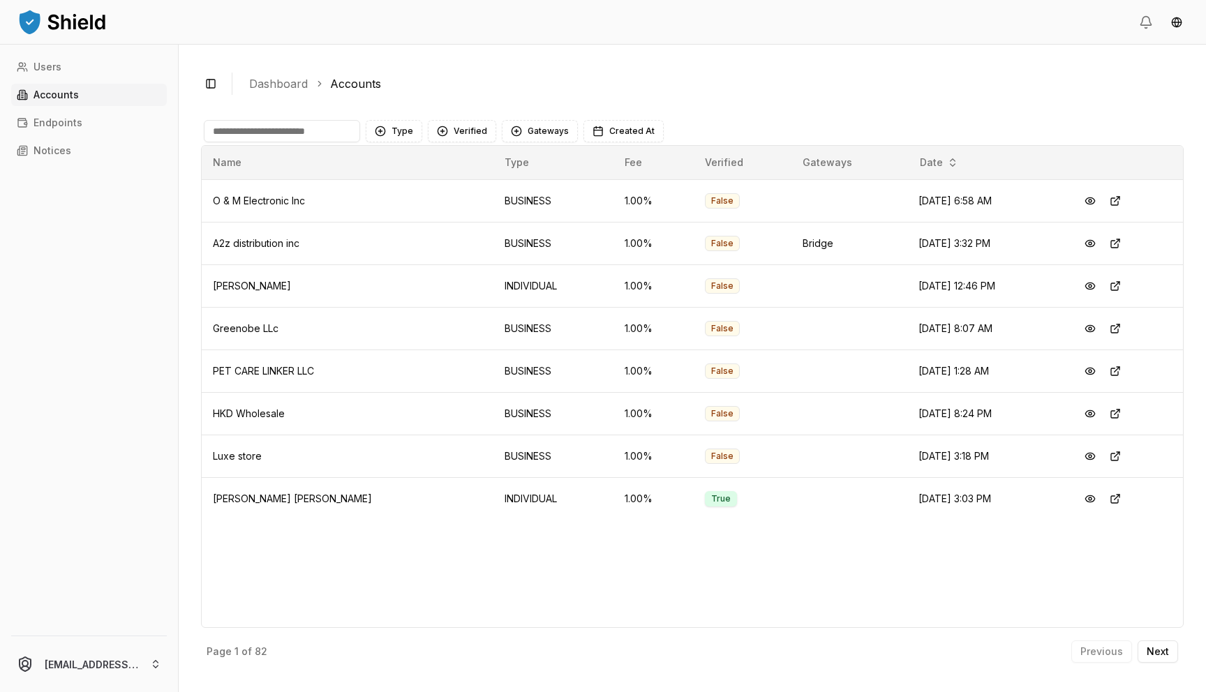
click at [265, 132] on input at bounding box center [282, 131] width 156 height 22
type input "******"
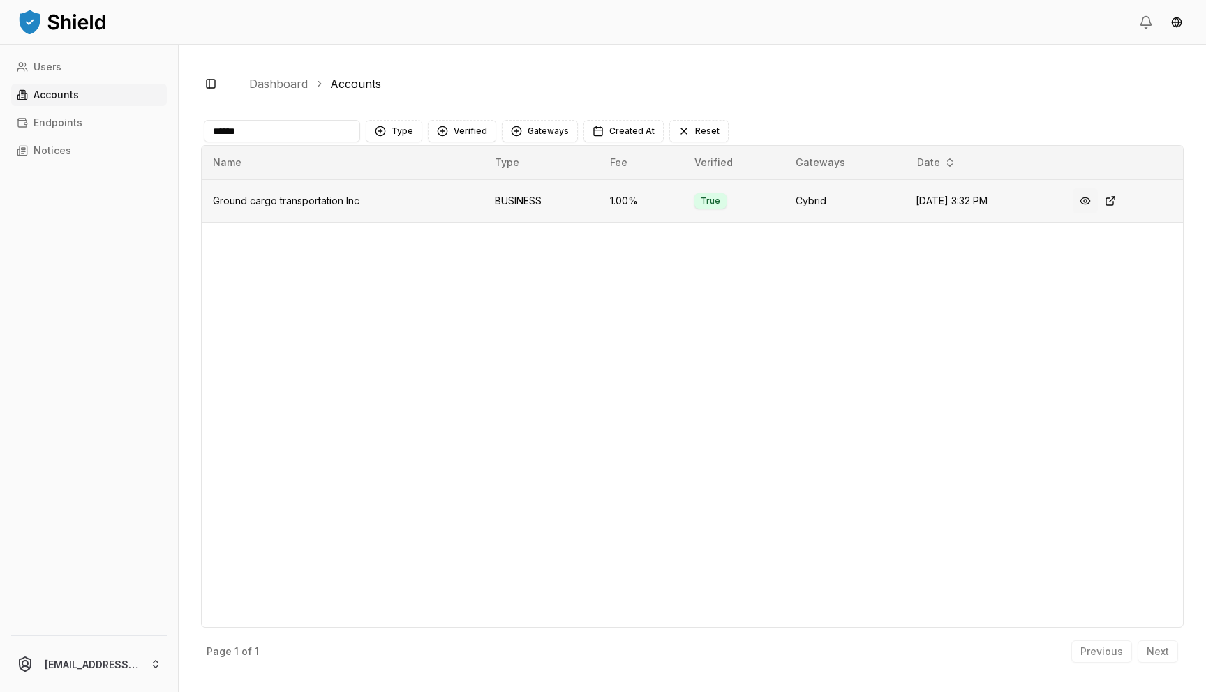
click at [1091, 198] on button at bounding box center [1084, 200] width 25 height 25
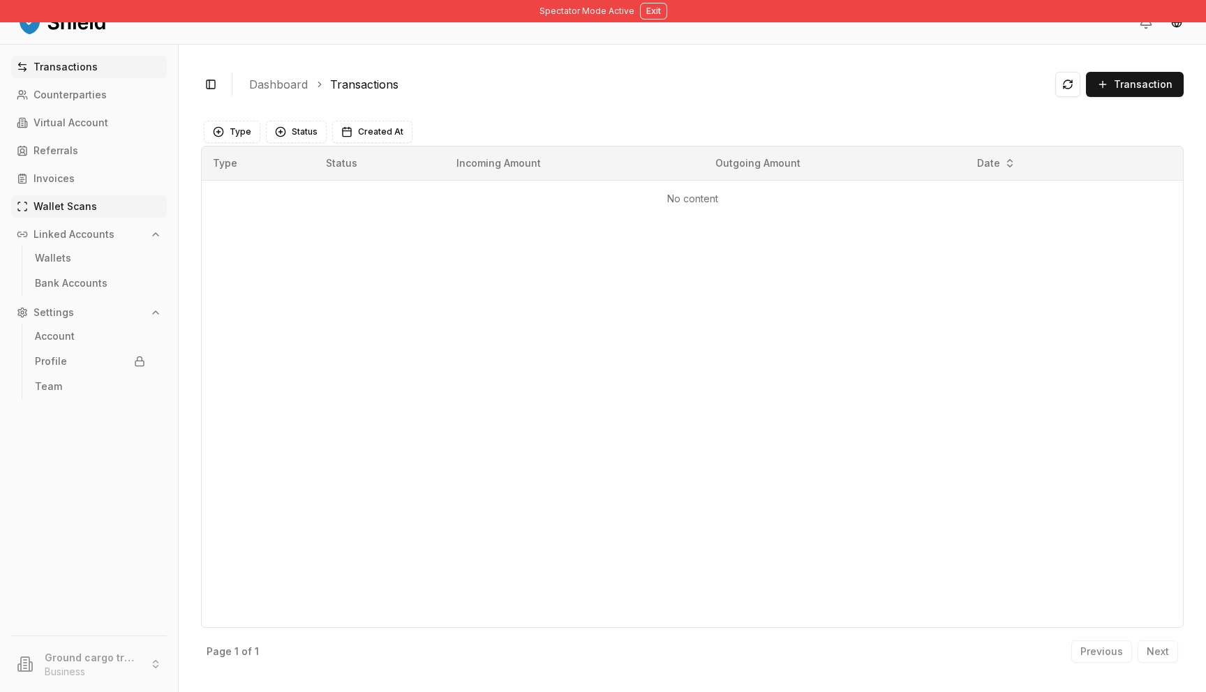
click at [81, 209] on p "Wallet Scans" at bounding box center [64, 207] width 63 height 10
click at [56, 178] on p "Invoices" at bounding box center [53, 179] width 41 height 10
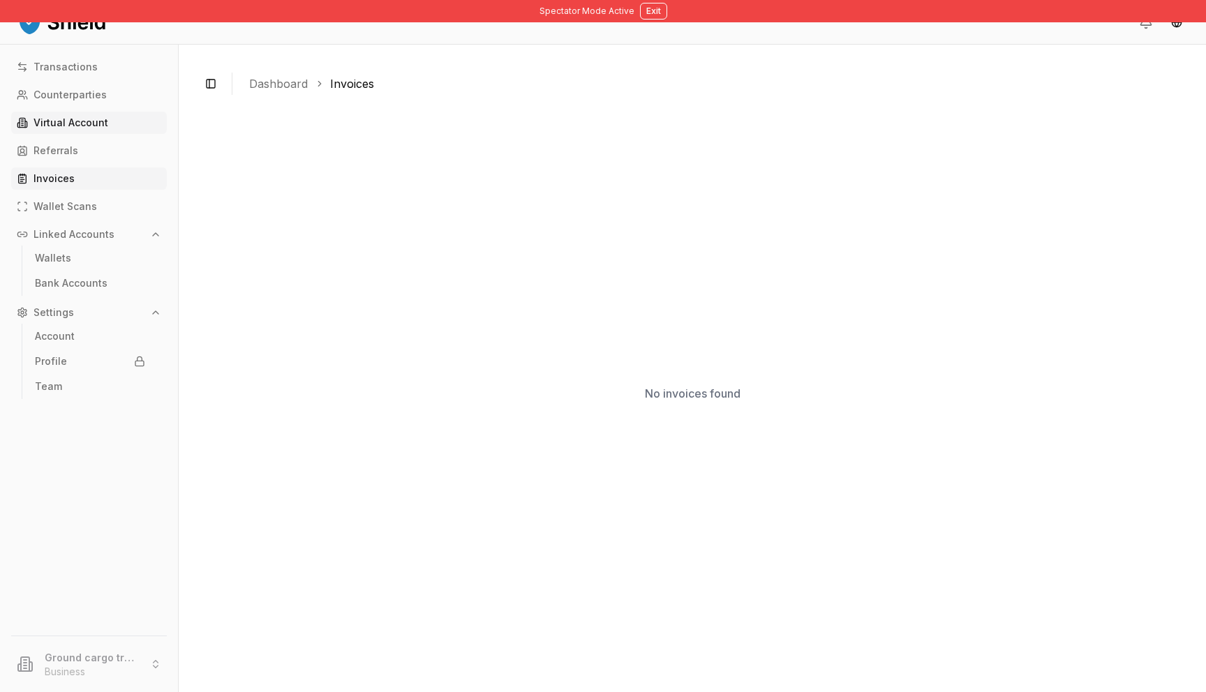
click at [70, 127] on p "Virtual Account" at bounding box center [70, 123] width 75 height 10
click at [77, 123] on p "Virtual Account" at bounding box center [70, 123] width 75 height 10
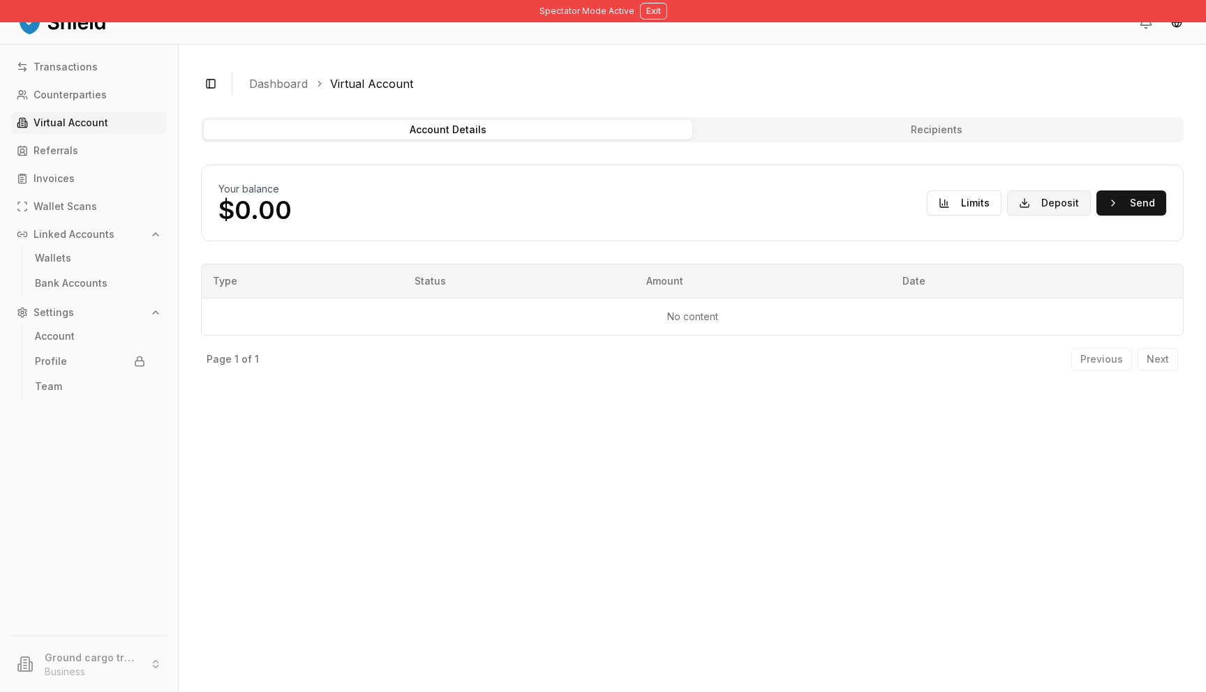
click at [1047, 200] on button "Deposit" at bounding box center [1049, 202] width 84 height 25
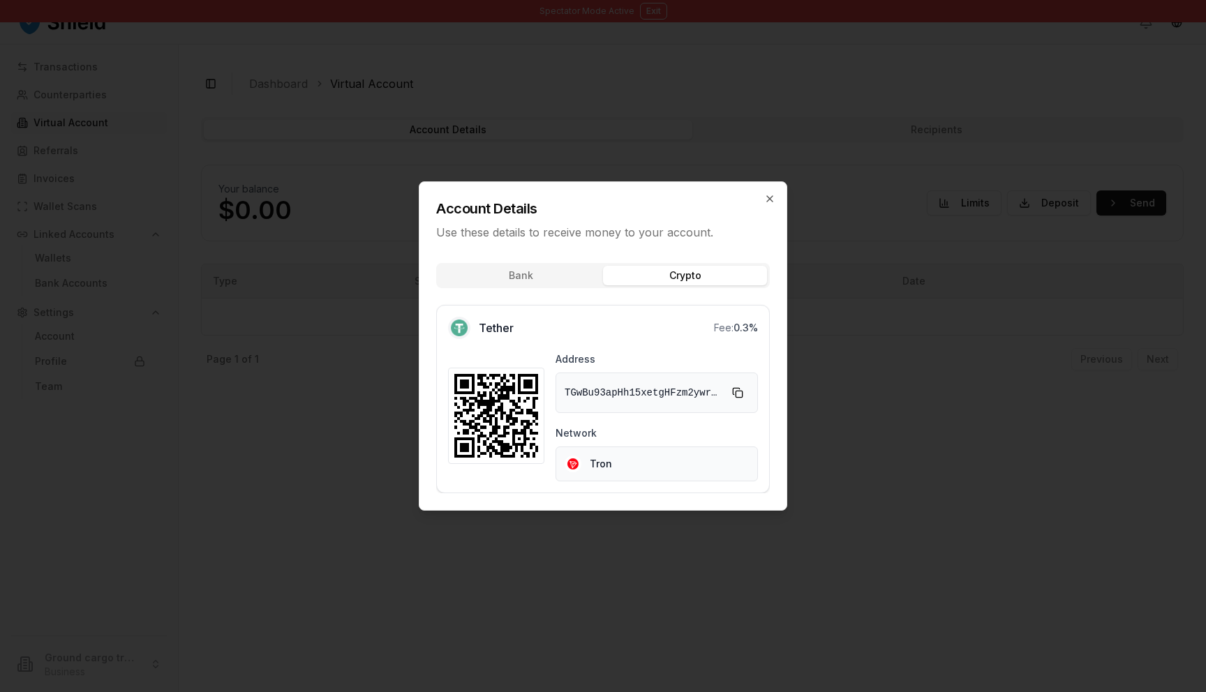
click at [664, 271] on button "Crypto" at bounding box center [685, 276] width 164 height 20
click at [740, 389] on button "Copy to clipboard" at bounding box center [737, 393] width 22 height 22
